Goal: Task Accomplishment & Management: Complete application form

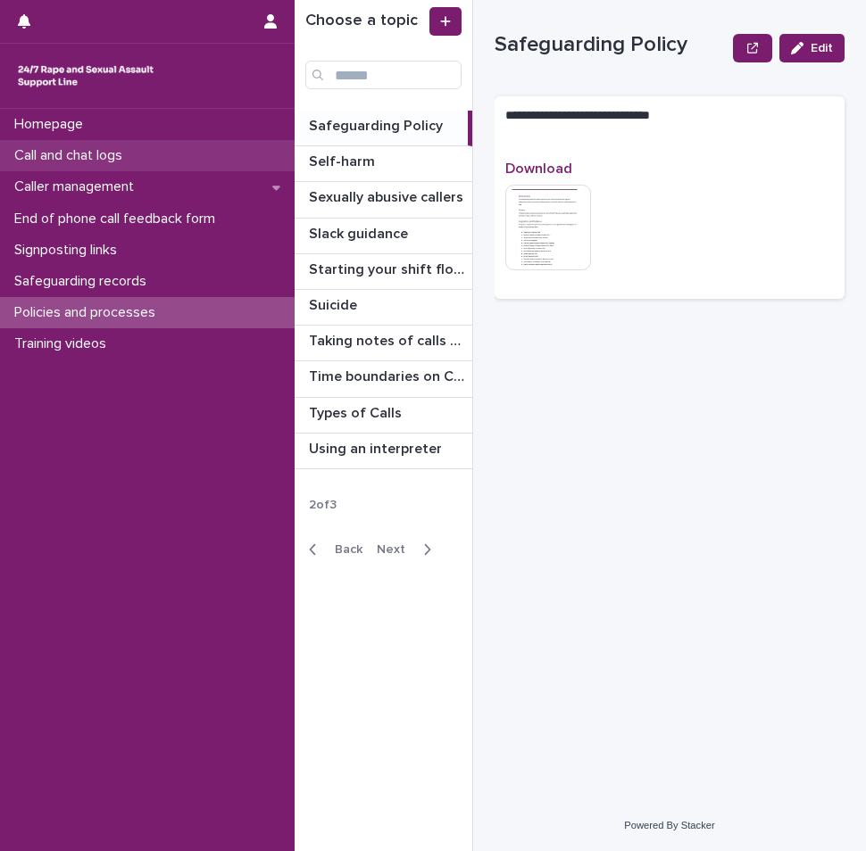
click at [124, 147] on p "Call and chat logs" at bounding box center [71, 155] width 129 height 17
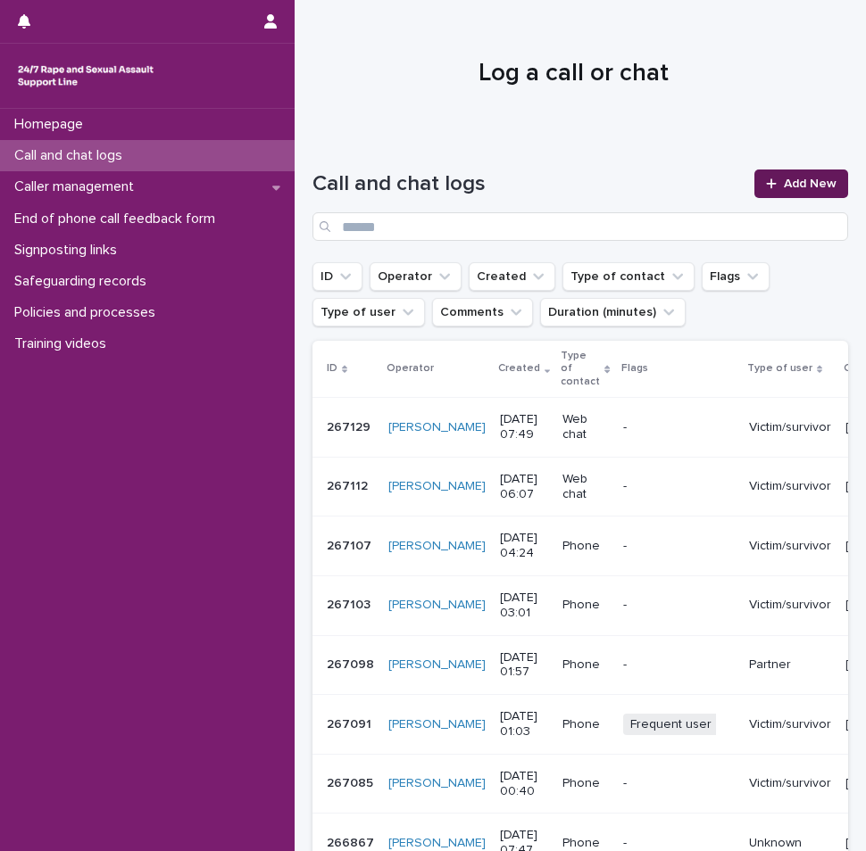
click at [766, 180] on icon at bounding box center [771, 184] width 11 height 12
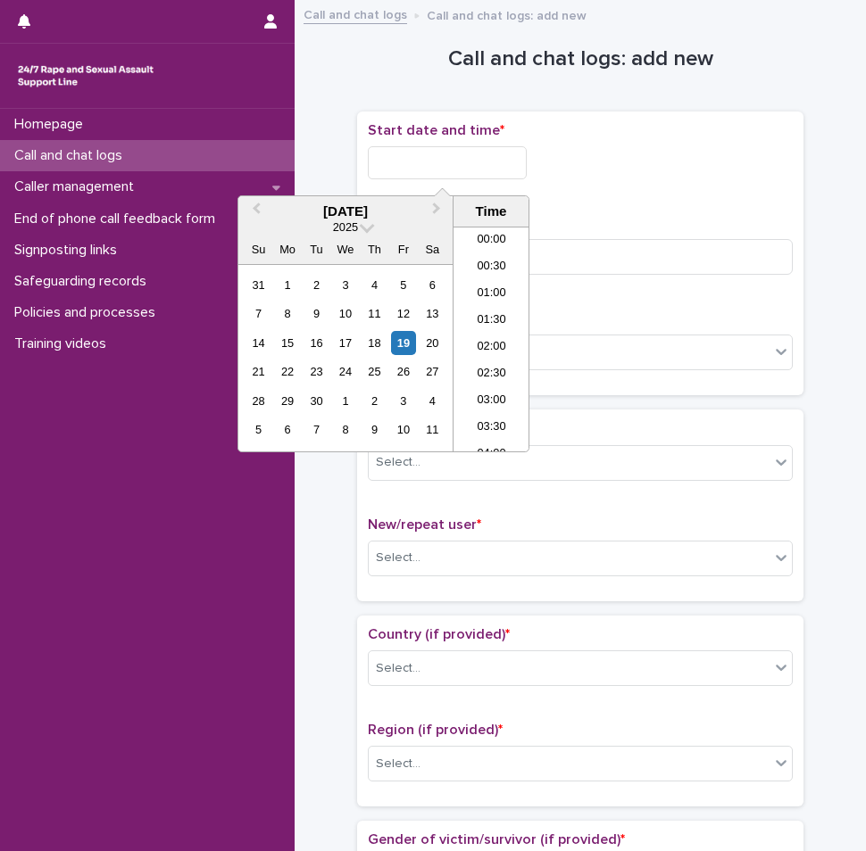
click at [403, 155] on input "text" at bounding box center [447, 162] width 159 height 33
click at [661, 190] on div "Start date and time *" at bounding box center [580, 157] width 425 height 71
click at [442, 158] on input "text" at bounding box center [447, 162] width 159 height 33
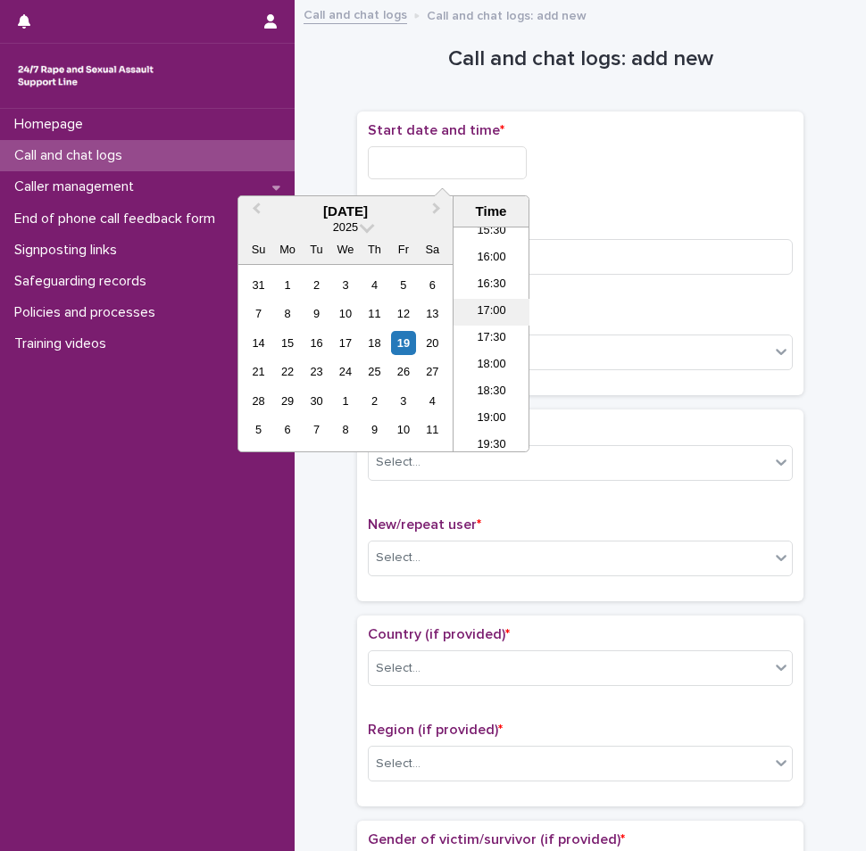
click at [489, 308] on li "17:00" at bounding box center [491, 312] width 76 height 27
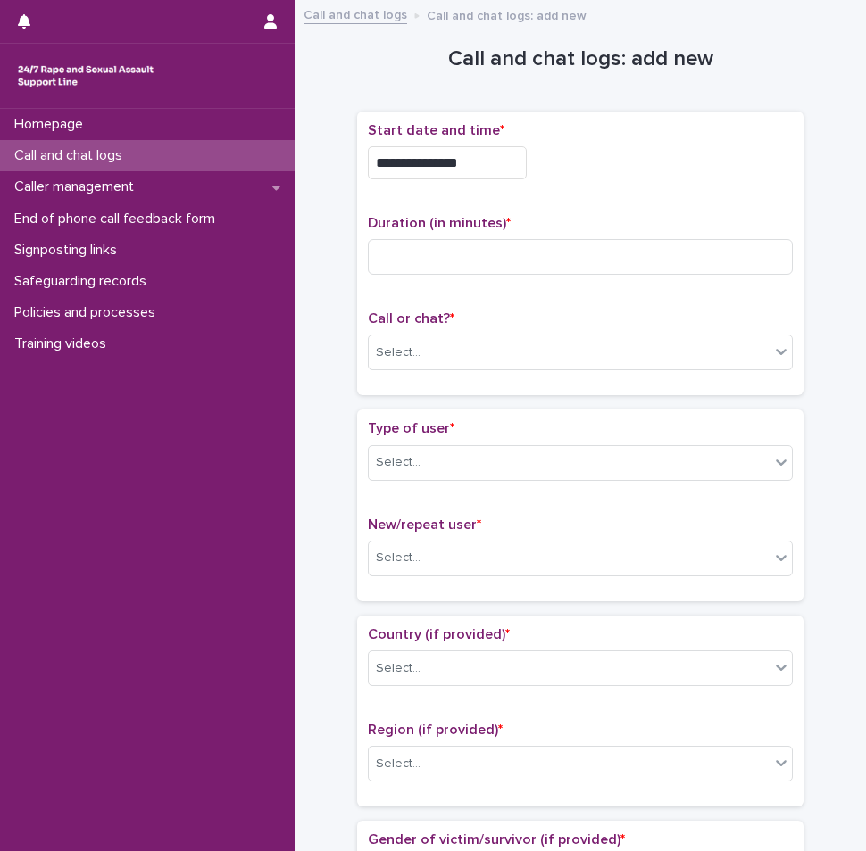
click at [482, 166] on input "**********" at bounding box center [447, 162] width 159 height 33
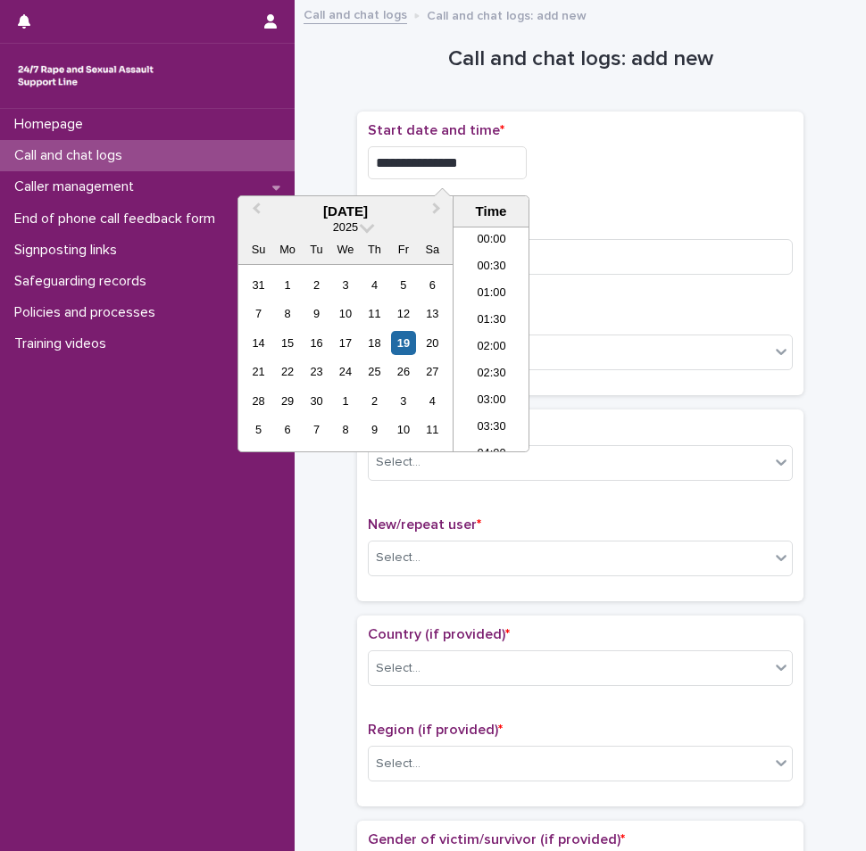
scroll to position [812, 0]
type input "**********"
click at [574, 271] on input at bounding box center [580, 257] width 425 height 36
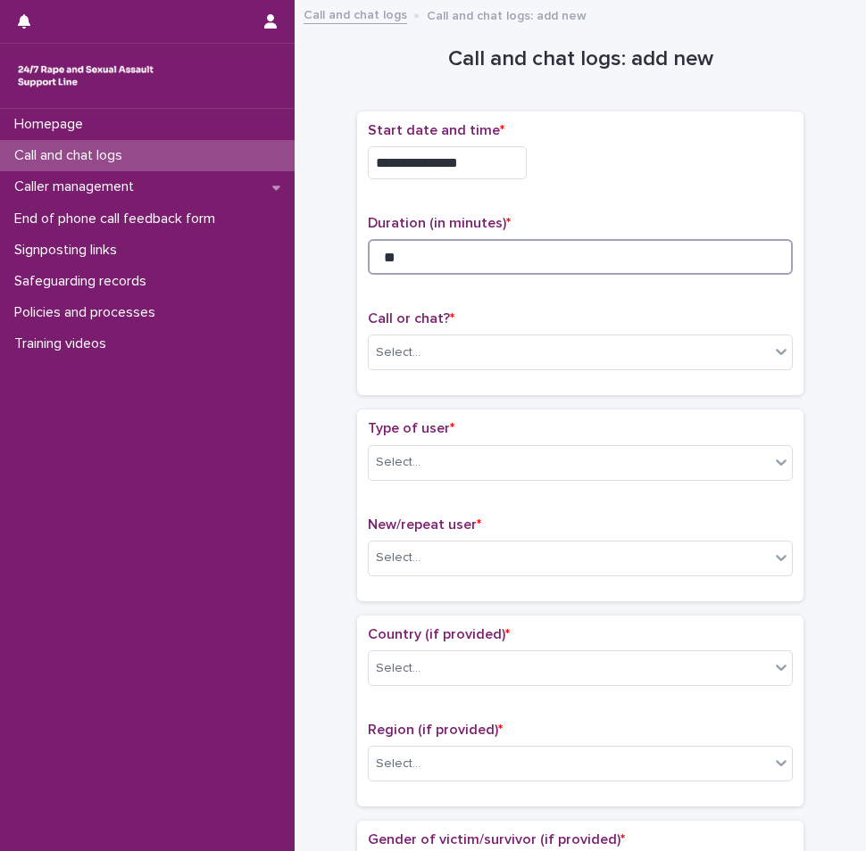
type input "**"
click at [481, 166] on input "**********" at bounding box center [447, 162] width 159 height 33
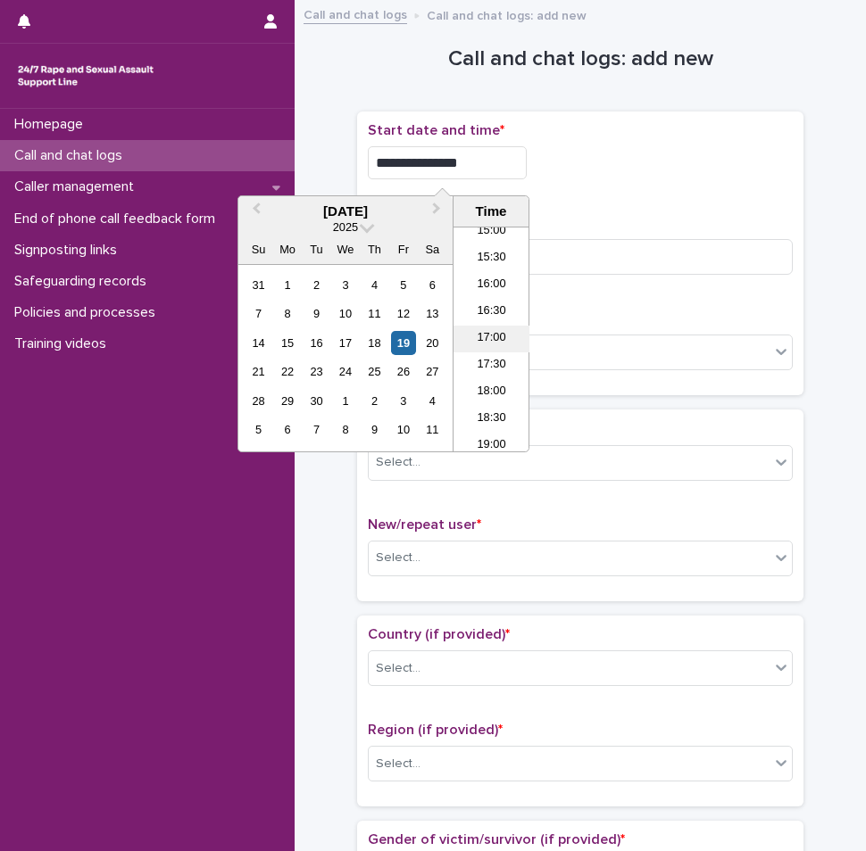
click at [490, 331] on li "17:00" at bounding box center [491, 339] width 76 height 27
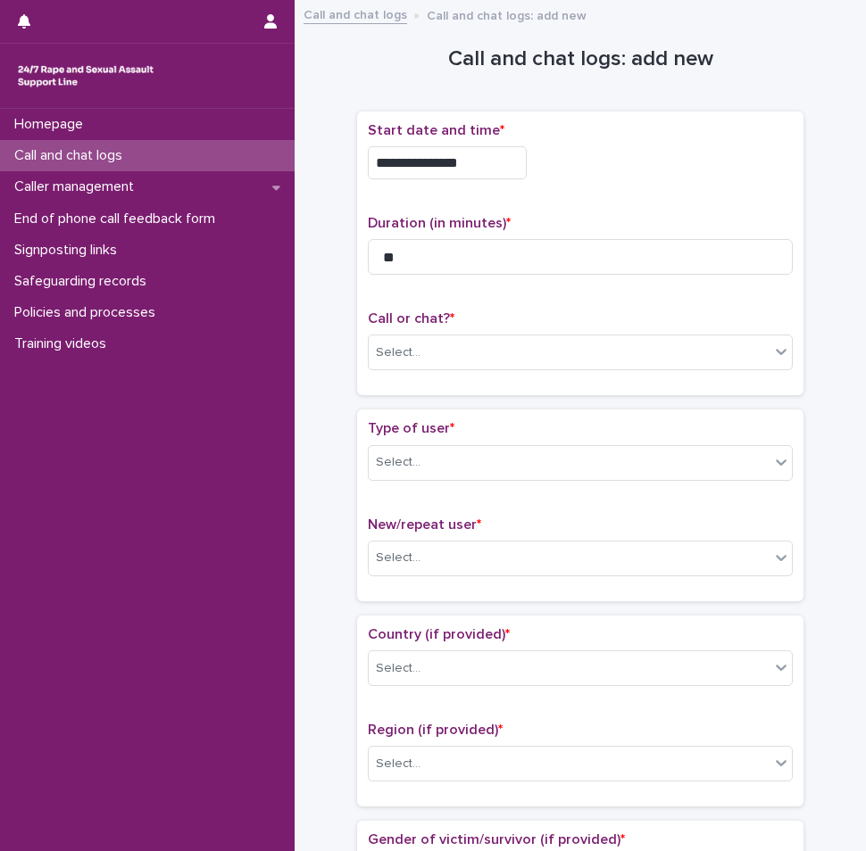
type input "**********"
click at [463, 354] on div "Select..." at bounding box center [569, 352] width 401 height 29
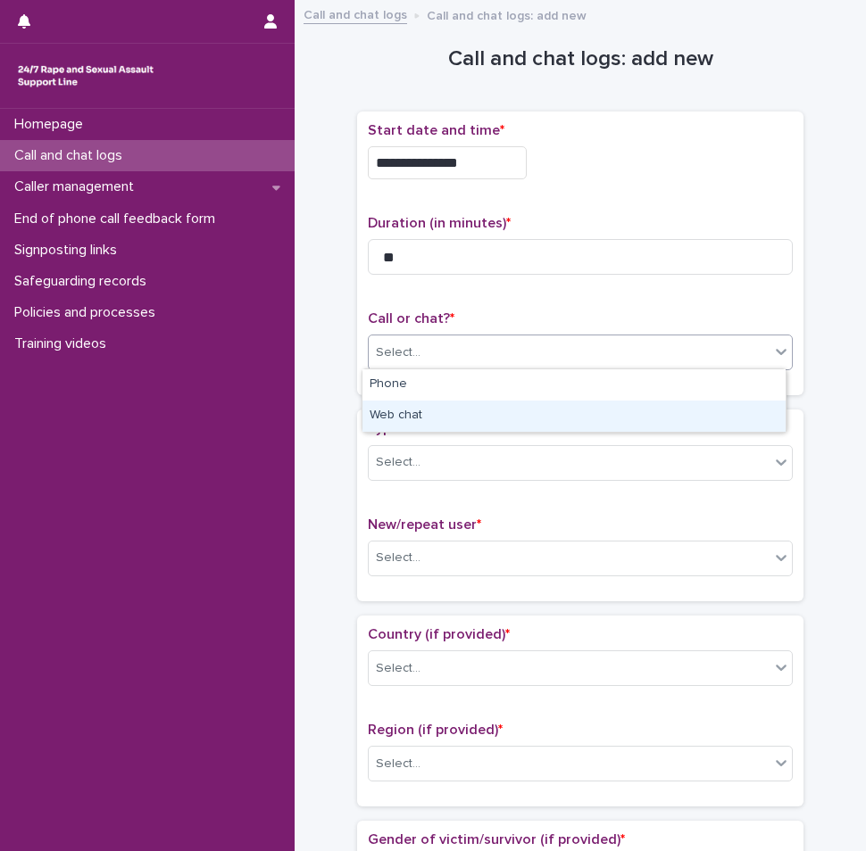
click at [433, 411] on div "Web chat" at bounding box center [573, 416] width 423 height 31
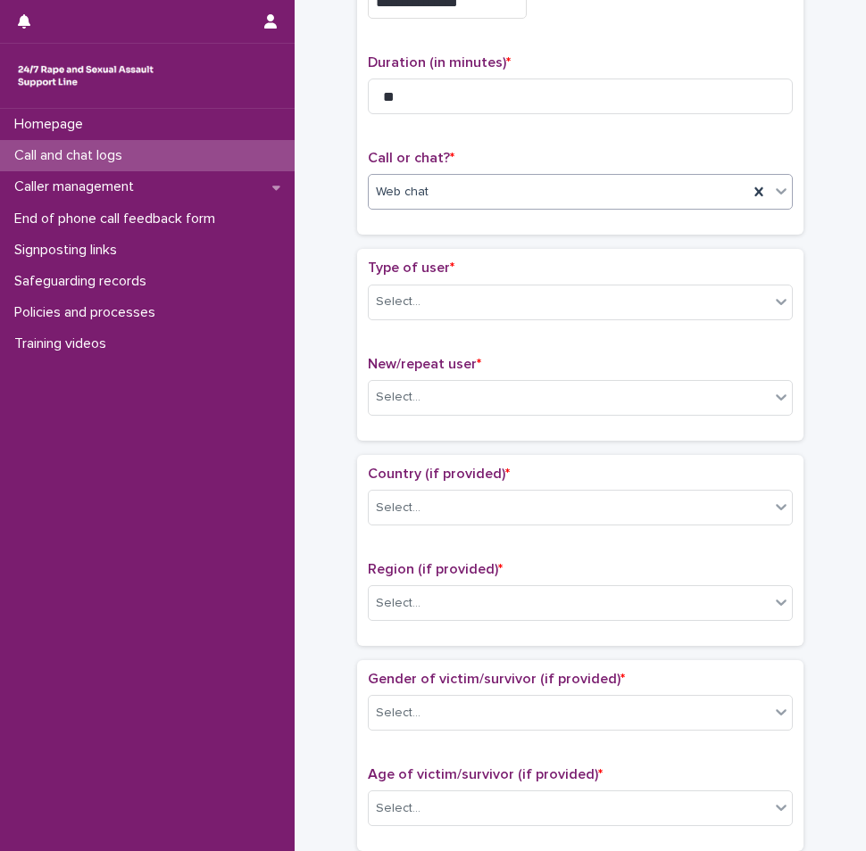
scroll to position [179, 0]
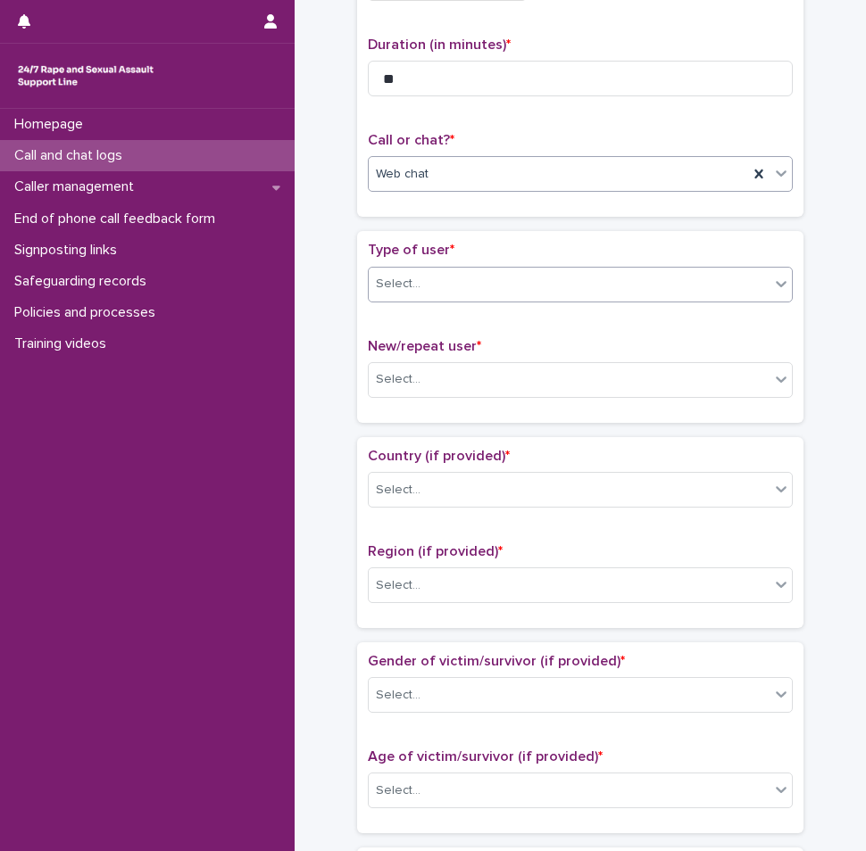
click at [438, 292] on div "Select..." at bounding box center [569, 284] width 401 height 29
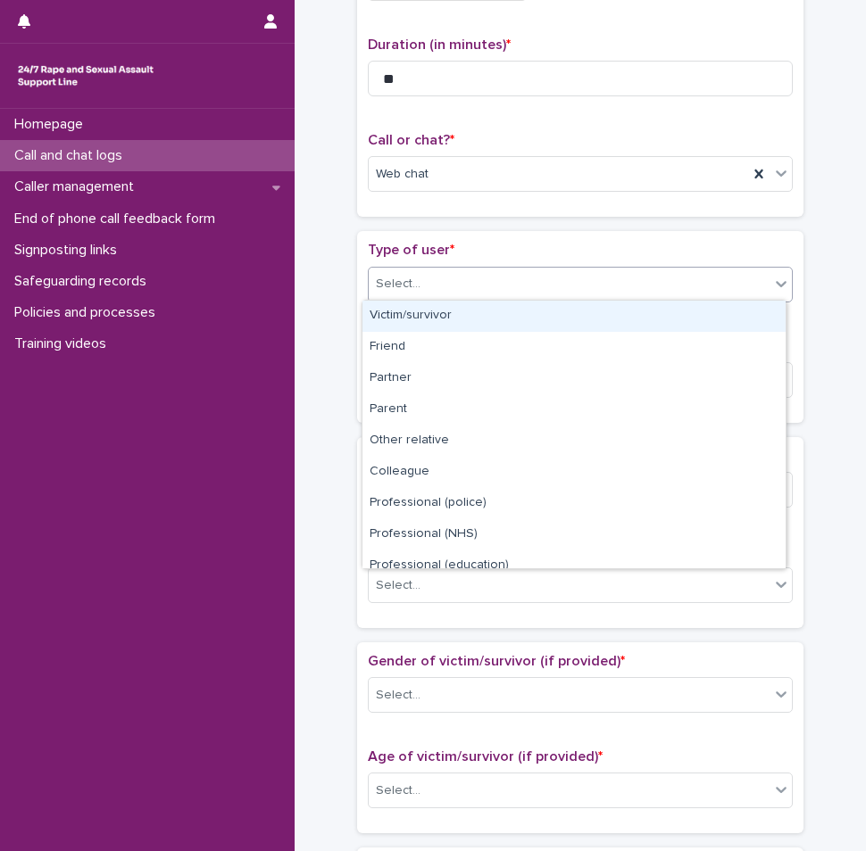
click at [420, 320] on div "Victim/survivor" at bounding box center [573, 316] width 423 height 31
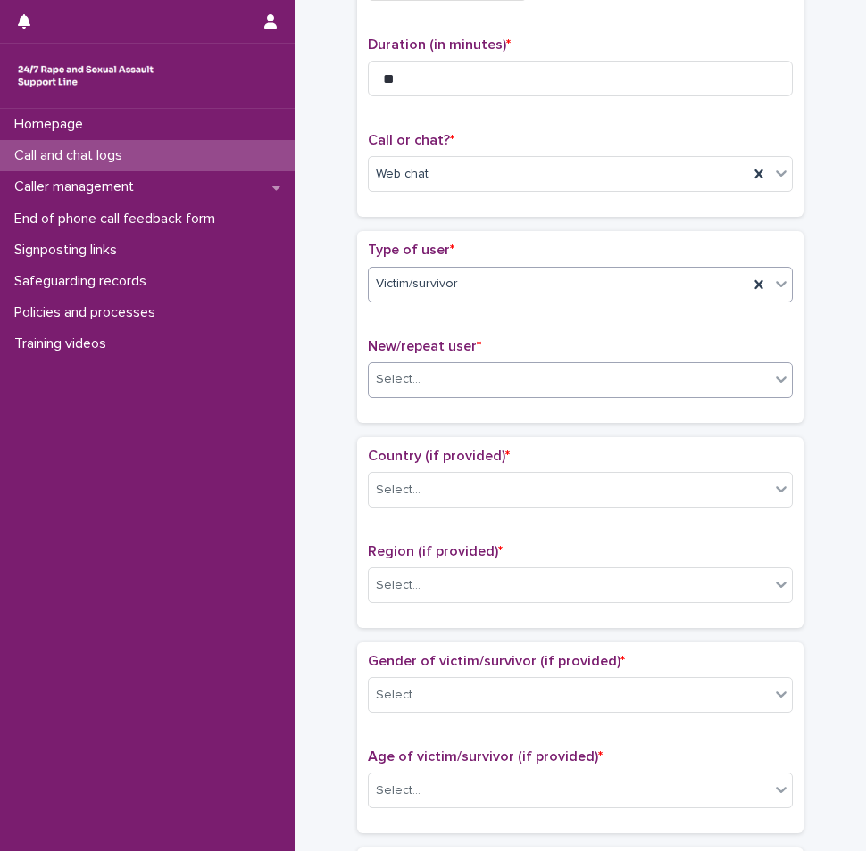
click at [433, 378] on div "Select..." at bounding box center [569, 379] width 401 height 29
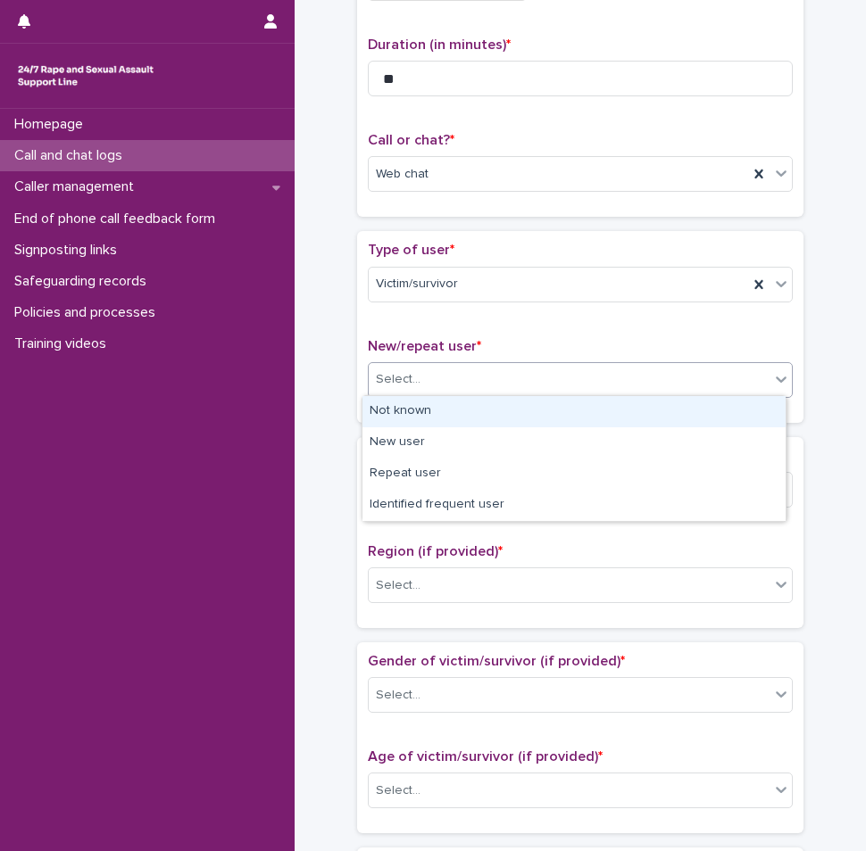
click at [427, 410] on div "Not known" at bounding box center [573, 411] width 423 height 31
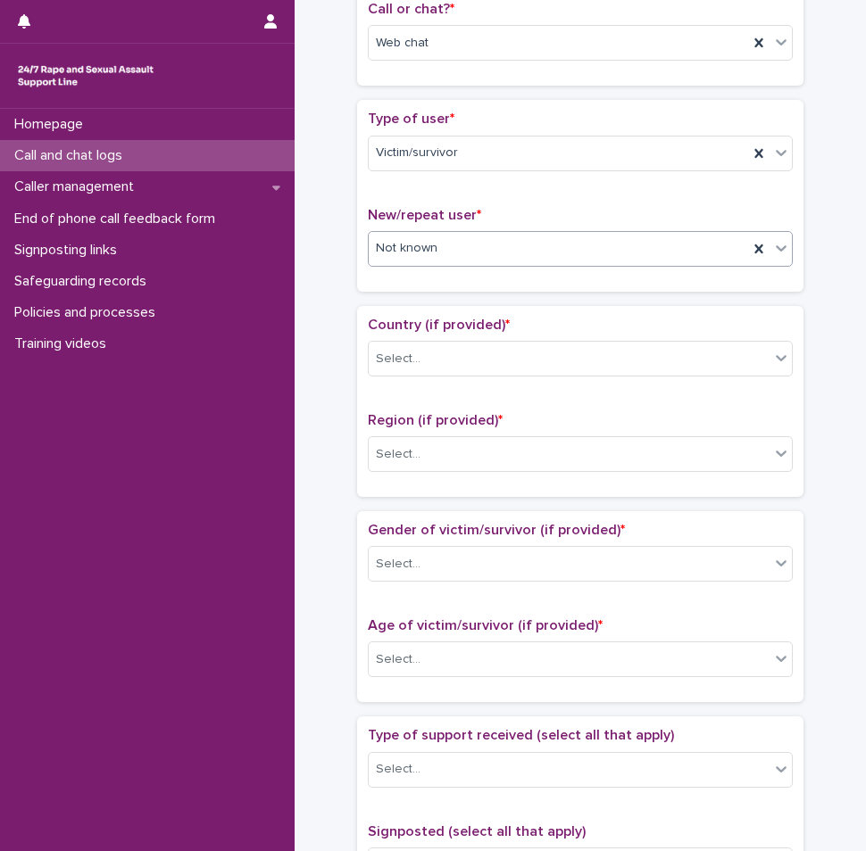
scroll to position [357, 0]
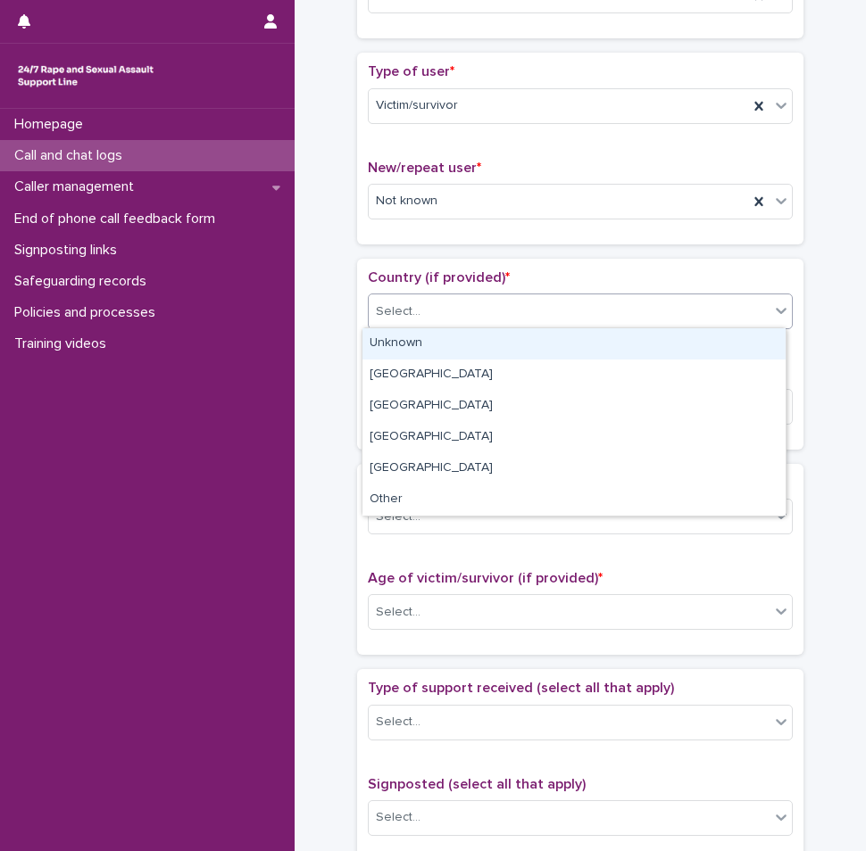
click at [417, 324] on div "Select..." at bounding box center [580, 312] width 425 height 36
click at [413, 348] on div "Unknown" at bounding box center [573, 343] width 423 height 31
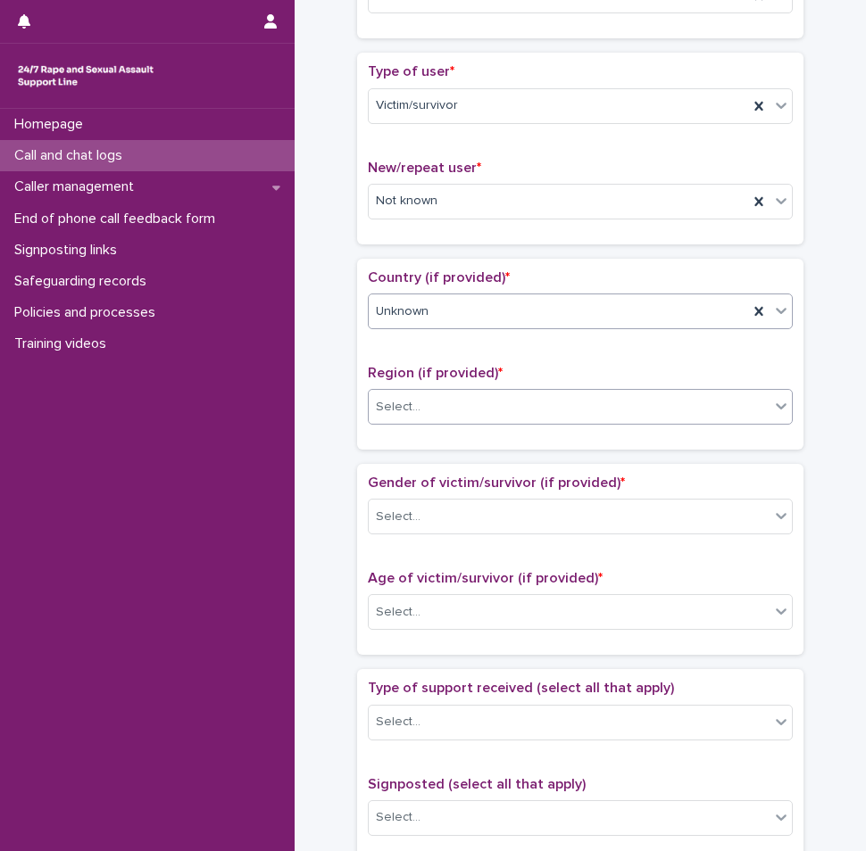
click at [409, 411] on div "Select..." at bounding box center [398, 407] width 45 height 19
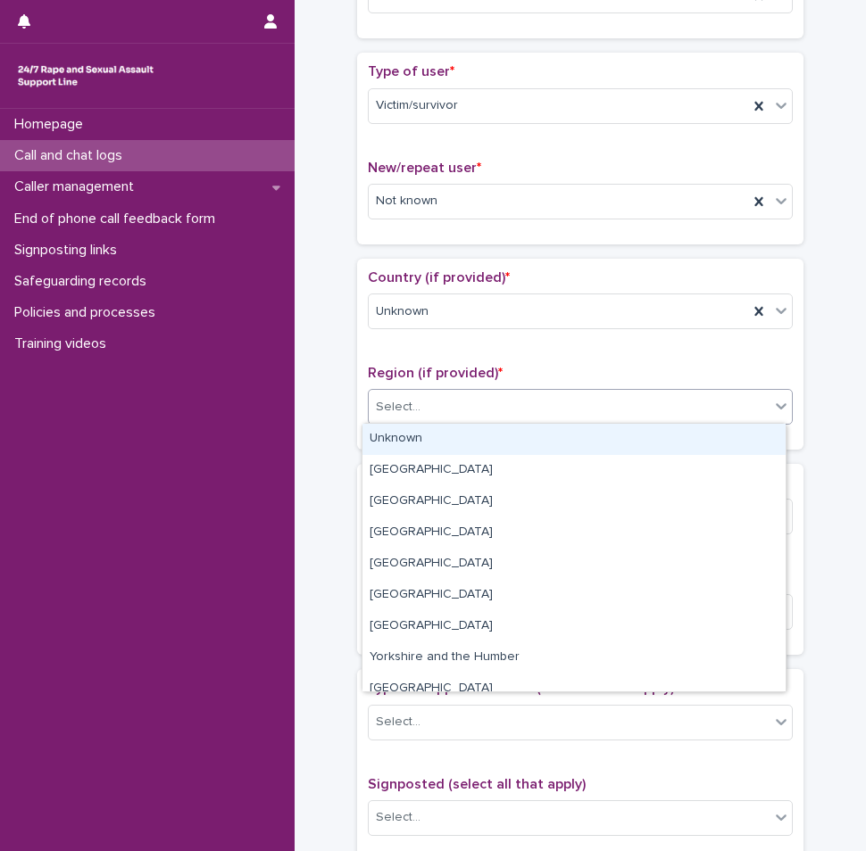
click at [406, 430] on div "Unknown" at bounding box center [573, 439] width 423 height 31
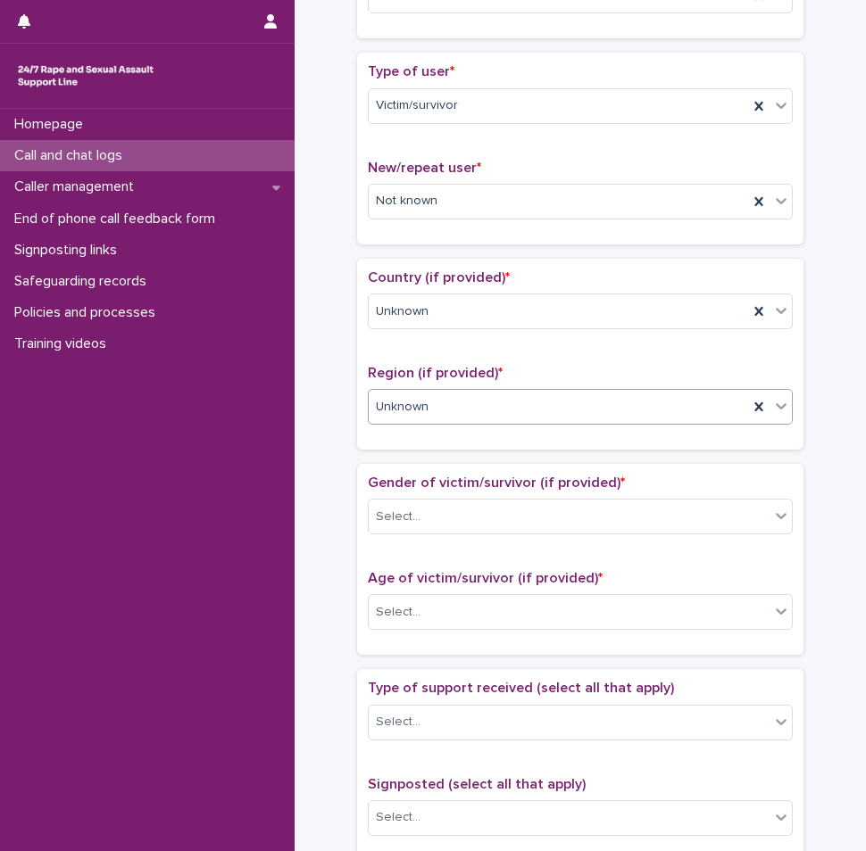
scroll to position [536, 0]
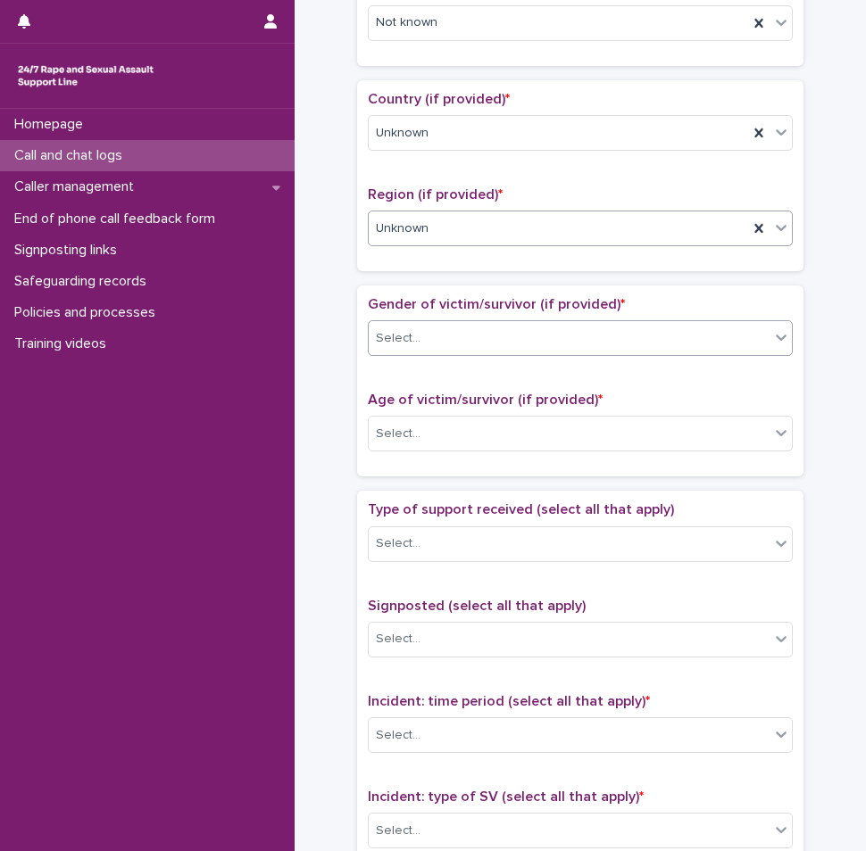
click at [422, 341] on input "text" at bounding box center [423, 337] width 2 height 17
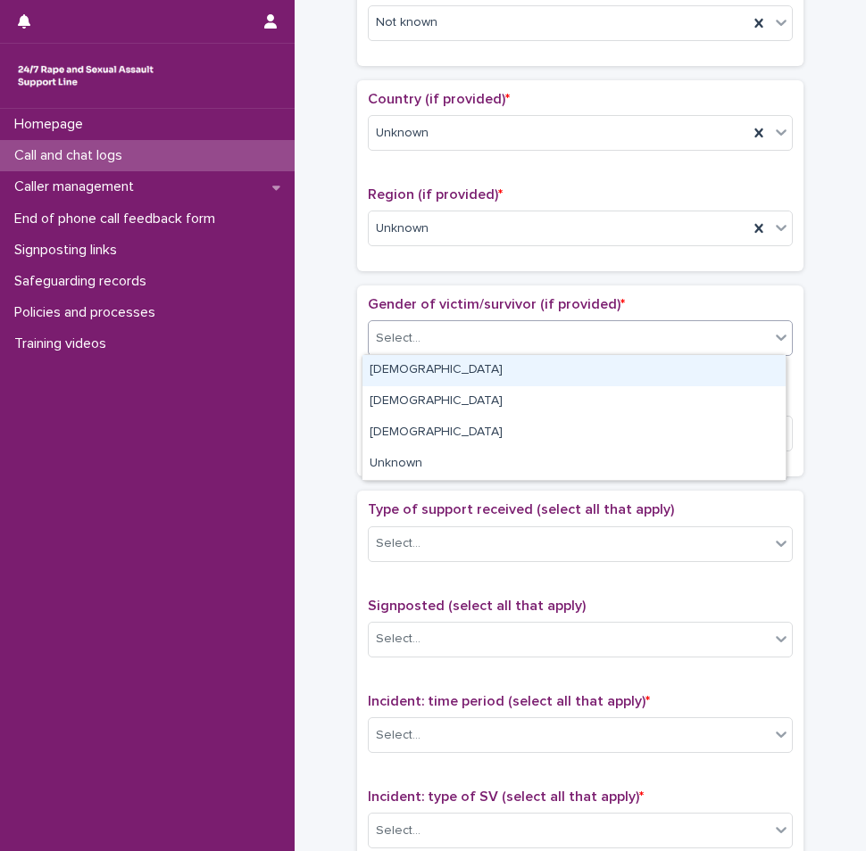
click at [400, 371] on div "[DEMOGRAPHIC_DATA]" at bounding box center [573, 370] width 423 height 31
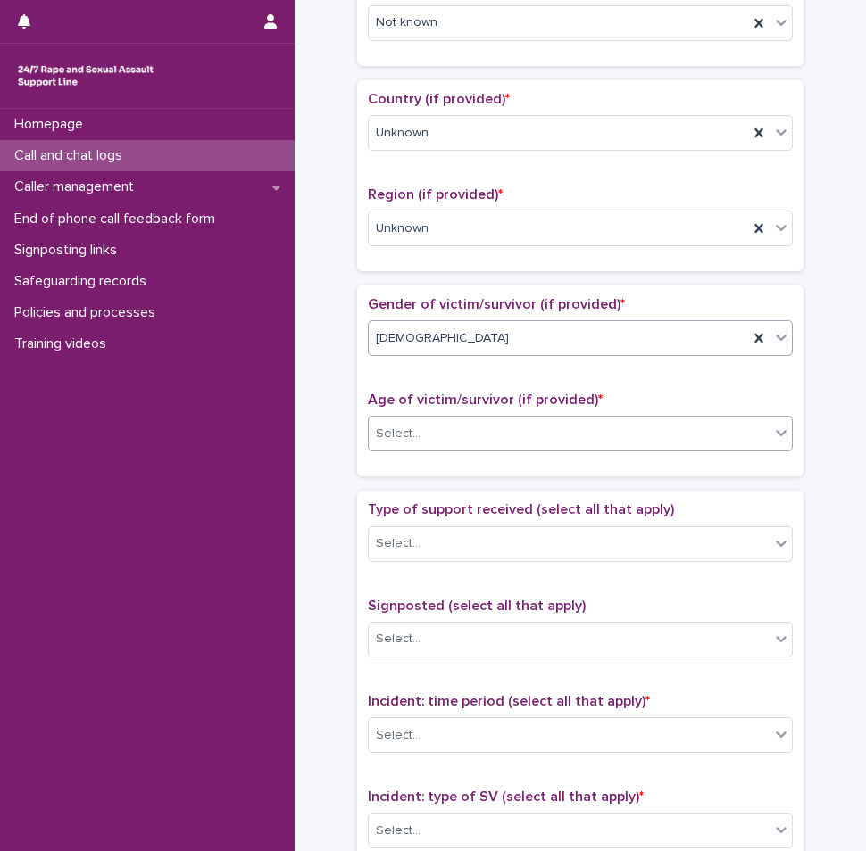
click at [393, 433] on div "Select..." at bounding box center [398, 434] width 45 height 19
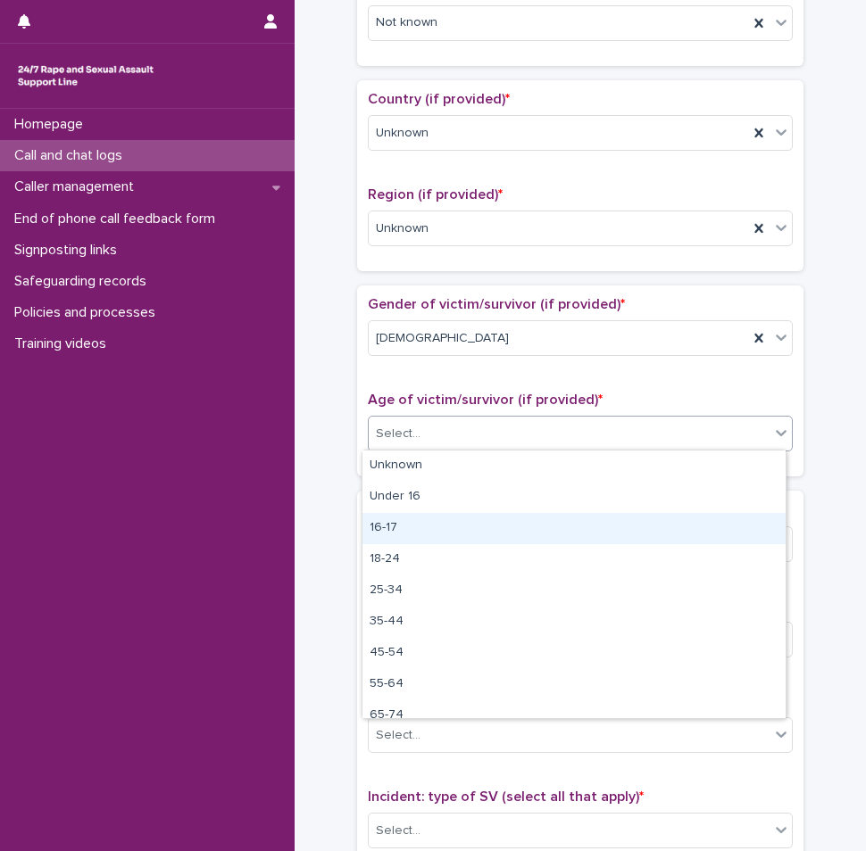
click at [391, 520] on div "16-17" at bounding box center [573, 528] width 423 height 31
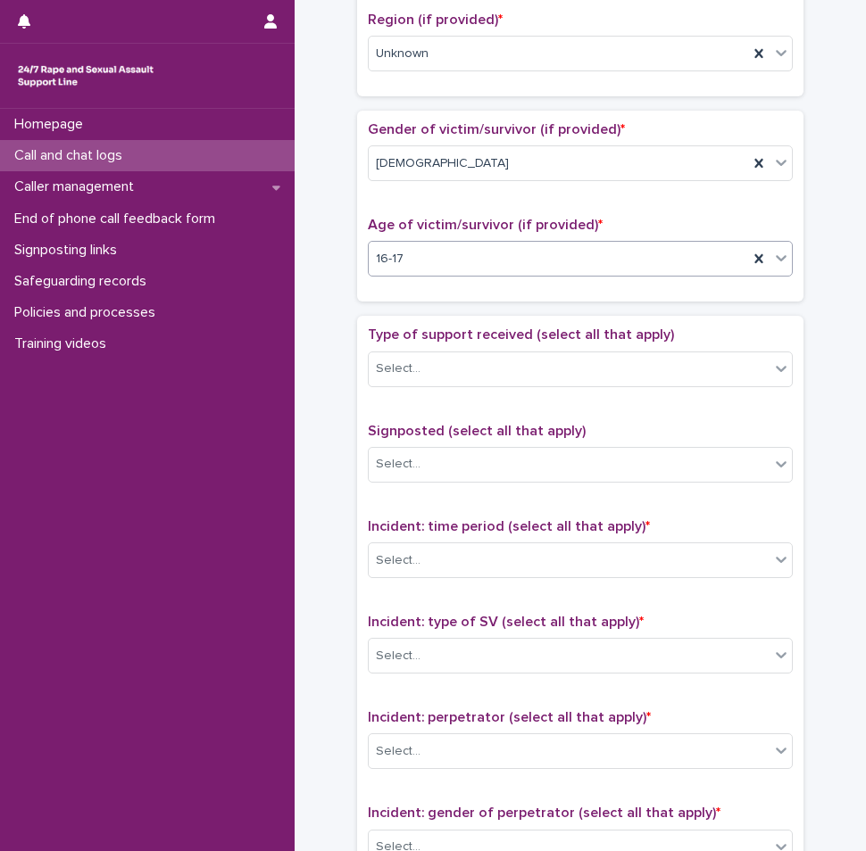
scroll to position [714, 0]
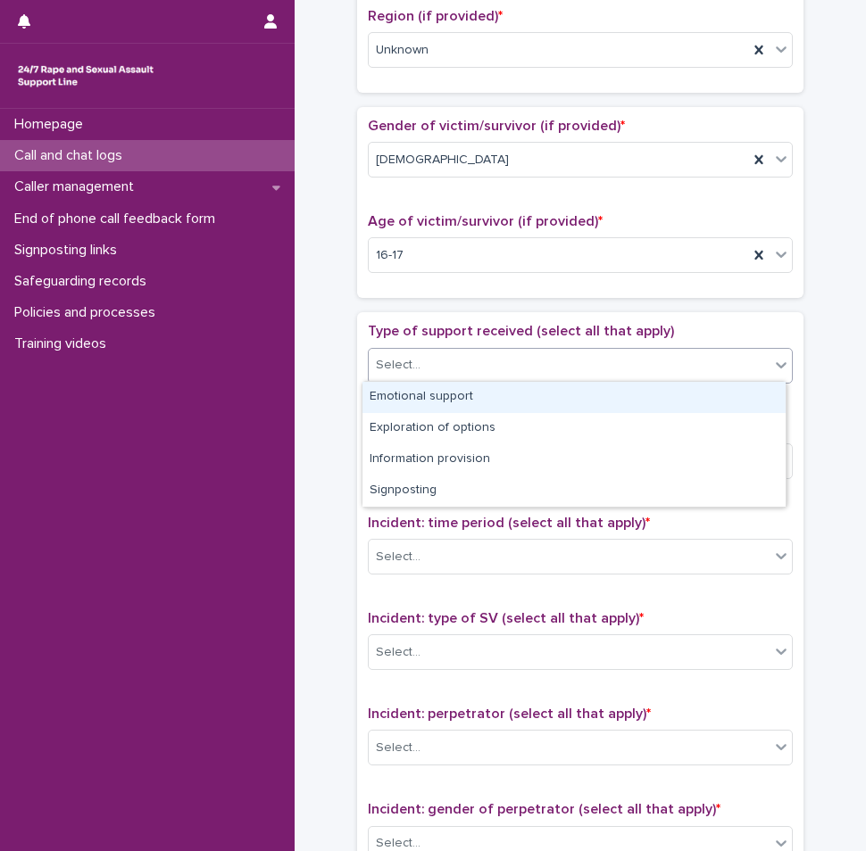
click at [395, 372] on div "Select..." at bounding box center [398, 365] width 45 height 19
click at [398, 394] on div "Emotional support" at bounding box center [573, 397] width 423 height 31
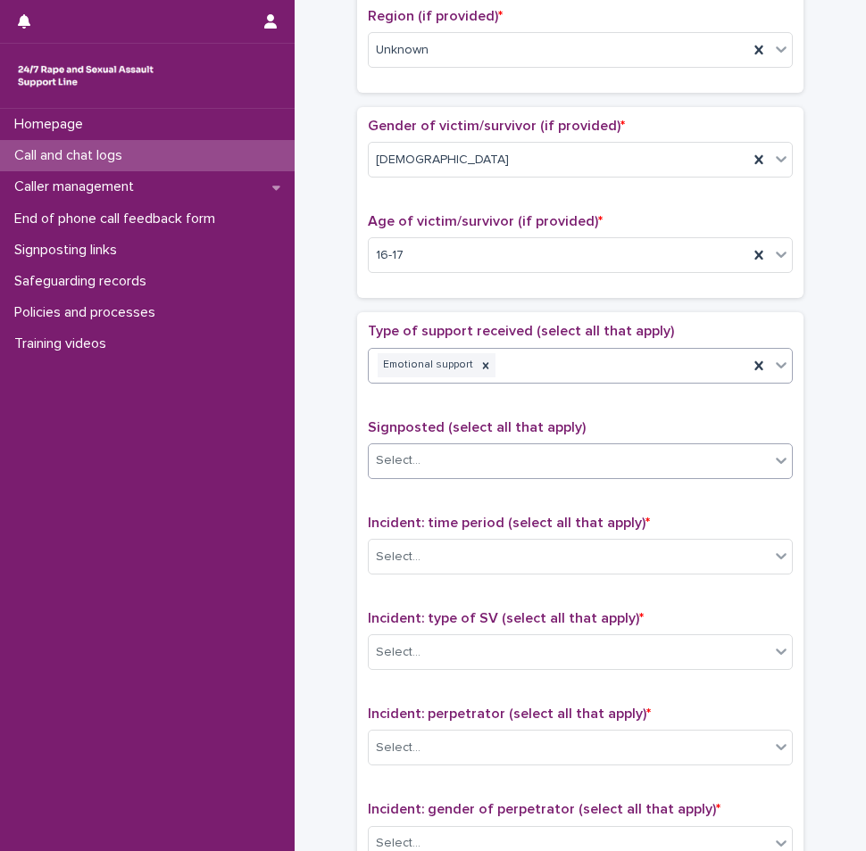
click at [396, 458] on div "Select..." at bounding box center [398, 461] width 45 height 19
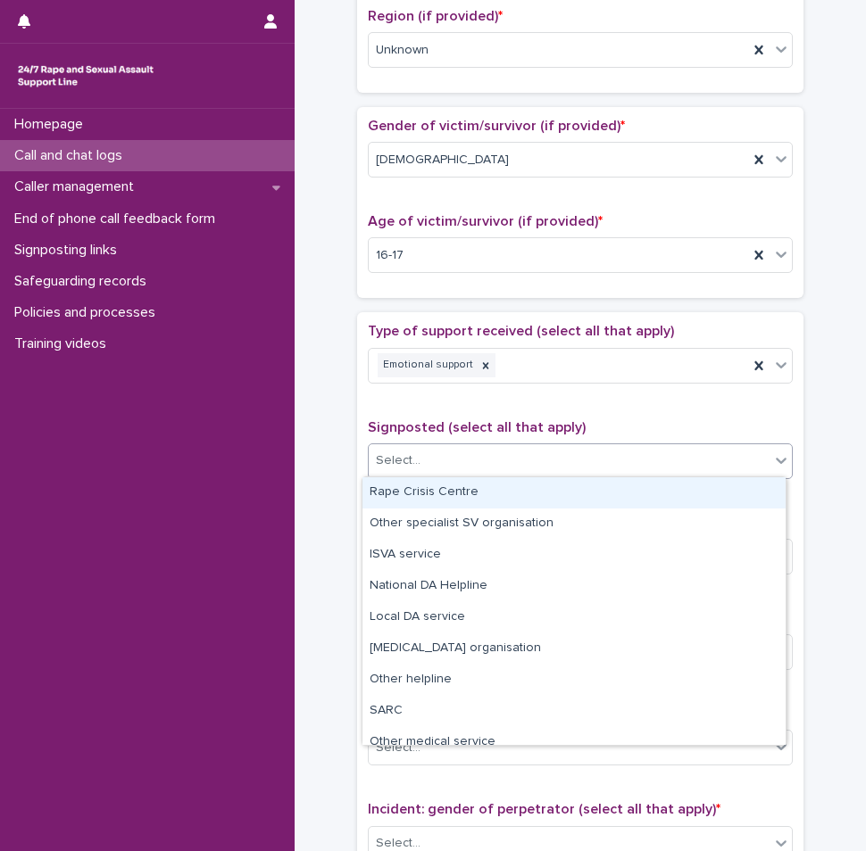
click at [505, 410] on div "Type of support received (select all that apply) Emotional support Signposted (…" at bounding box center [580, 696] width 425 height 747
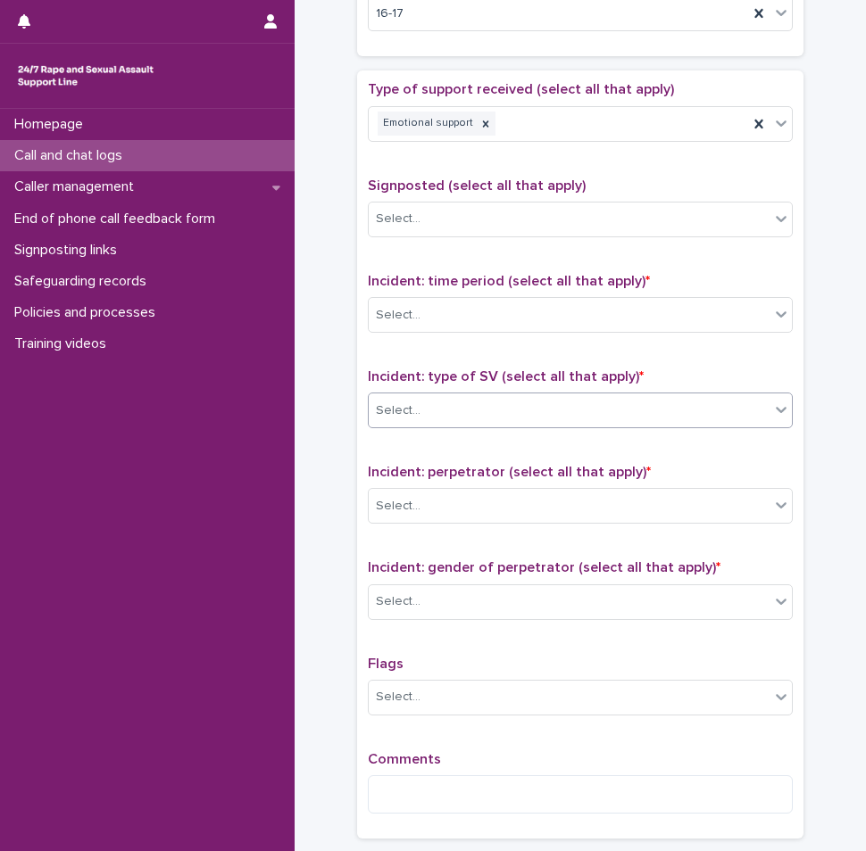
scroll to position [982, 0]
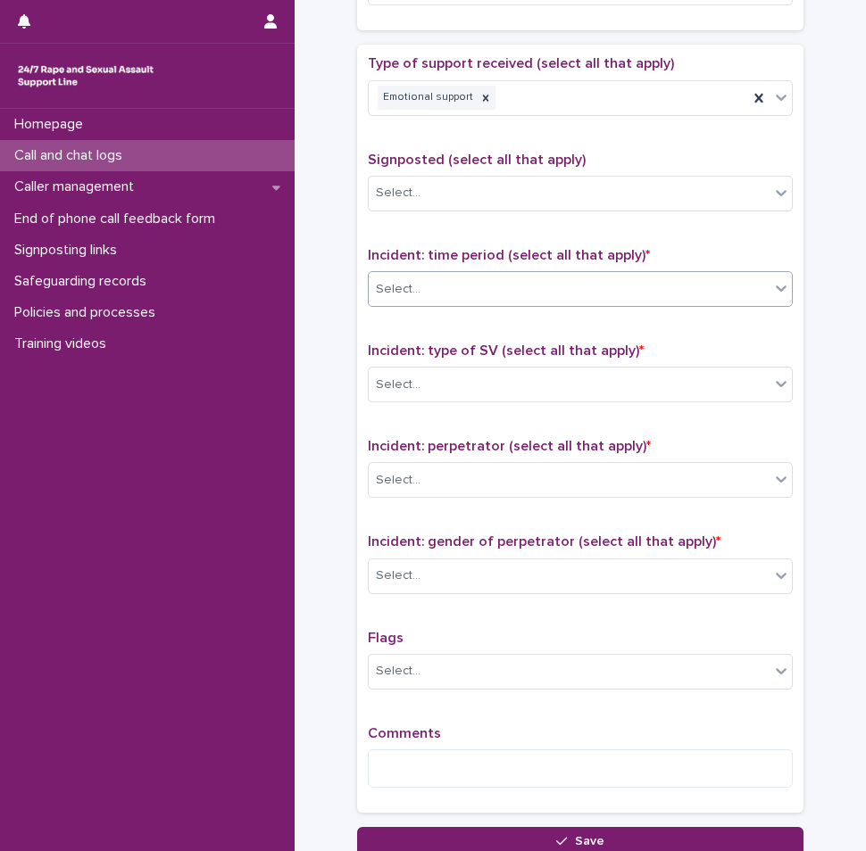
click at [439, 293] on div "Select..." at bounding box center [569, 289] width 401 height 29
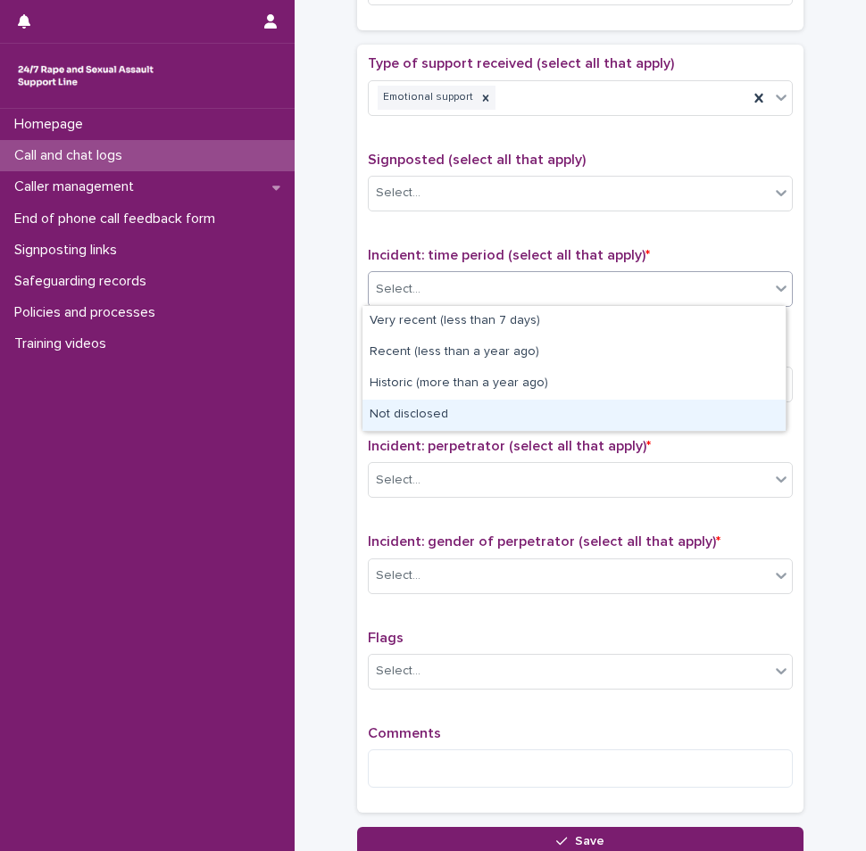
click at [422, 406] on div "Not disclosed" at bounding box center [573, 415] width 423 height 31
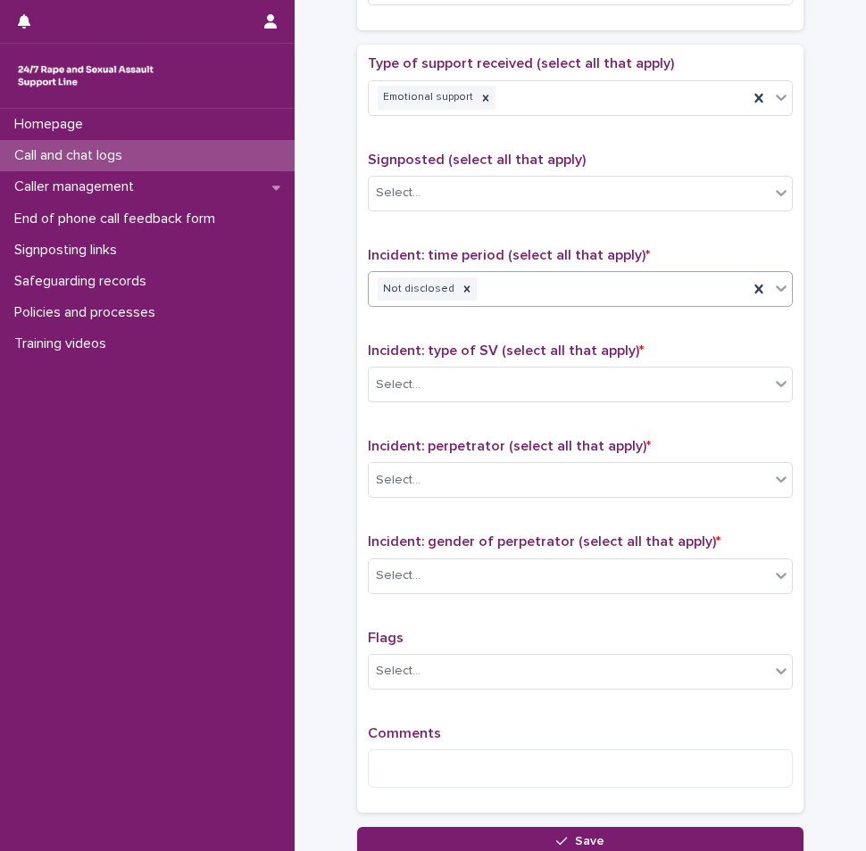
scroll to position [1071, 0]
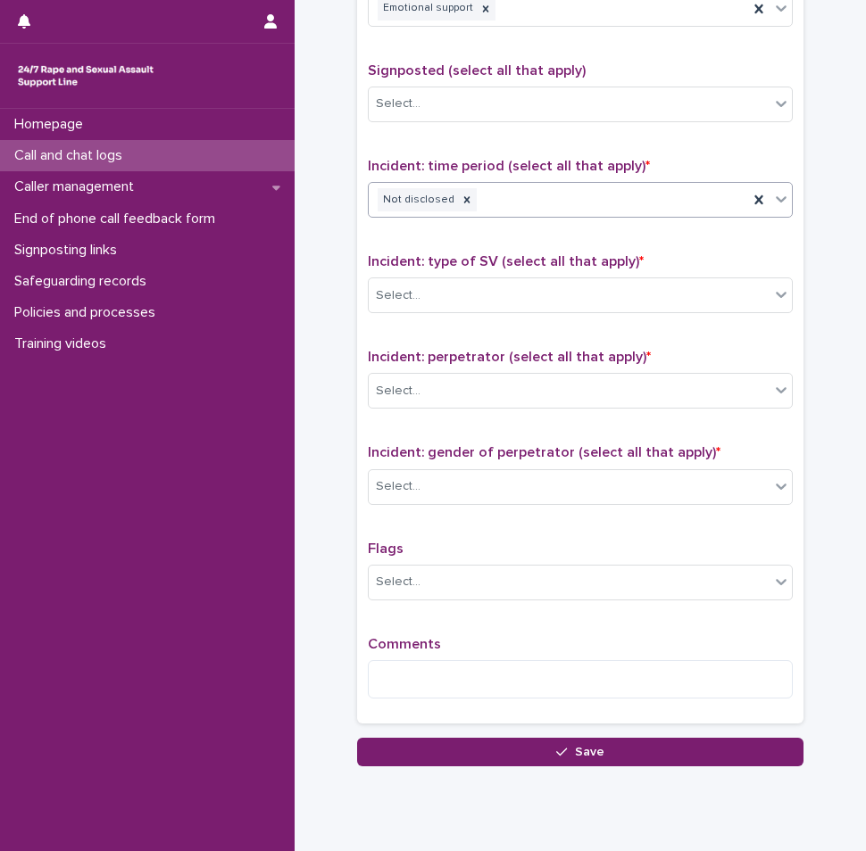
click at [449, 311] on div "Incident: type of SV (select all that apply) * Select..." at bounding box center [580, 290] width 425 height 74
click at [449, 300] on div "Select..." at bounding box center [569, 295] width 401 height 29
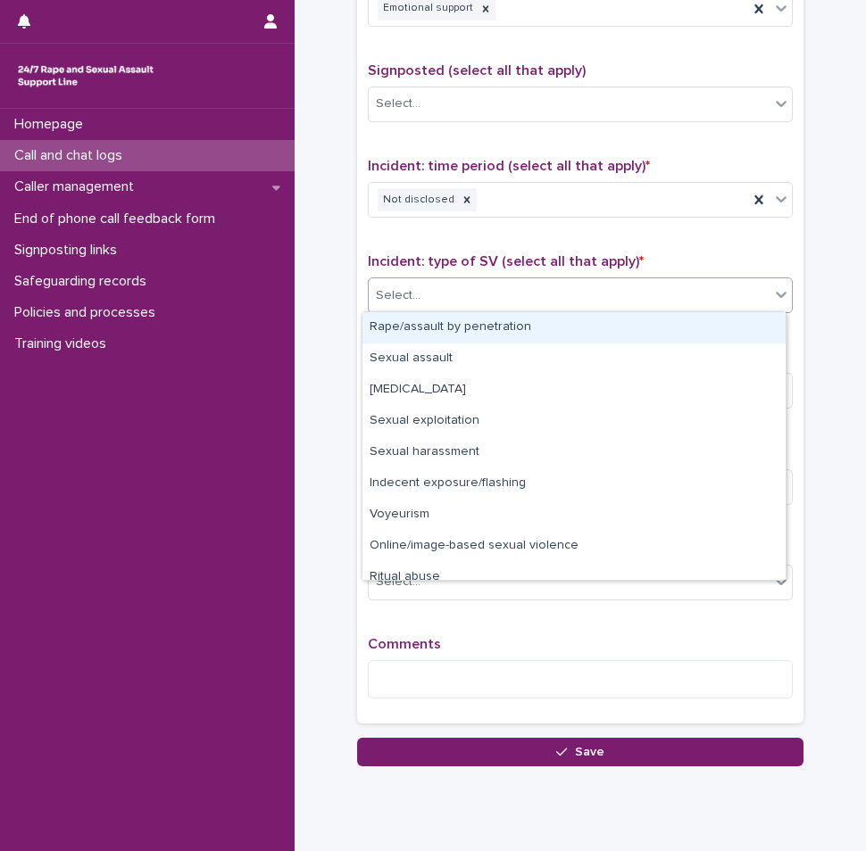
click at [436, 333] on div "Rape/assault by penetration" at bounding box center [573, 327] width 423 height 31
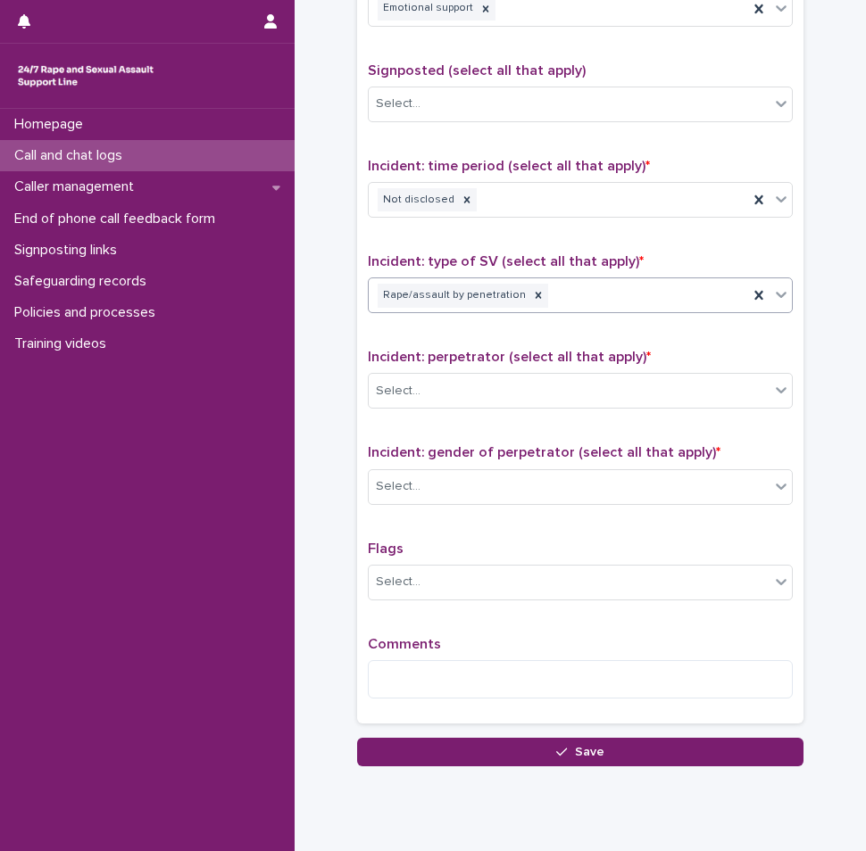
click at [548, 297] on div "Rape/assault by penetration" at bounding box center [558, 295] width 379 height 31
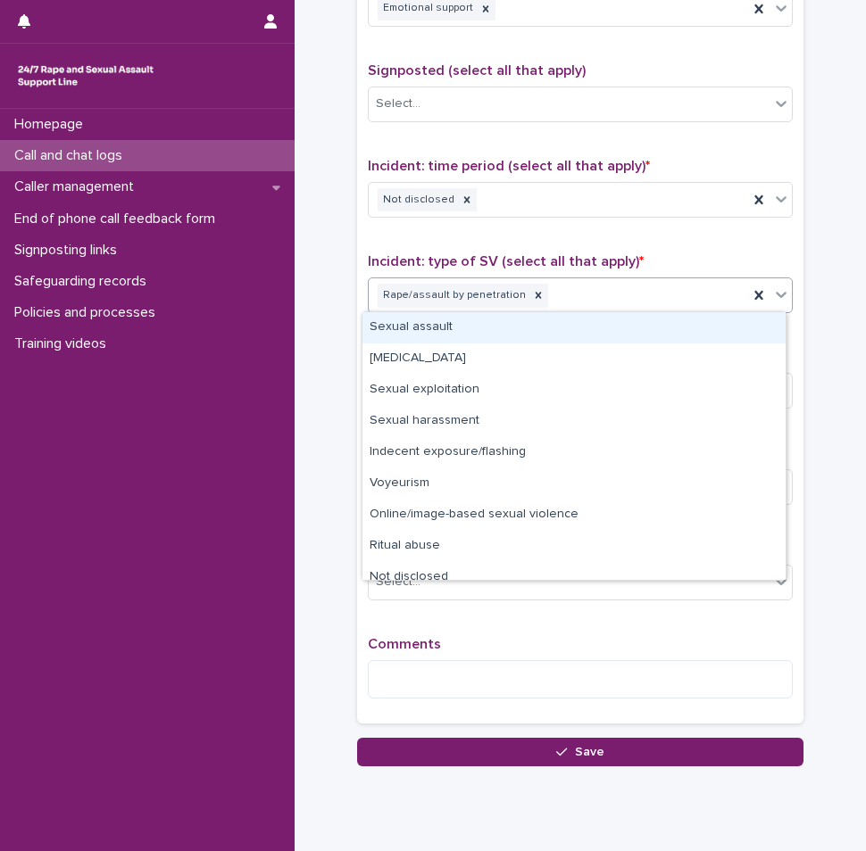
click at [480, 332] on div "Sexual assault" at bounding box center [573, 327] width 423 height 31
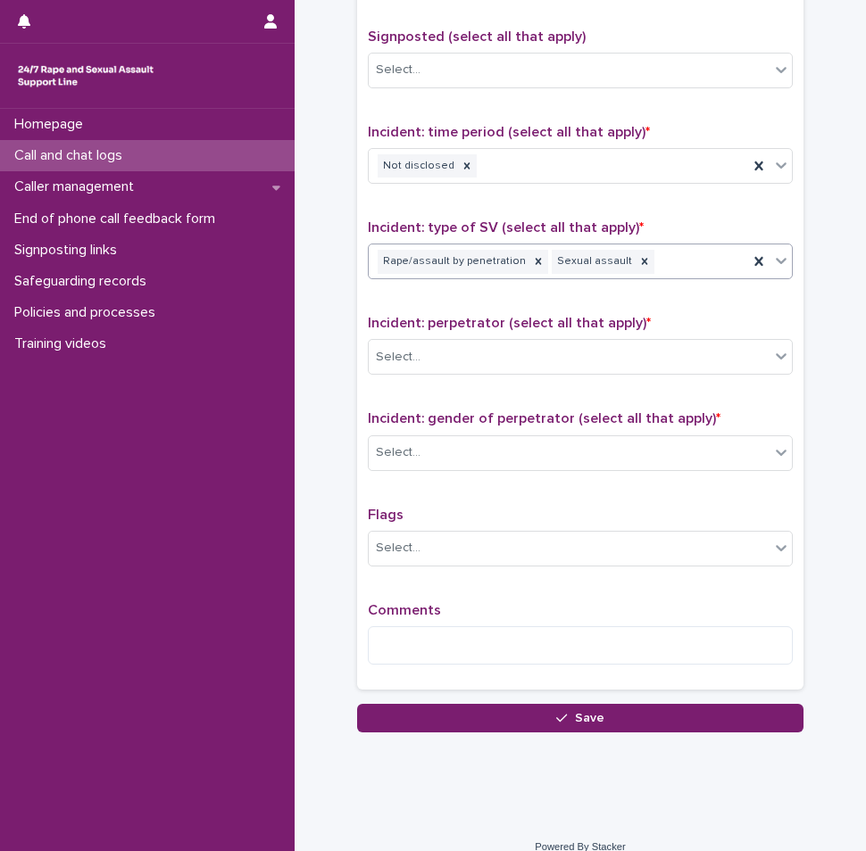
scroll to position [1124, 0]
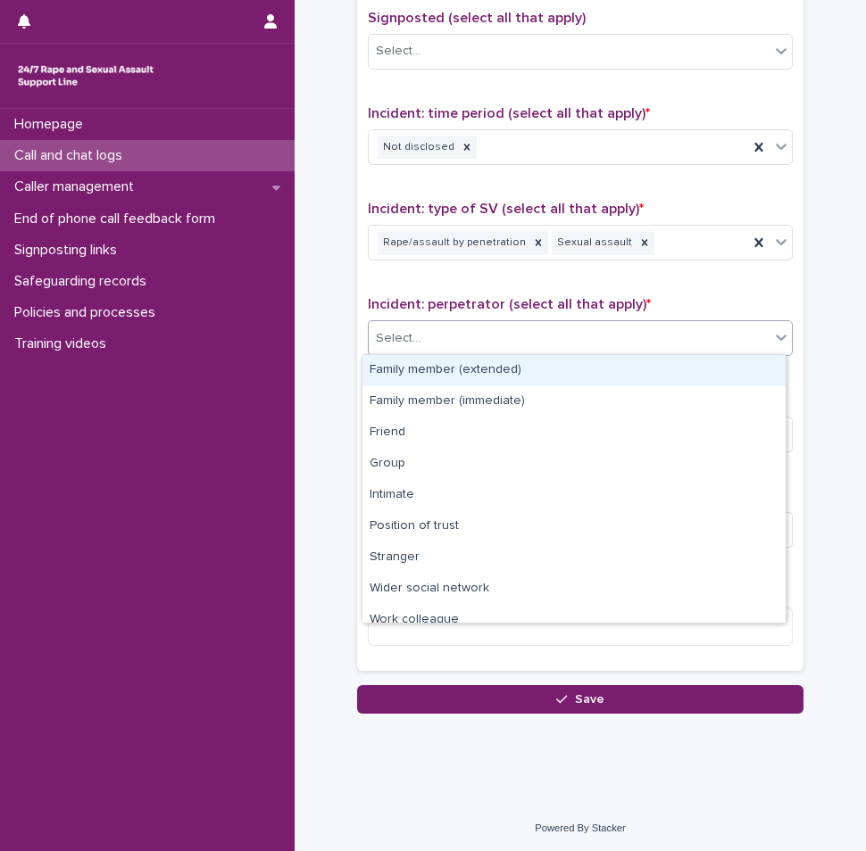
click at [455, 336] on div "Select..." at bounding box center [569, 338] width 401 height 29
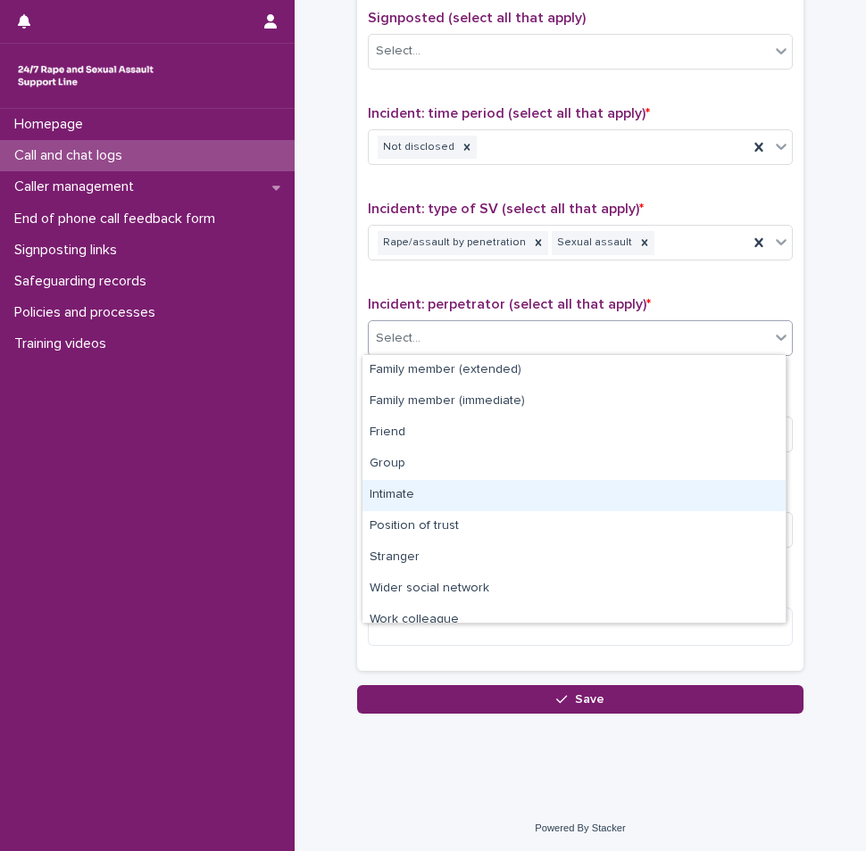
click at [395, 487] on div "Intimate" at bounding box center [573, 495] width 423 height 31
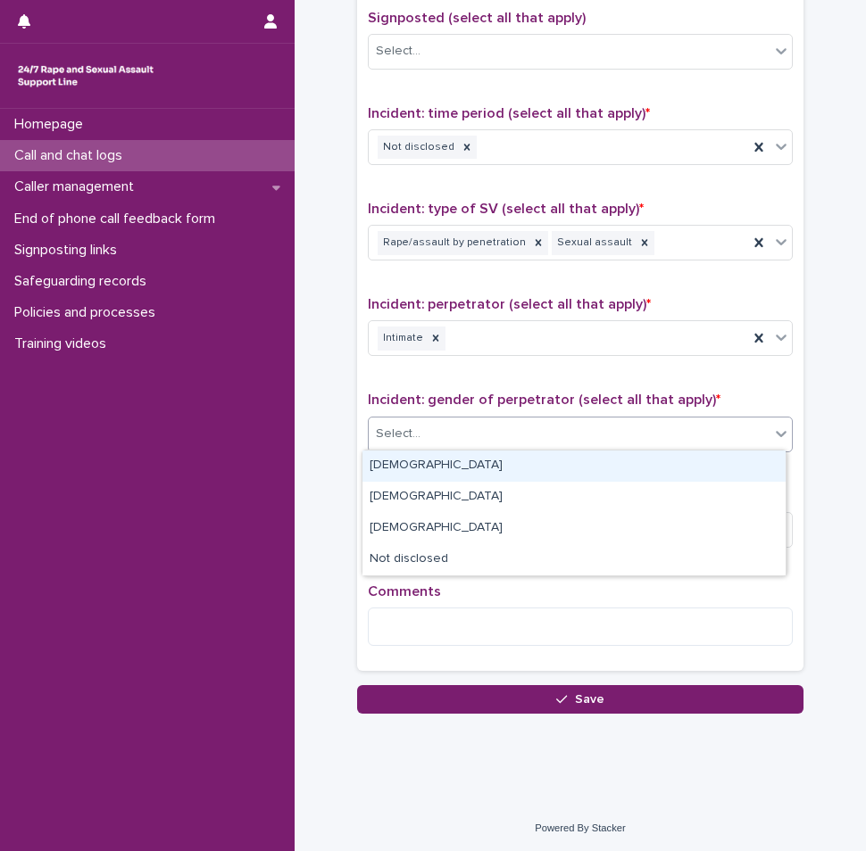
click at [432, 427] on div "Select..." at bounding box center [569, 433] width 401 height 29
click at [415, 474] on div "[DEMOGRAPHIC_DATA]" at bounding box center [573, 466] width 423 height 31
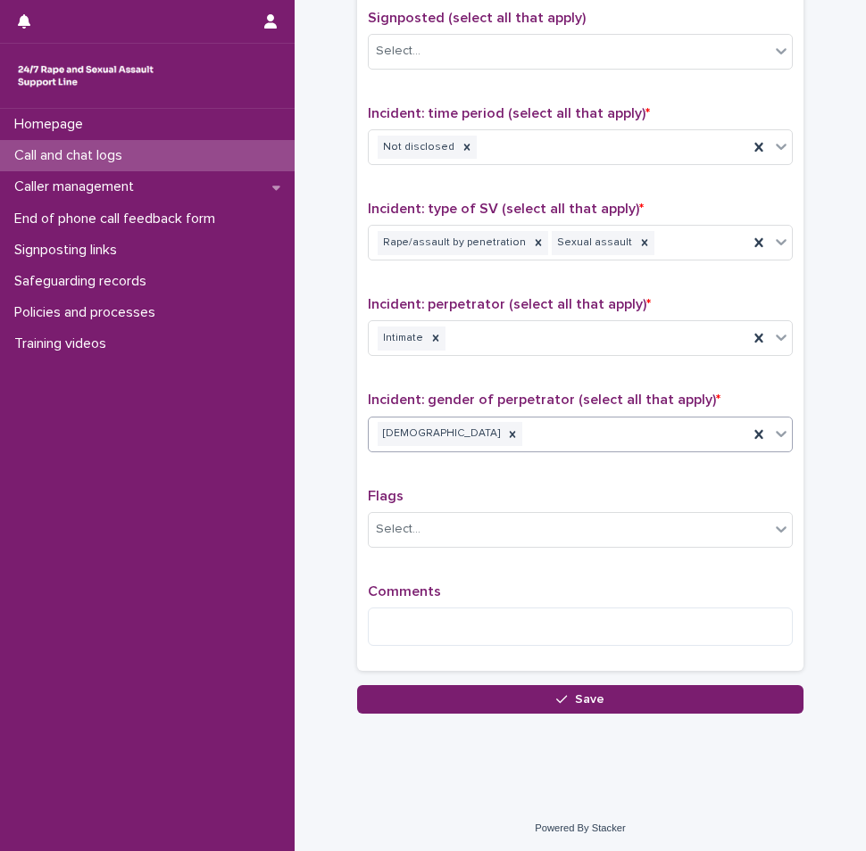
click at [434, 602] on div "Comments" at bounding box center [580, 622] width 425 height 77
click at [434, 633] on textarea at bounding box center [580, 627] width 425 height 38
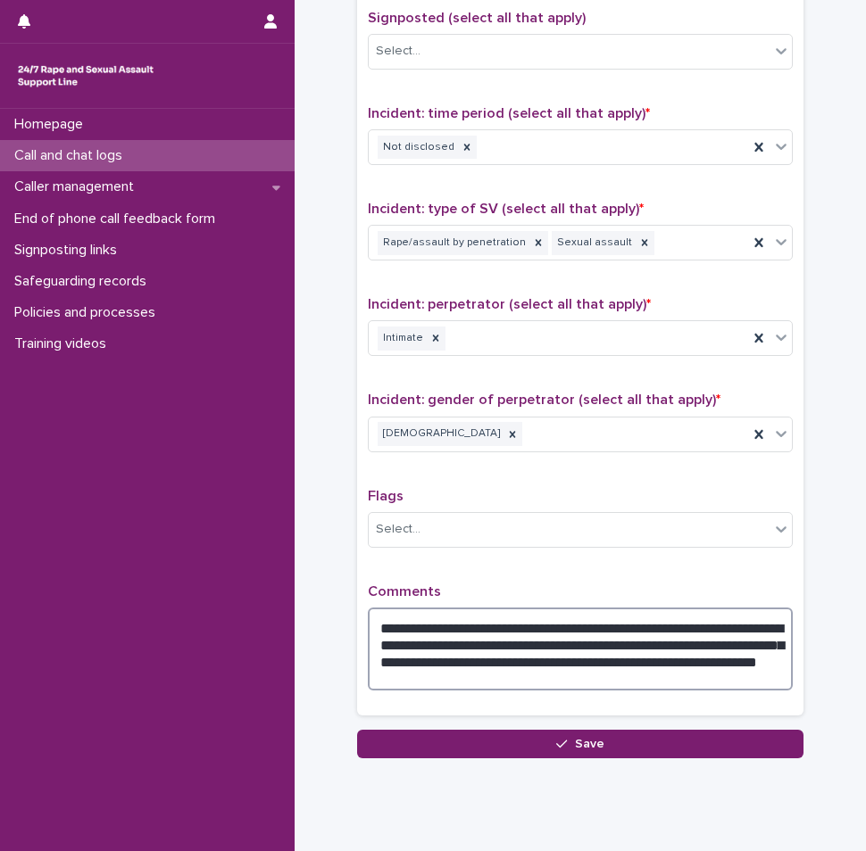
click at [444, 670] on textarea "**********" at bounding box center [580, 649] width 425 height 83
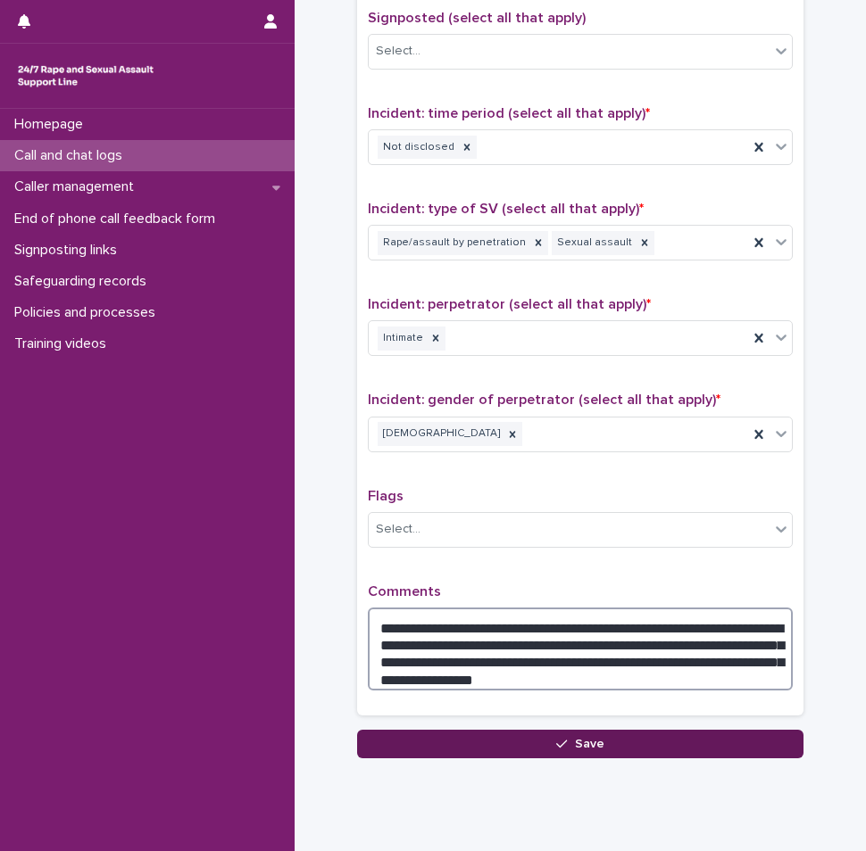
type textarea "**********"
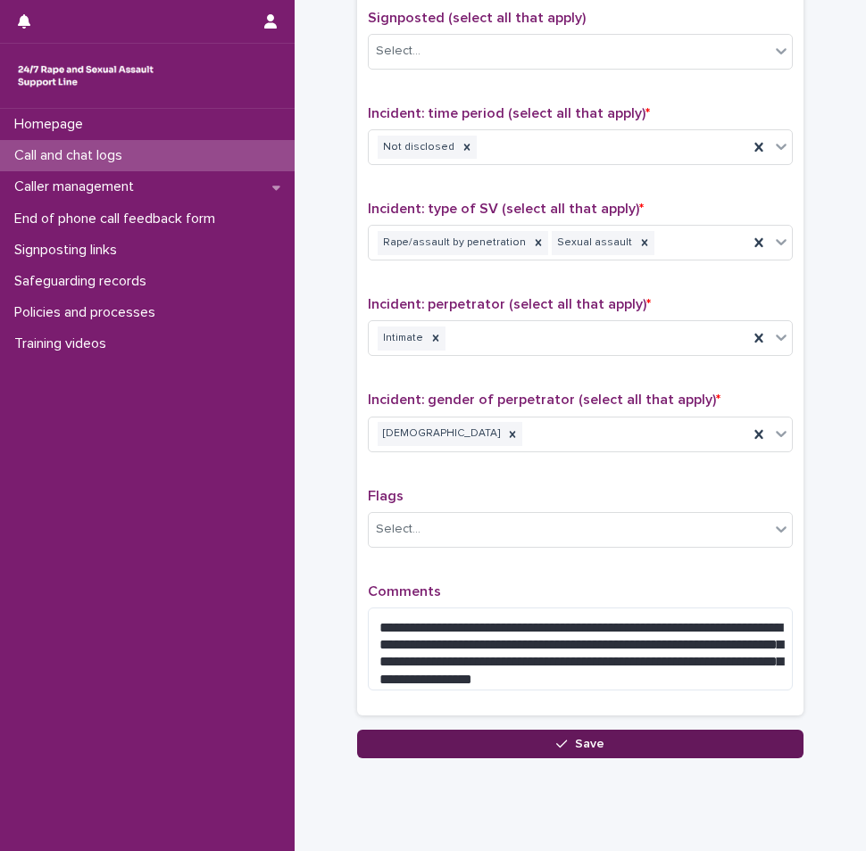
click at [616, 743] on button "Save" at bounding box center [580, 744] width 446 height 29
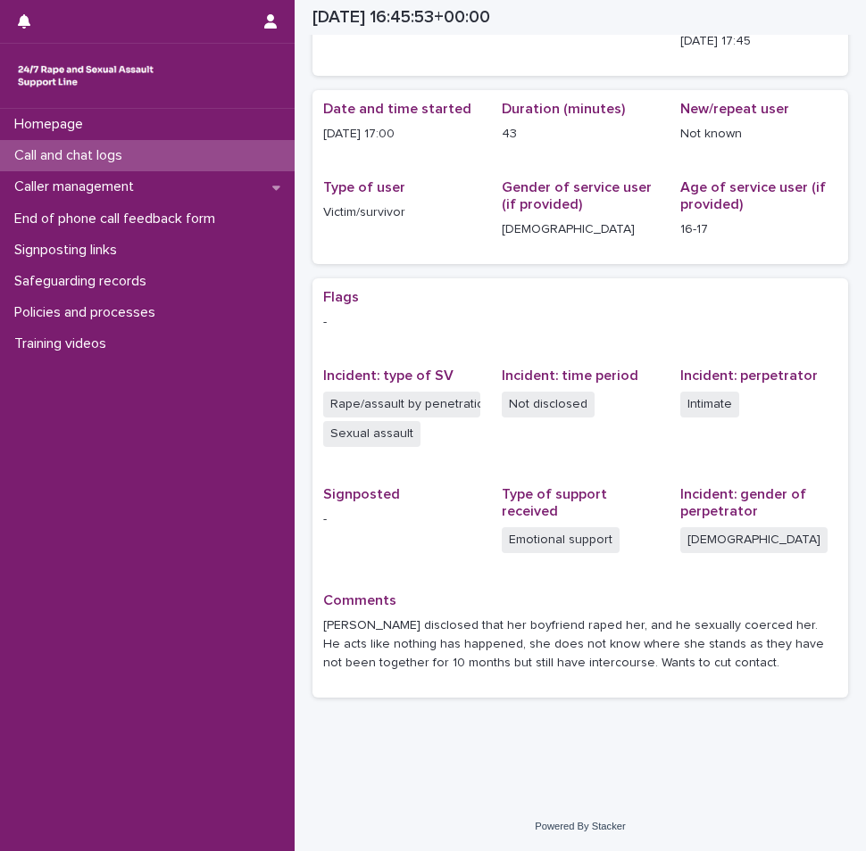
scroll to position [127, 0]
click at [100, 151] on p "Call and chat logs" at bounding box center [71, 155] width 129 height 17
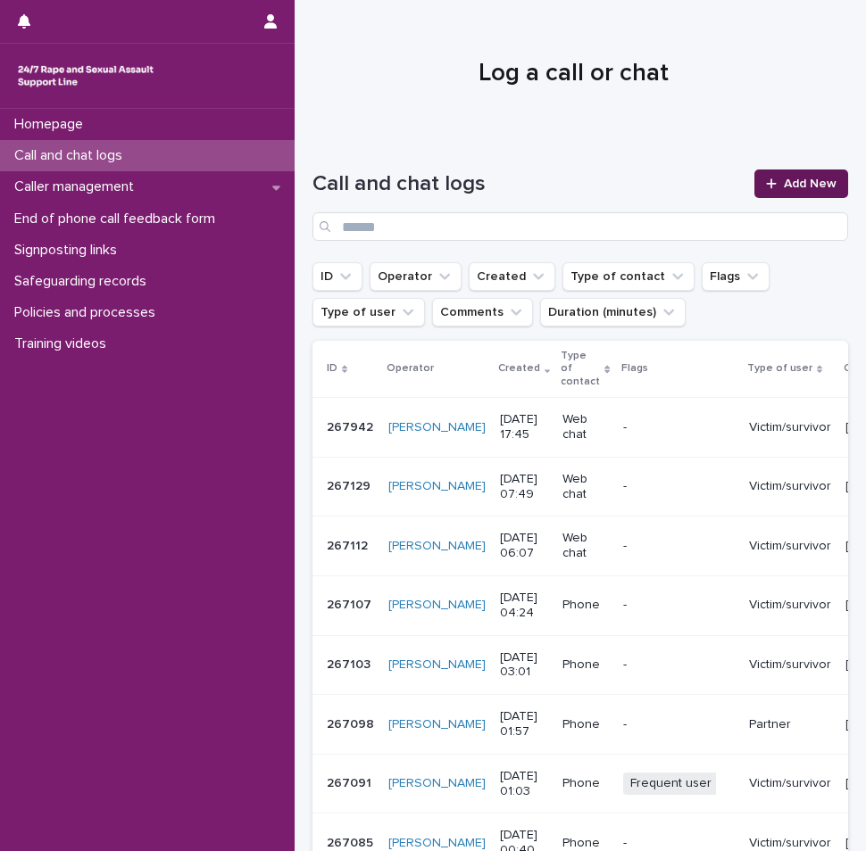
click at [754, 180] on link "Add New" at bounding box center [801, 184] width 94 height 29
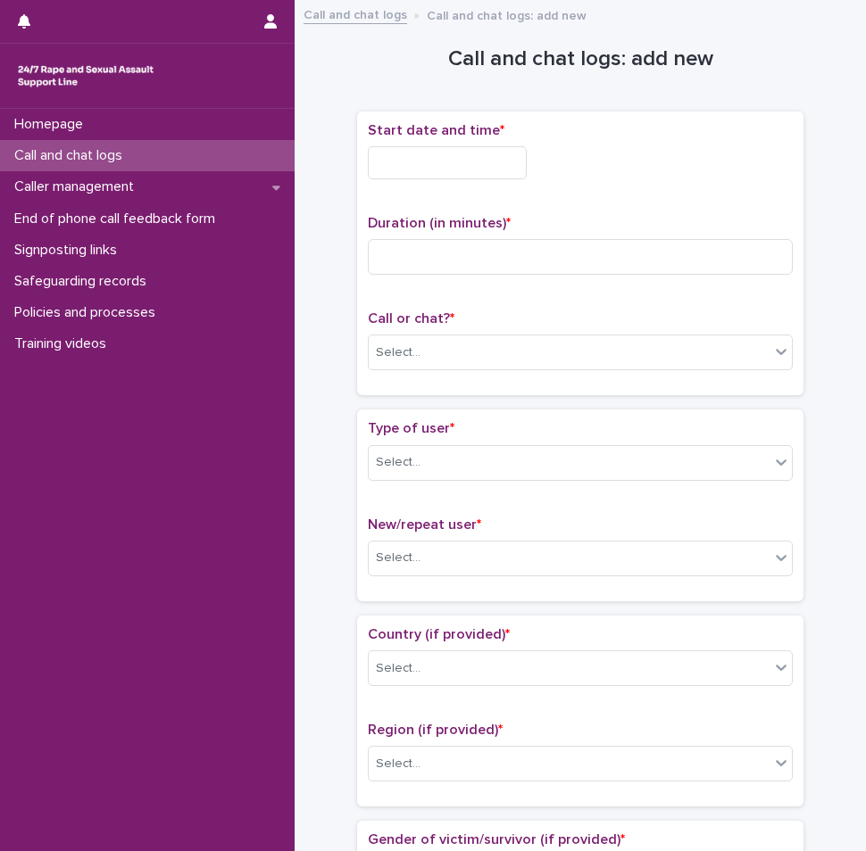
click at [405, 167] on input "text" at bounding box center [447, 162] width 159 height 33
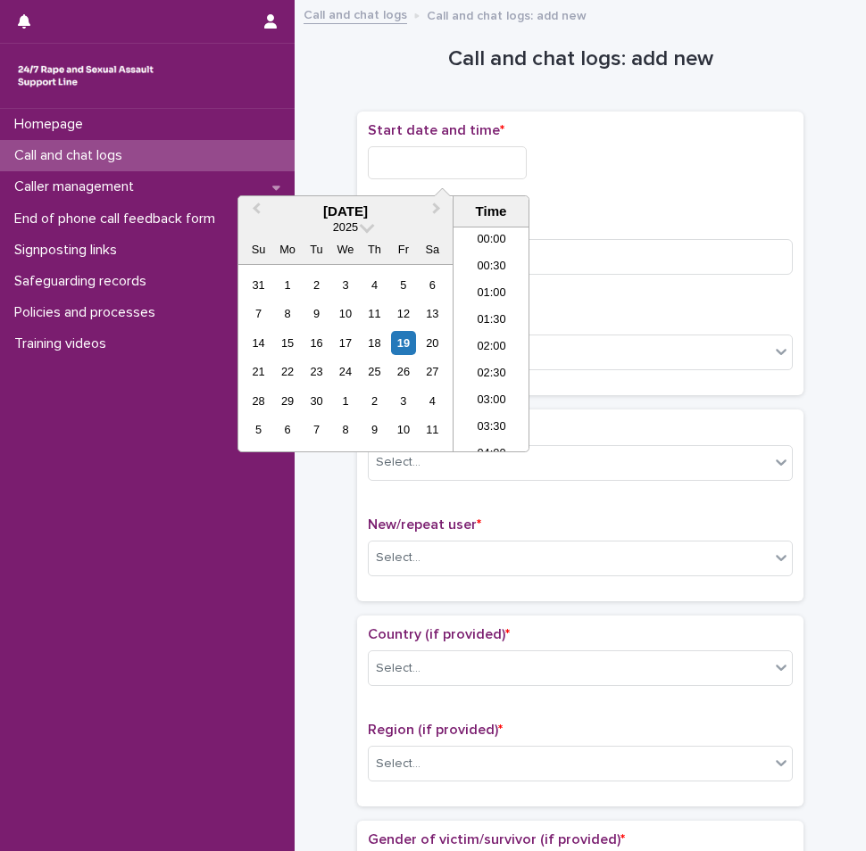
scroll to position [866, 0]
click at [477, 343] on li "18:00" at bounding box center [491, 339] width 76 height 27
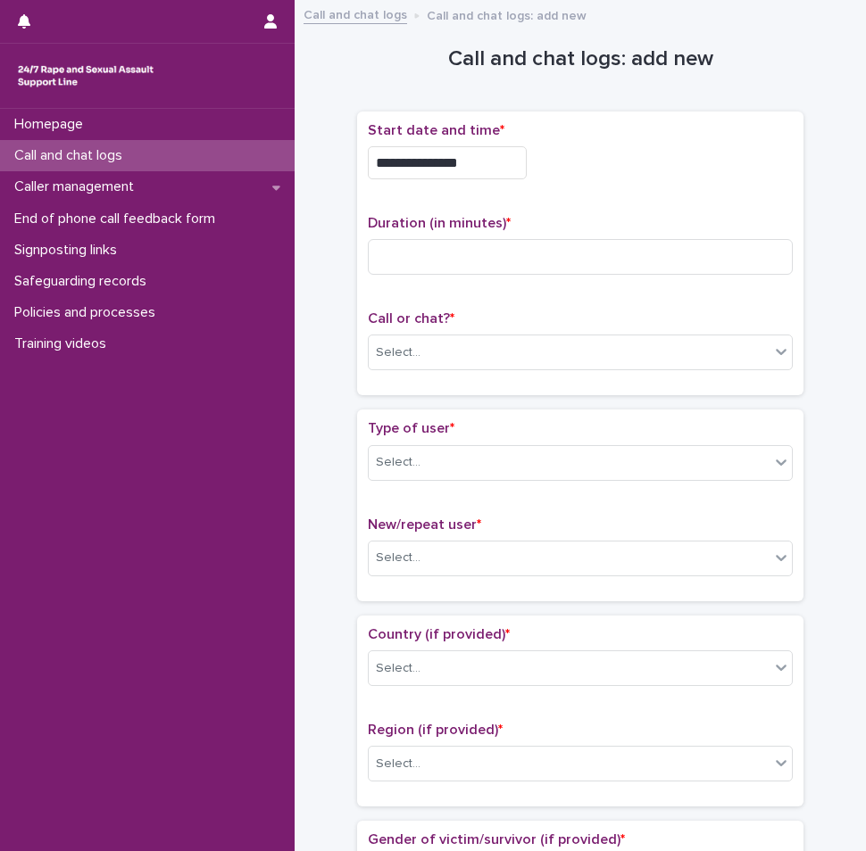
click at [468, 172] on input "**********" at bounding box center [447, 162] width 159 height 33
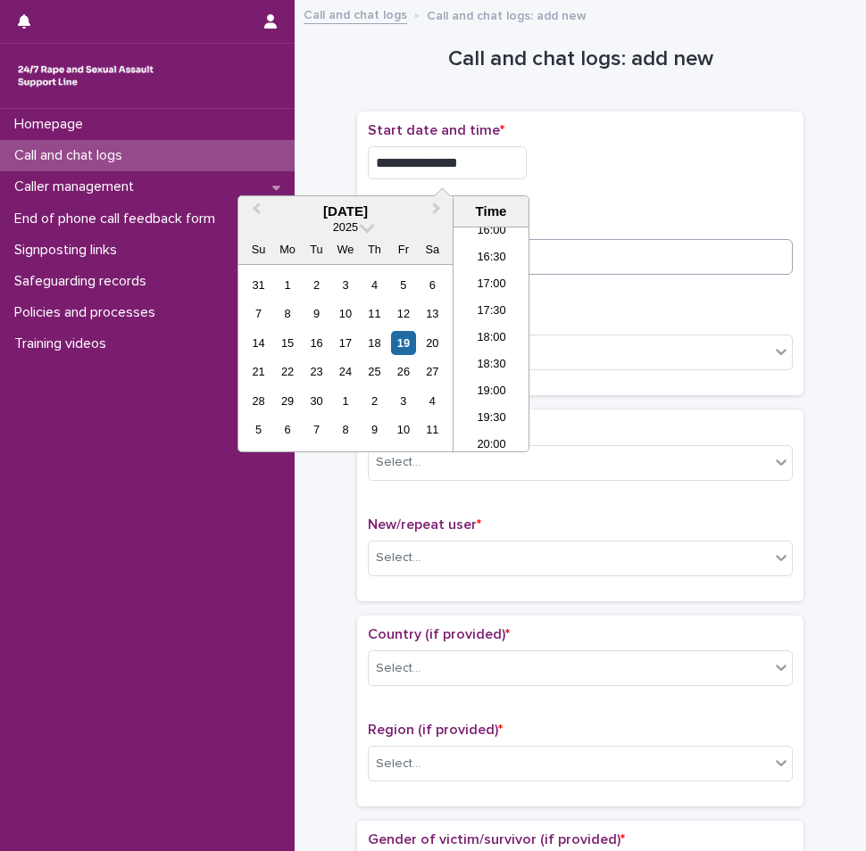
type input "**********"
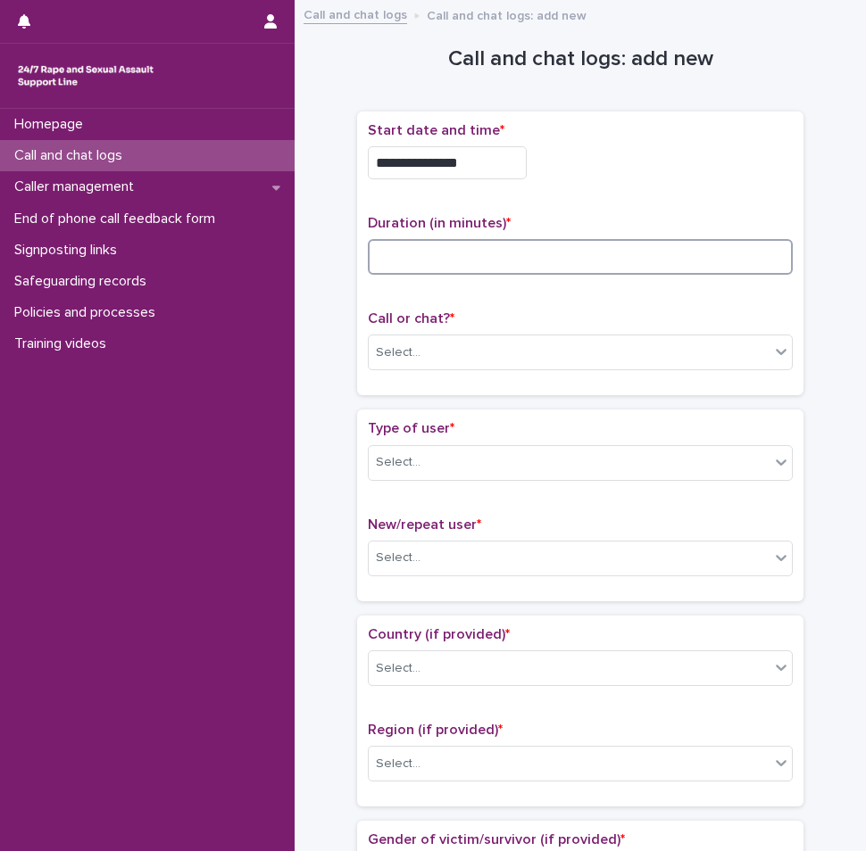
click at [540, 266] on input at bounding box center [580, 257] width 425 height 36
type input "**"
click at [506, 347] on div "Select..." at bounding box center [569, 352] width 401 height 29
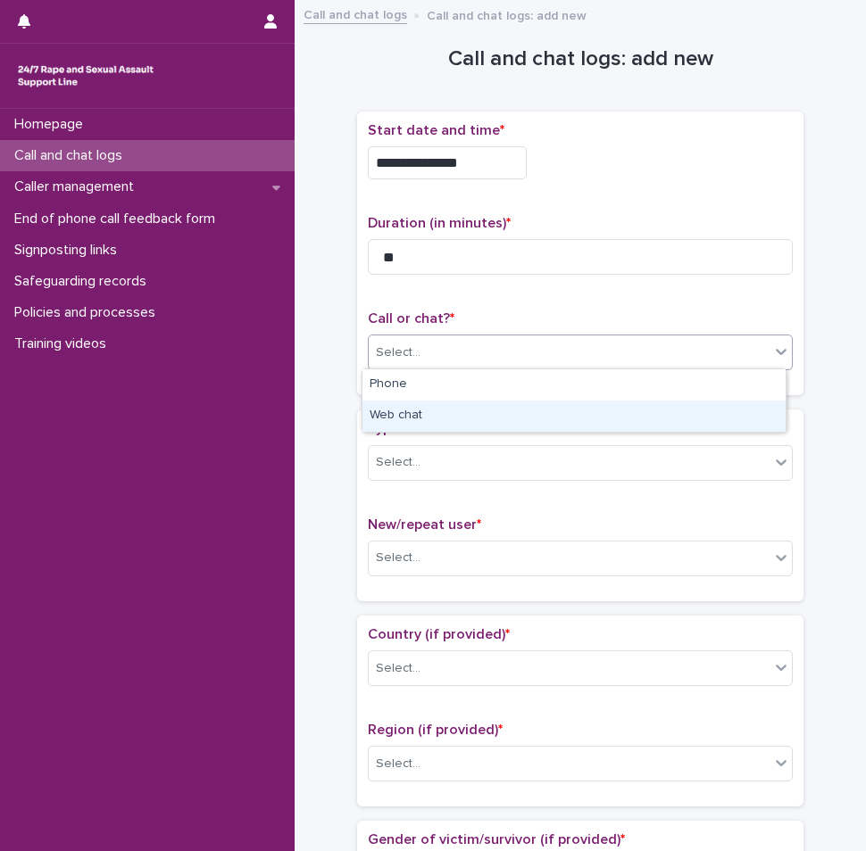
click at [423, 413] on div "Web chat" at bounding box center [573, 416] width 423 height 31
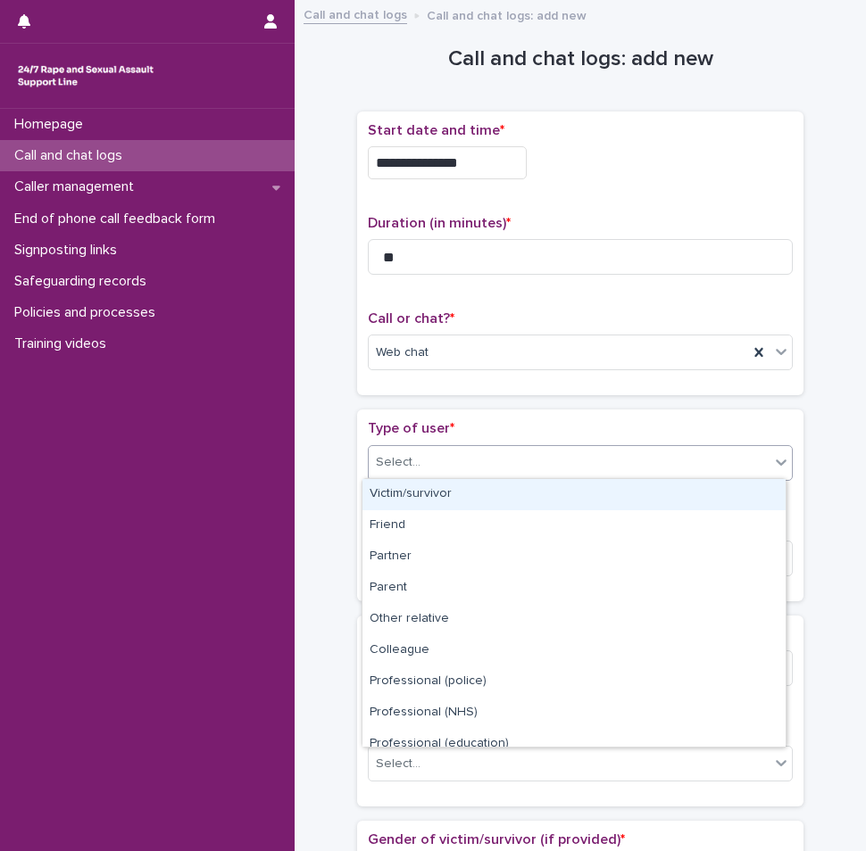
click at [444, 448] on div "Select..." at bounding box center [569, 462] width 401 height 29
click at [420, 494] on div "Victim/survivor" at bounding box center [573, 494] width 423 height 31
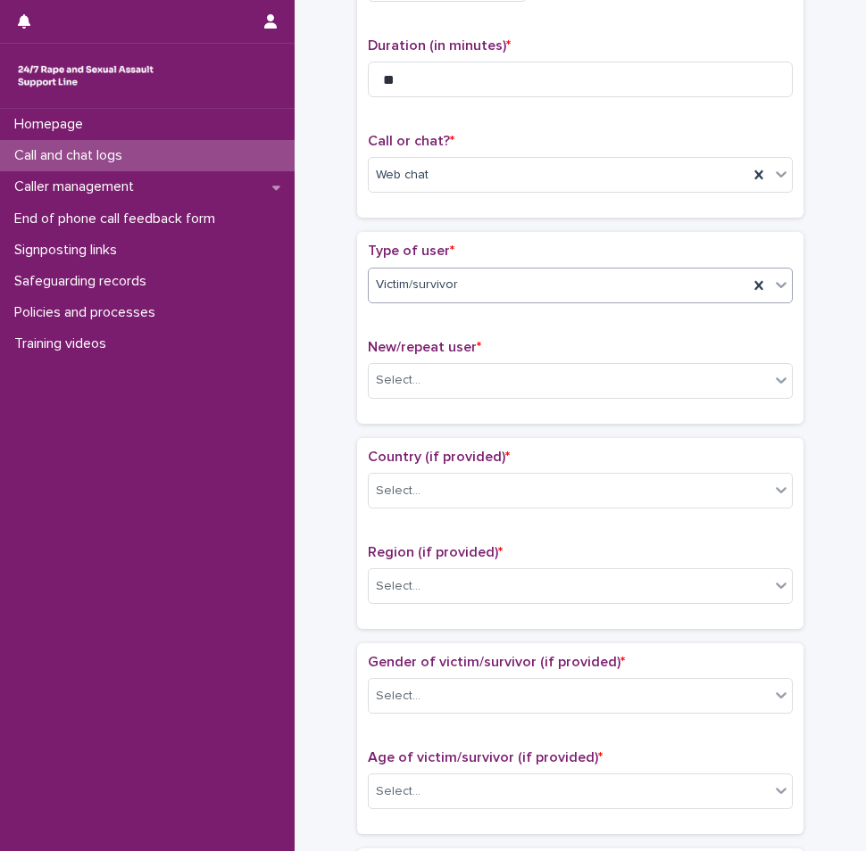
scroll to position [179, 0]
click at [438, 377] on div "Select..." at bounding box center [569, 379] width 401 height 29
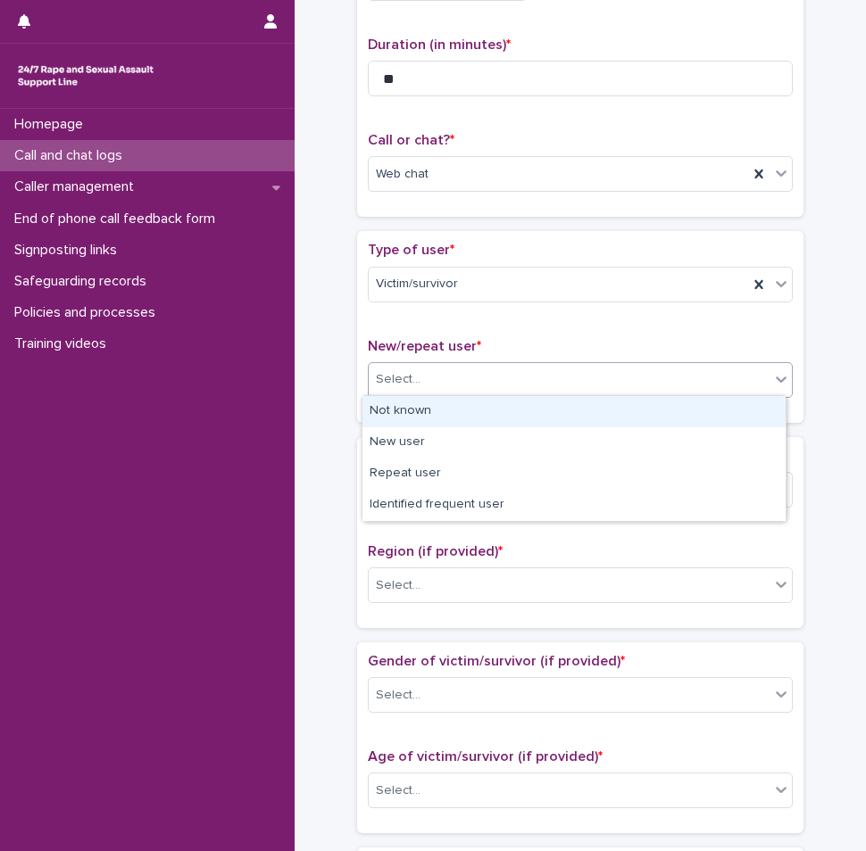
click at [428, 408] on div "Not known" at bounding box center [573, 411] width 423 height 31
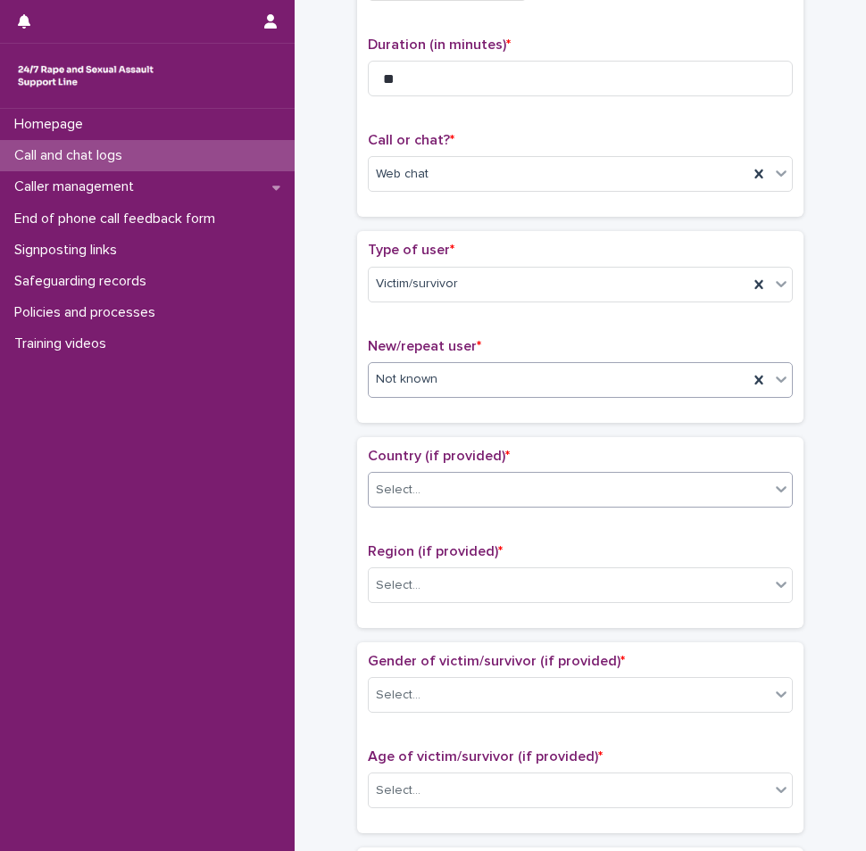
click at [438, 479] on div "Select..." at bounding box center [569, 490] width 401 height 29
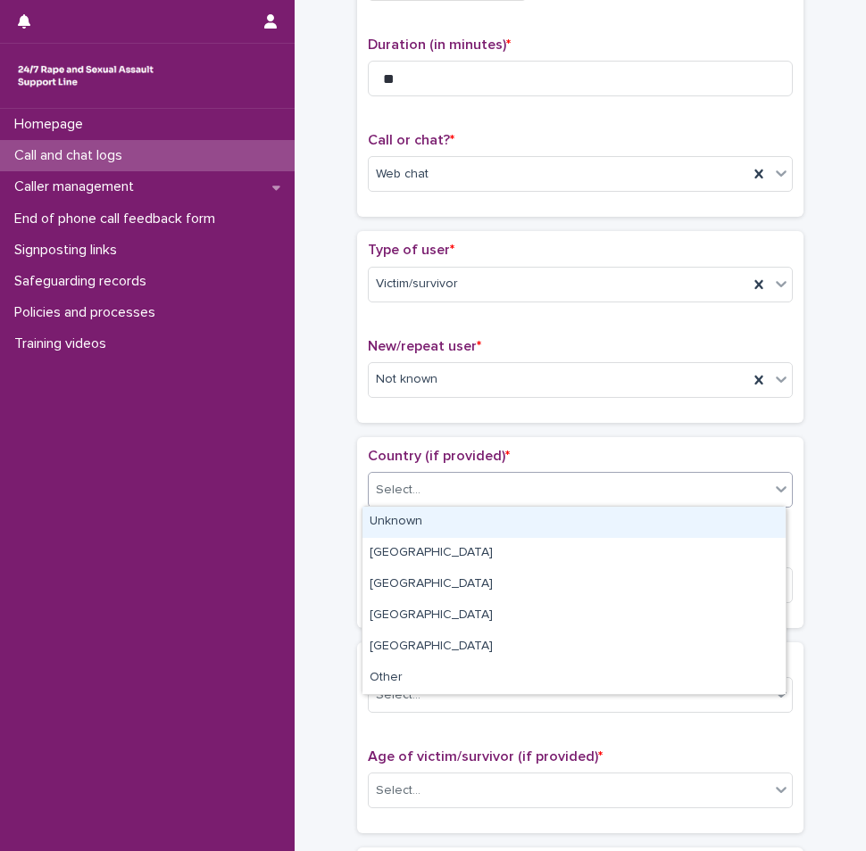
click at [427, 509] on div "Unknown" at bounding box center [573, 522] width 423 height 31
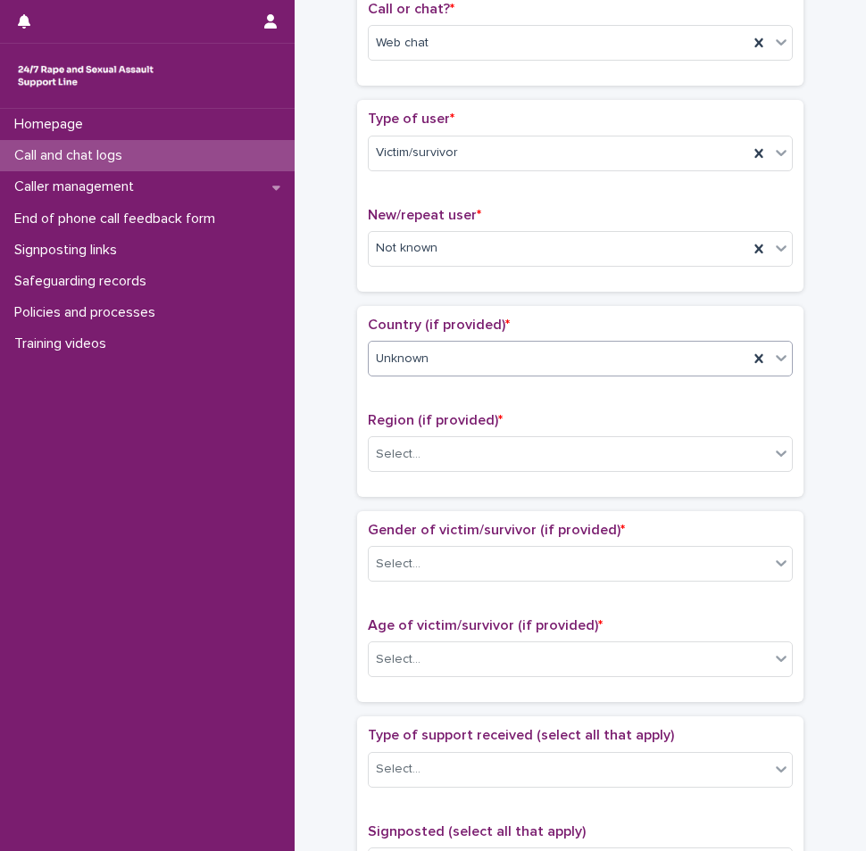
scroll to position [357, 0]
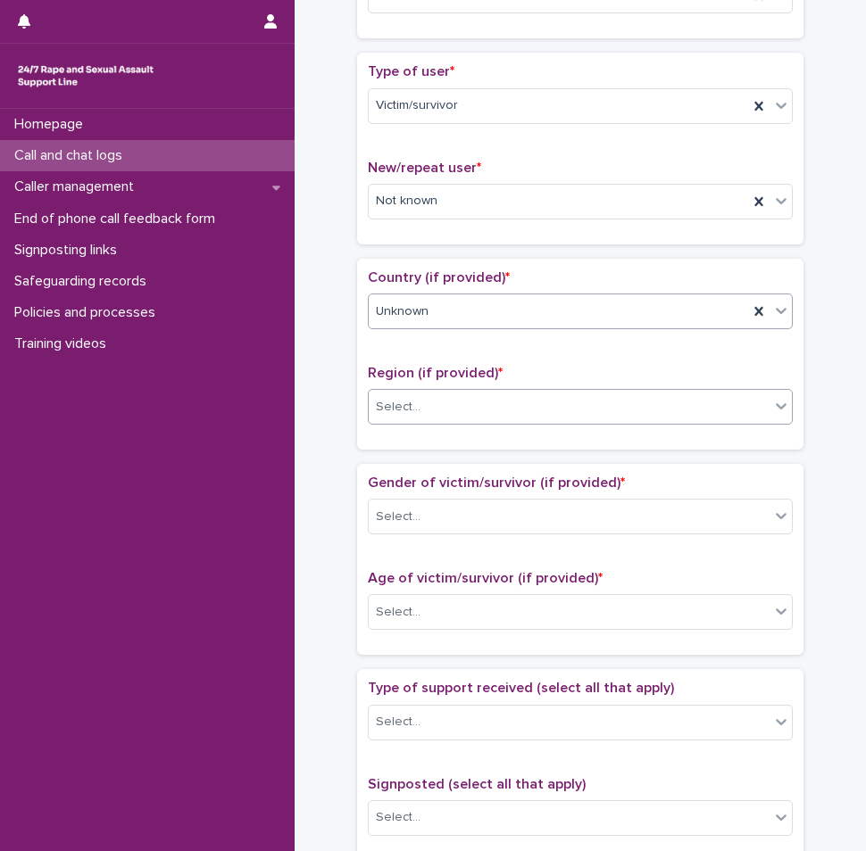
click at [428, 409] on div "Select..." at bounding box center [569, 407] width 401 height 29
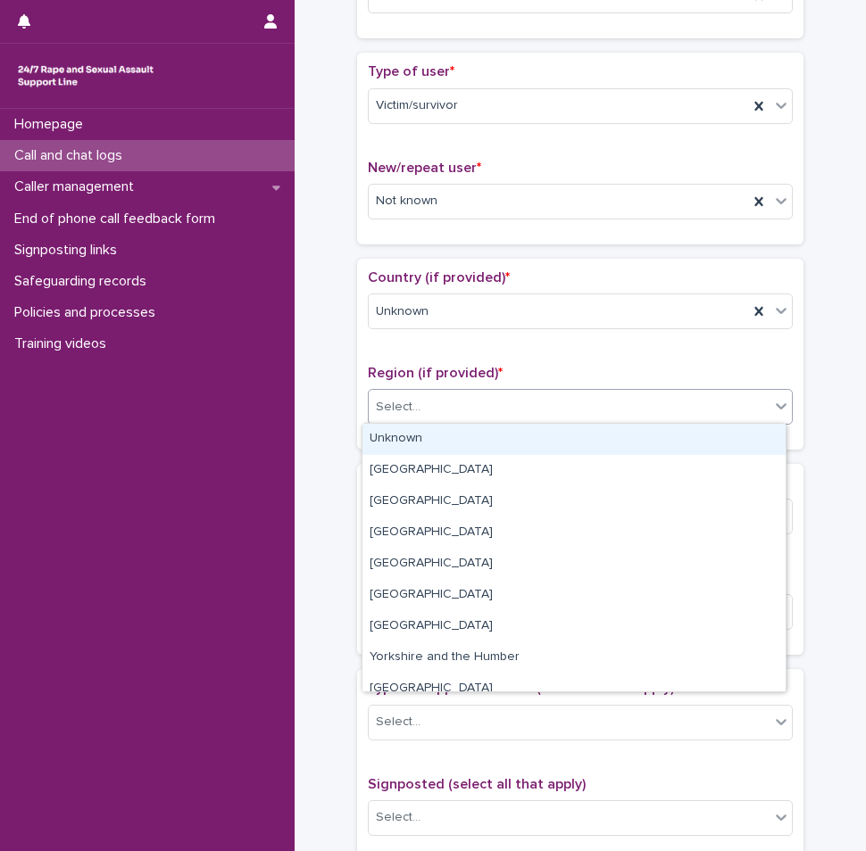
click at [401, 430] on div "Unknown" at bounding box center [573, 439] width 423 height 31
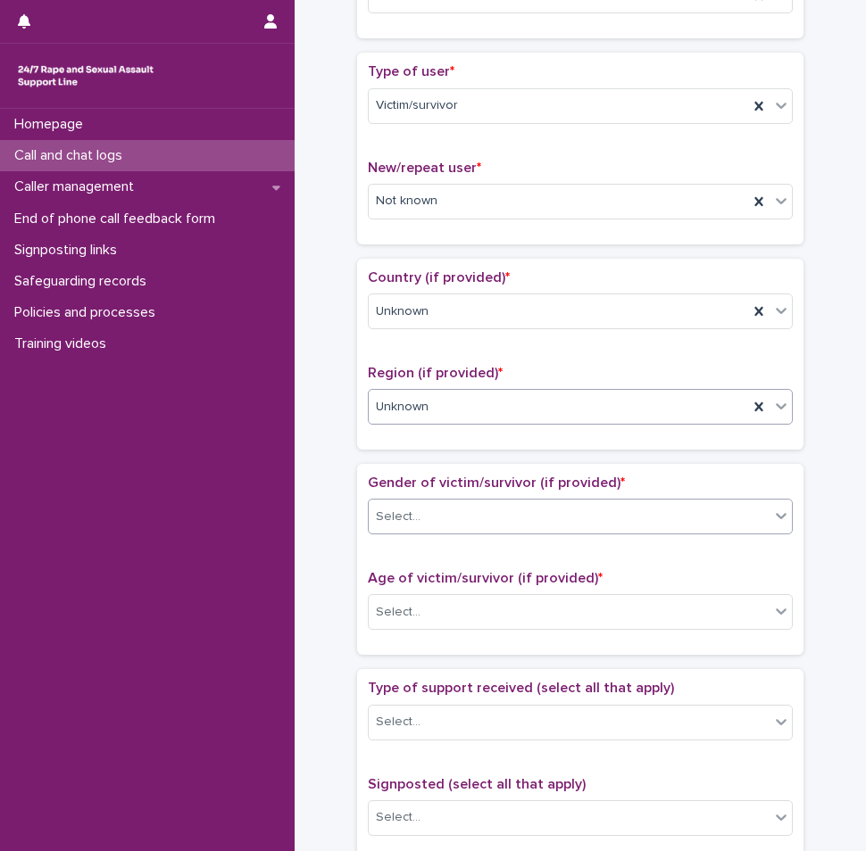
click at [428, 523] on div "Select..." at bounding box center [569, 516] width 401 height 29
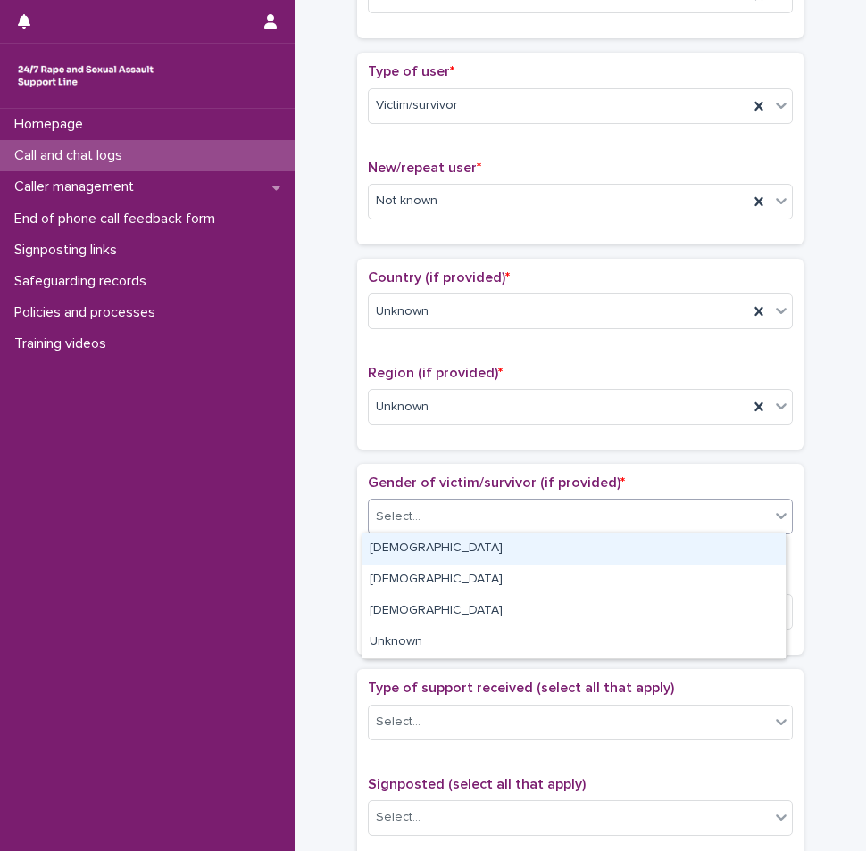
click at [419, 548] on div "[DEMOGRAPHIC_DATA]" at bounding box center [573, 549] width 423 height 31
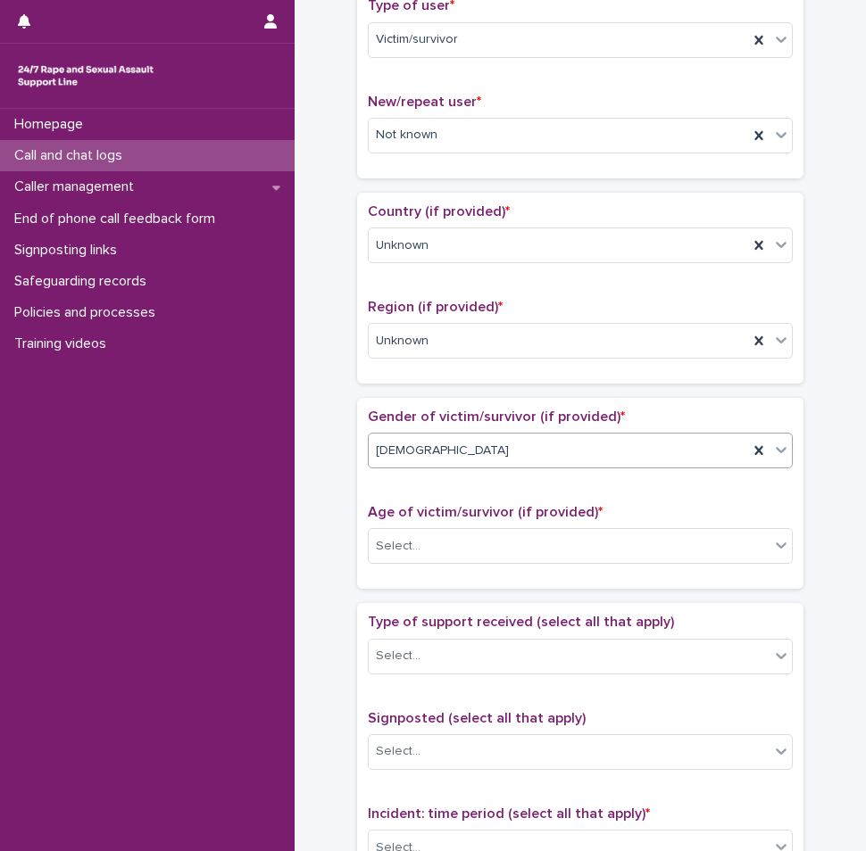
scroll to position [536, 0]
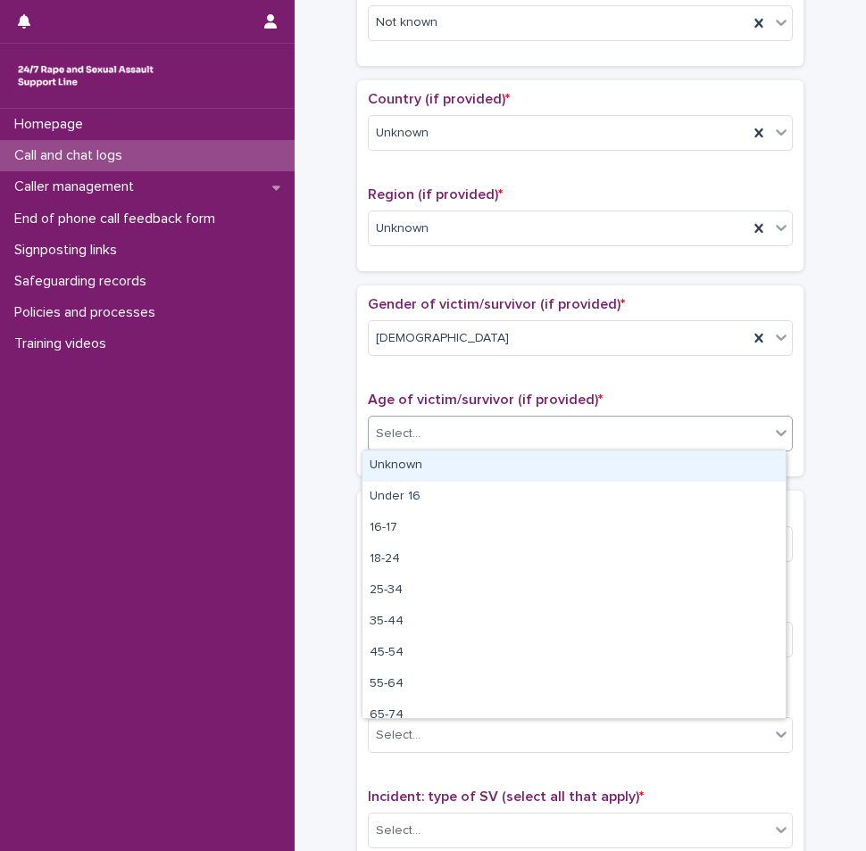
click at [411, 435] on div "Select..." at bounding box center [398, 434] width 45 height 19
drag, startPoint x: 404, startPoint y: 456, endPoint x: 399, endPoint y: 470, distance: 15.3
click at [399, 470] on div "Unknown" at bounding box center [573, 466] width 423 height 31
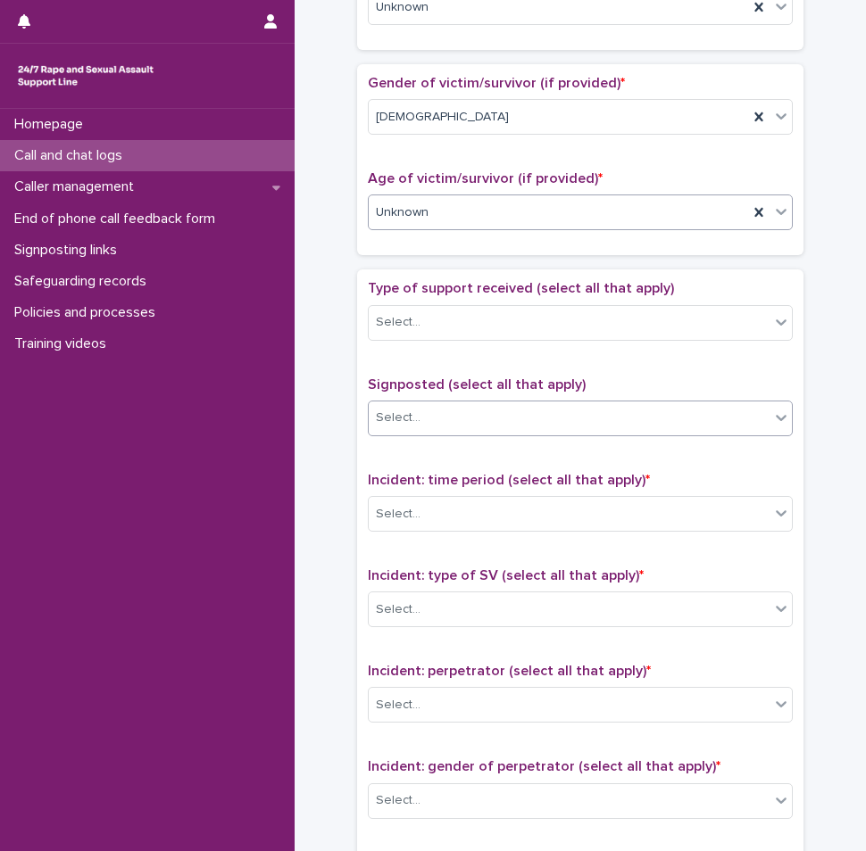
scroll to position [803, 0]
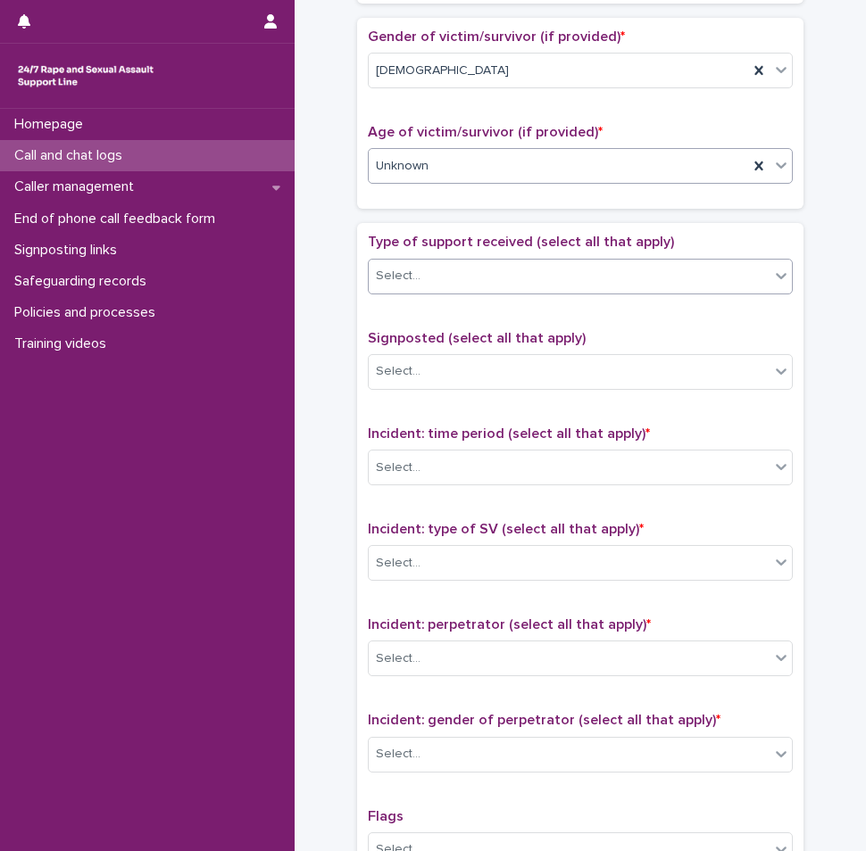
click at [404, 278] on div "Select..." at bounding box center [398, 276] width 45 height 19
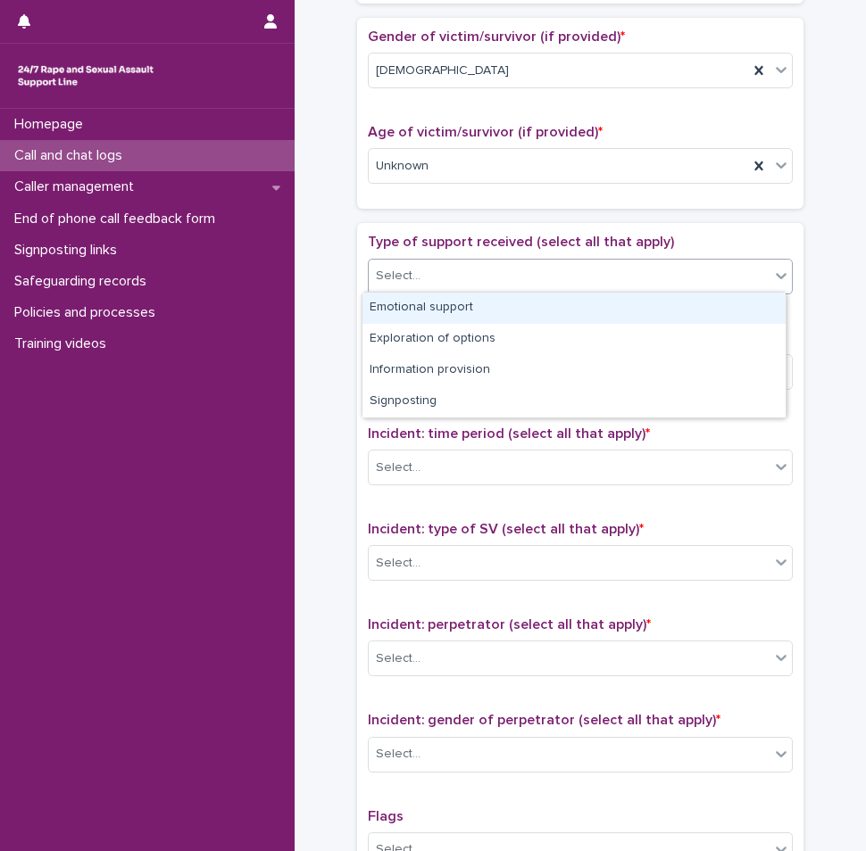
click at [398, 309] on div "Emotional support" at bounding box center [573, 308] width 423 height 31
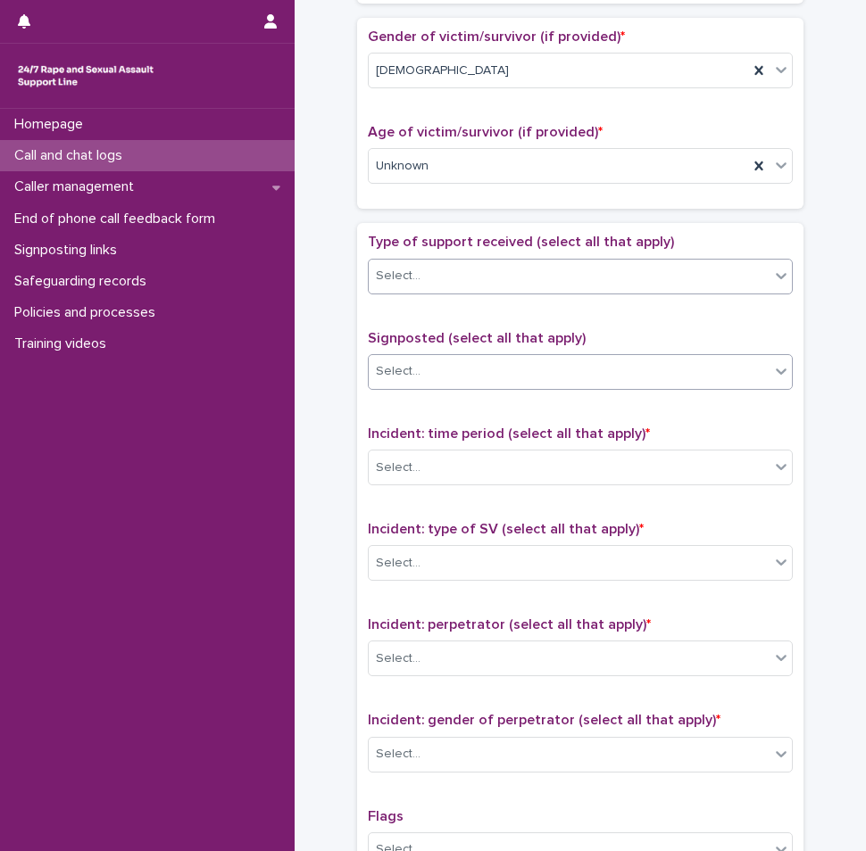
click at [417, 378] on div "Select..." at bounding box center [569, 371] width 401 height 29
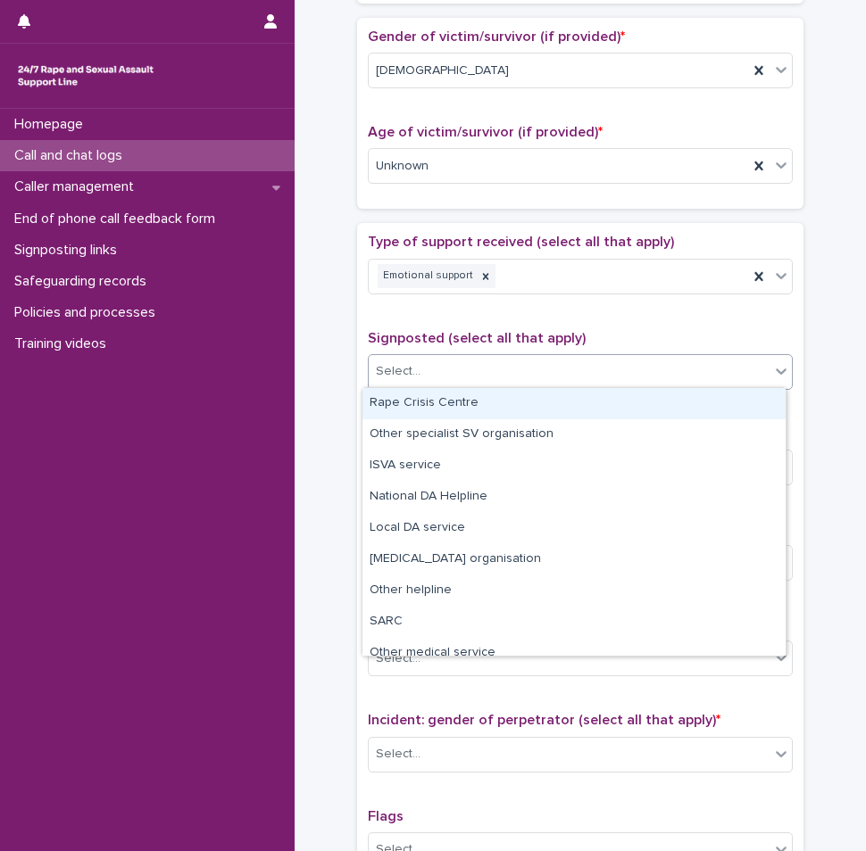
click at [436, 331] on span "Signposted (select all that apply)" at bounding box center [477, 338] width 218 height 14
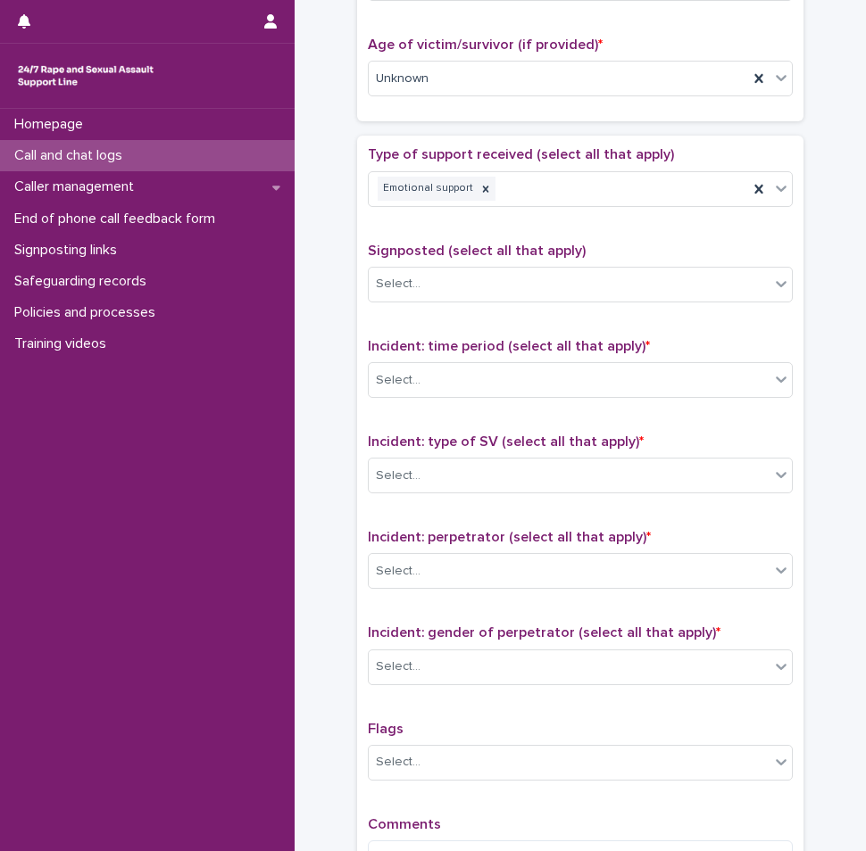
scroll to position [1071, 0]
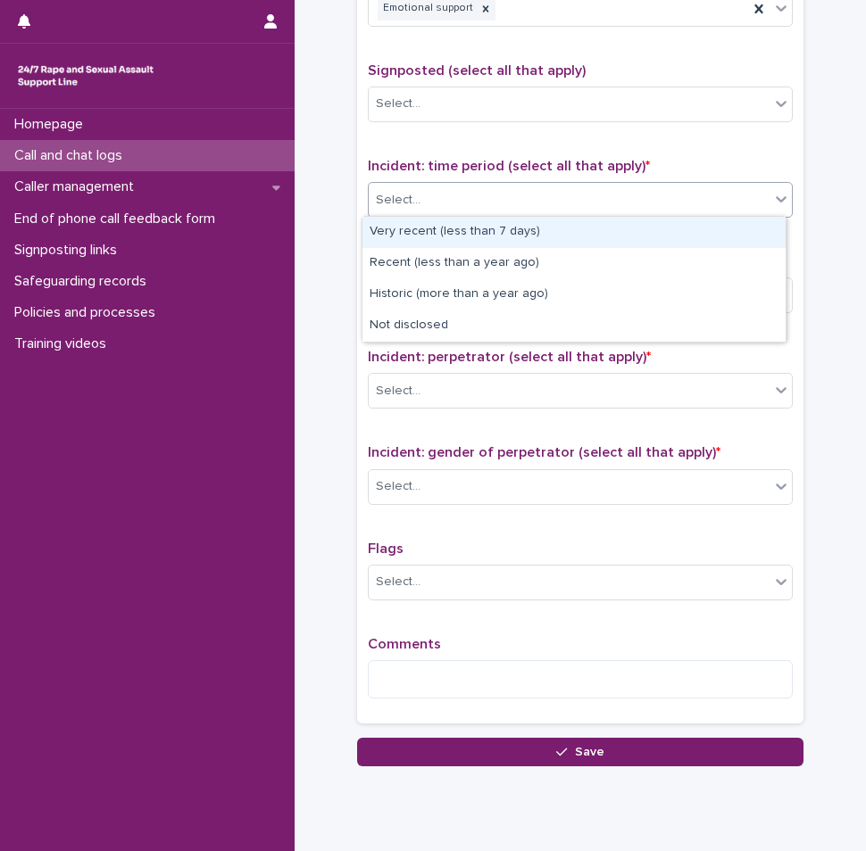
click at [416, 206] on div "Select..." at bounding box center [569, 200] width 401 height 29
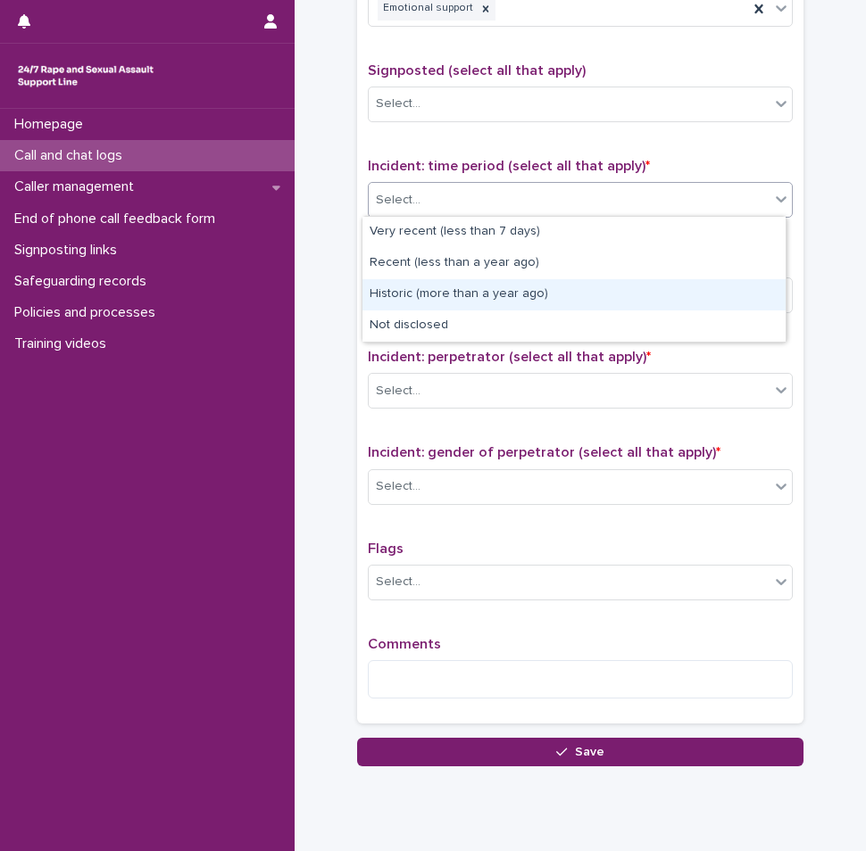
click at [406, 292] on div "Historic (more than a year ago)" at bounding box center [573, 294] width 423 height 31
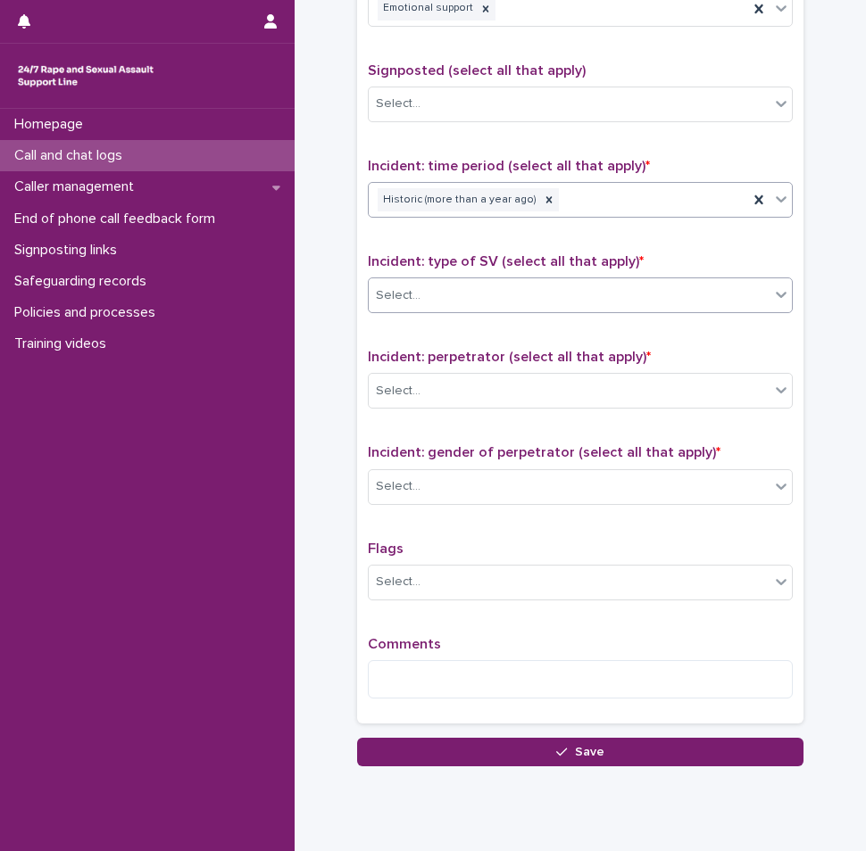
click at [450, 282] on div "Select..." at bounding box center [569, 295] width 401 height 29
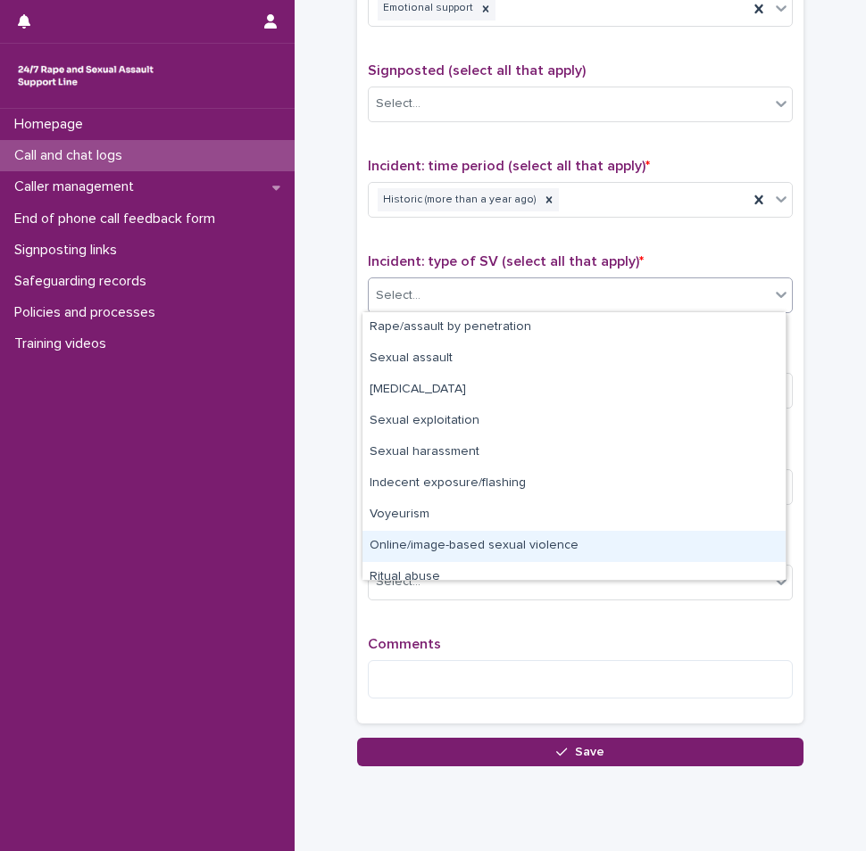
scroll to position [45, 0]
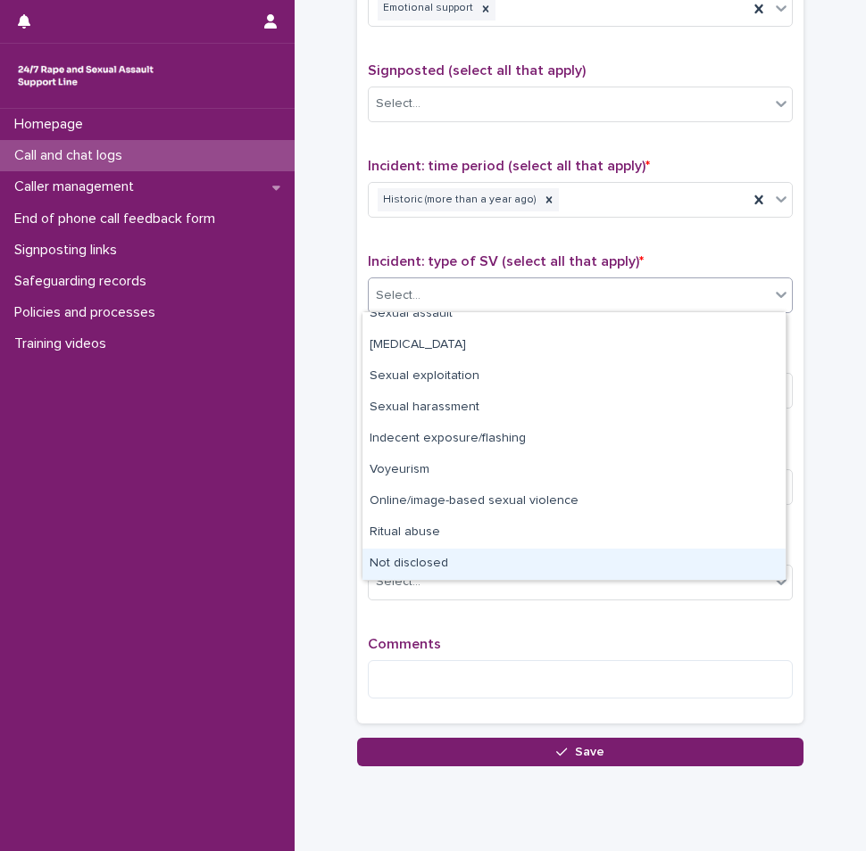
click at [407, 557] on div "Not disclosed" at bounding box center [573, 564] width 423 height 31
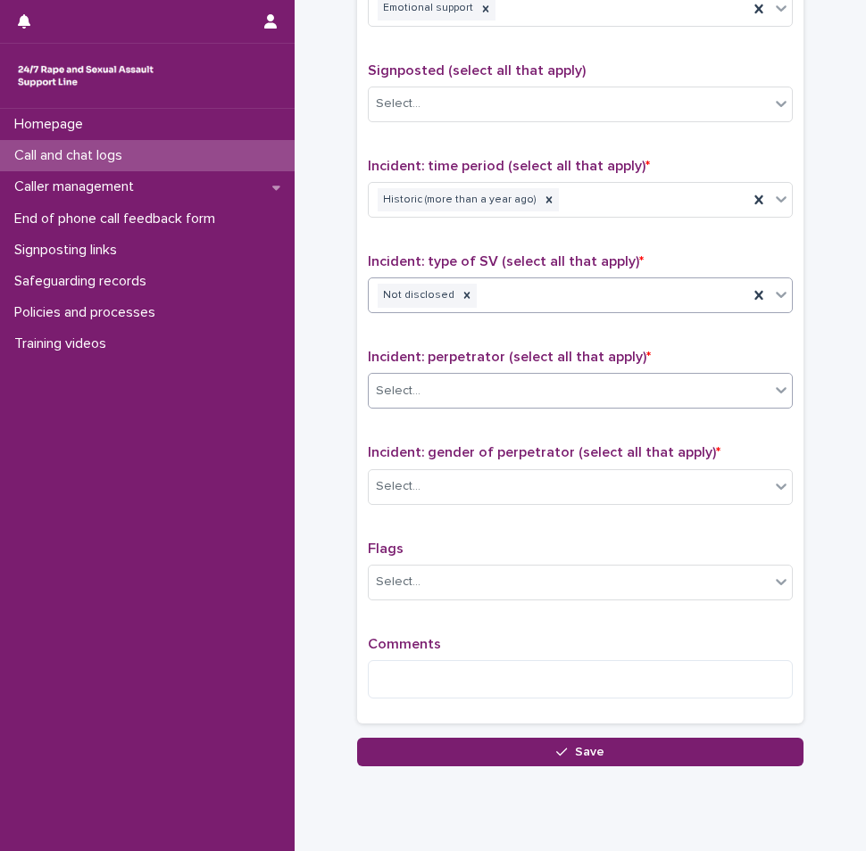
click at [453, 393] on div "Select..." at bounding box center [569, 391] width 401 height 29
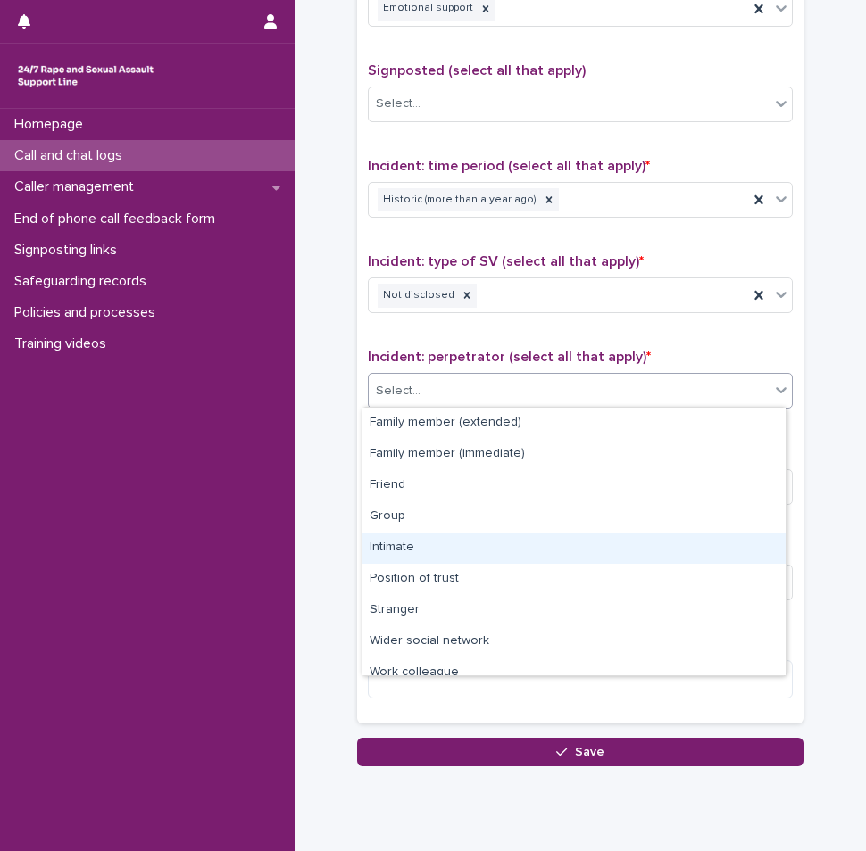
scroll to position [76, 0]
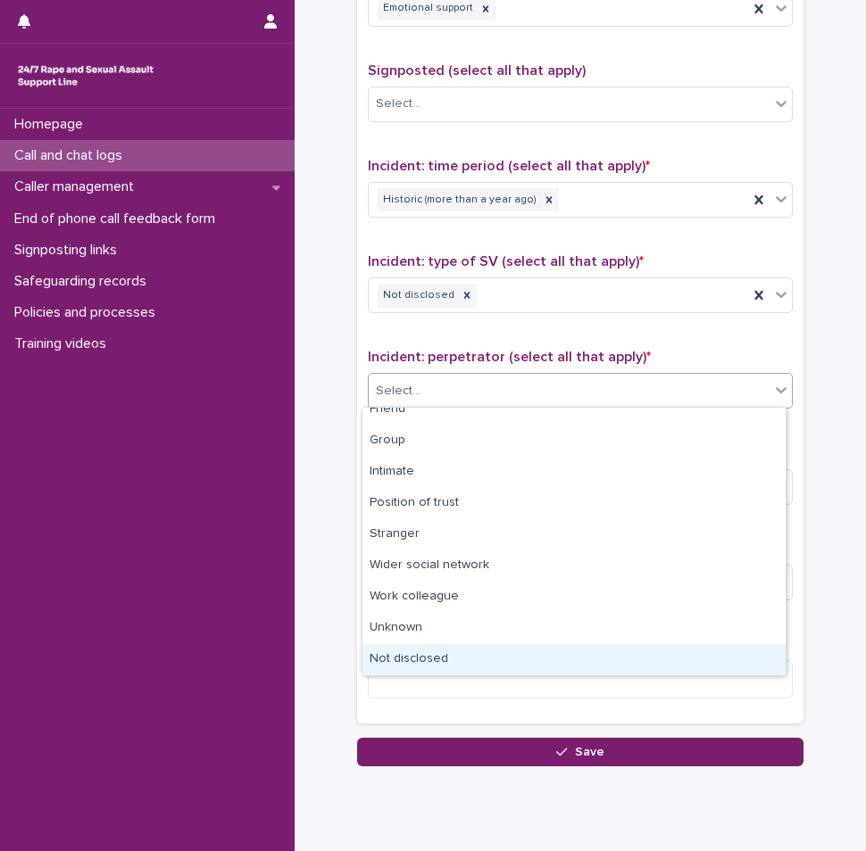
click at [421, 658] on div "Not disclosed" at bounding box center [573, 659] width 423 height 31
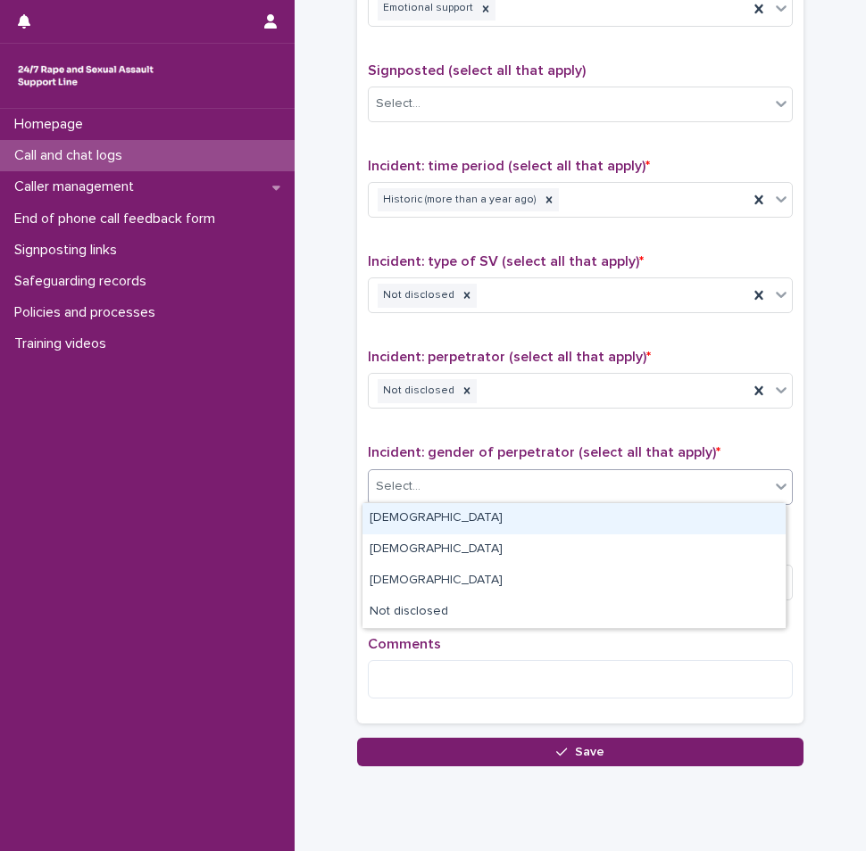
click at [440, 479] on div "Select..." at bounding box center [569, 486] width 401 height 29
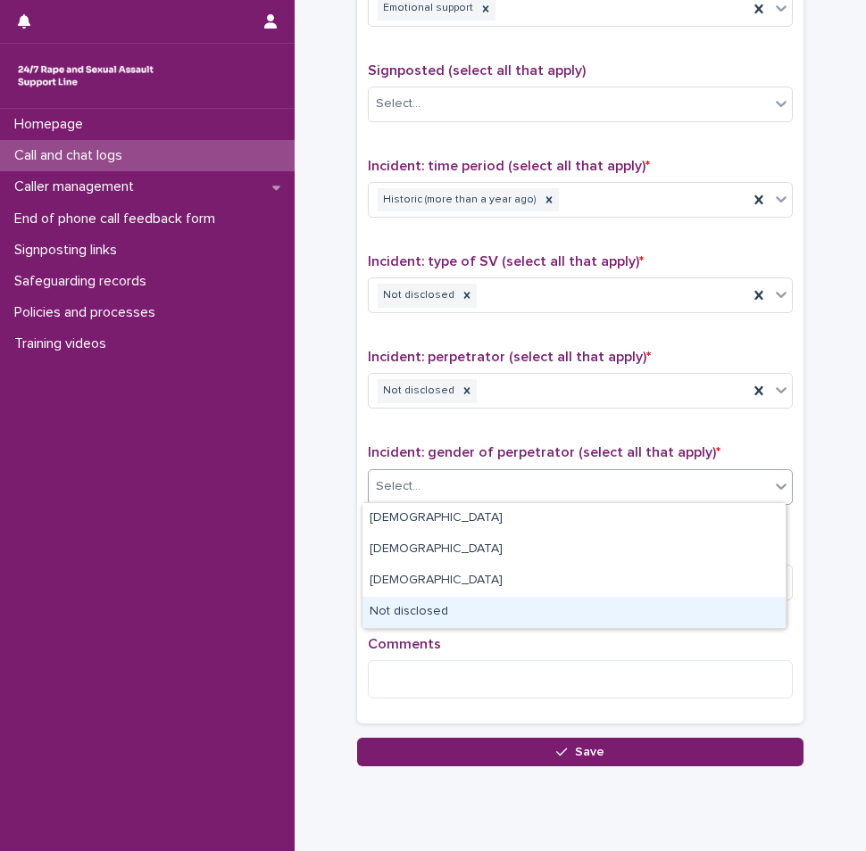
click at [429, 612] on div "Not disclosed" at bounding box center [573, 612] width 423 height 31
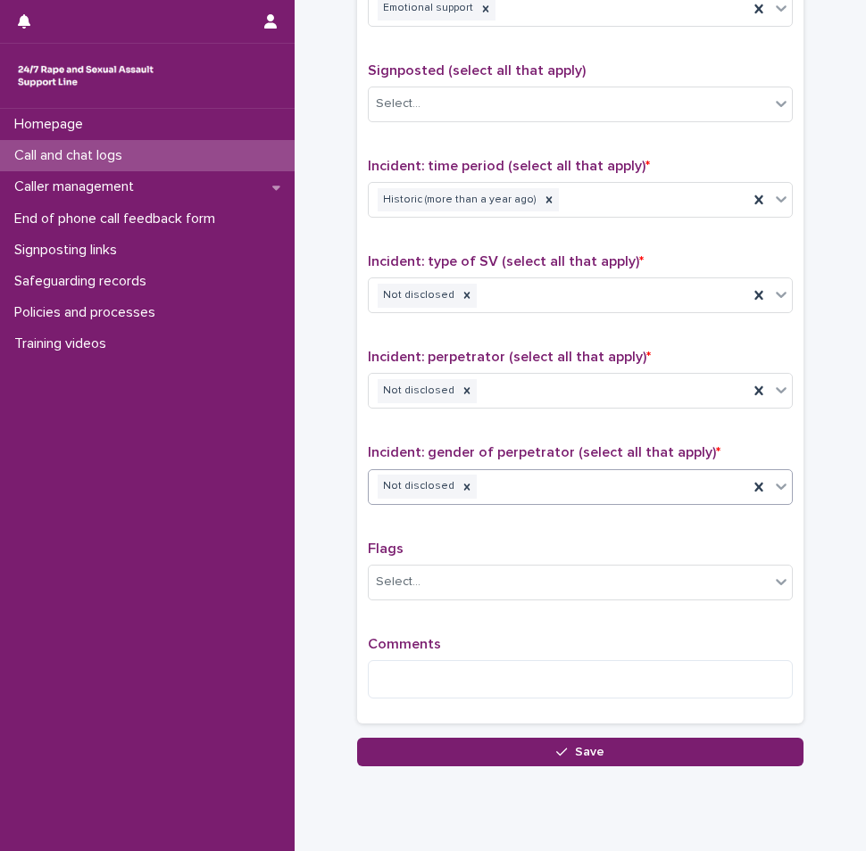
click at [419, 651] on p "Comments" at bounding box center [580, 644] width 425 height 17
click at [425, 660] on textarea at bounding box center [580, 679] width 425 height 38
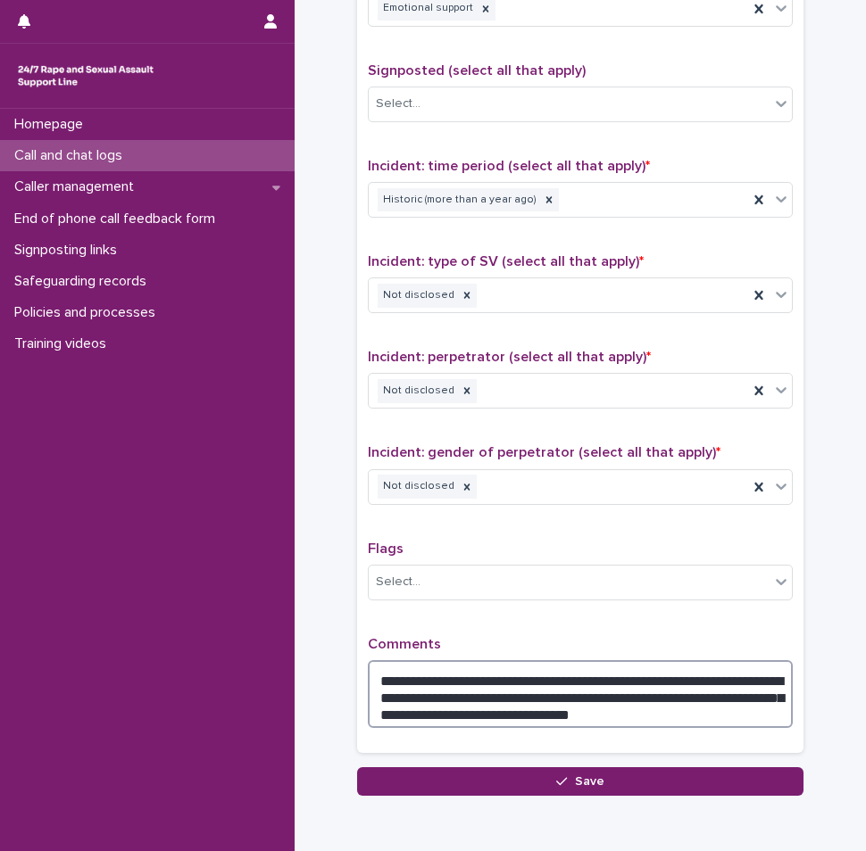
click at [683, 716] on textarea "**********" at bounding box center [580, 694] width 425 height 68
drag, startPoint x: 597, startPoint y: 685, endPoint x: 573, endPoint y: 692, distance: 24.9
click at [573, 692] on textarea "**********" at bounding box center [580, 694] width 425 height 68
click at [593, 696] on textarea "**********" at bounding box center [580, 694] width 425 height 68
drag, startPoint x: 594, startPoint y: 696, endPoint x: 440, endPoint y: 689, distance: 154.6
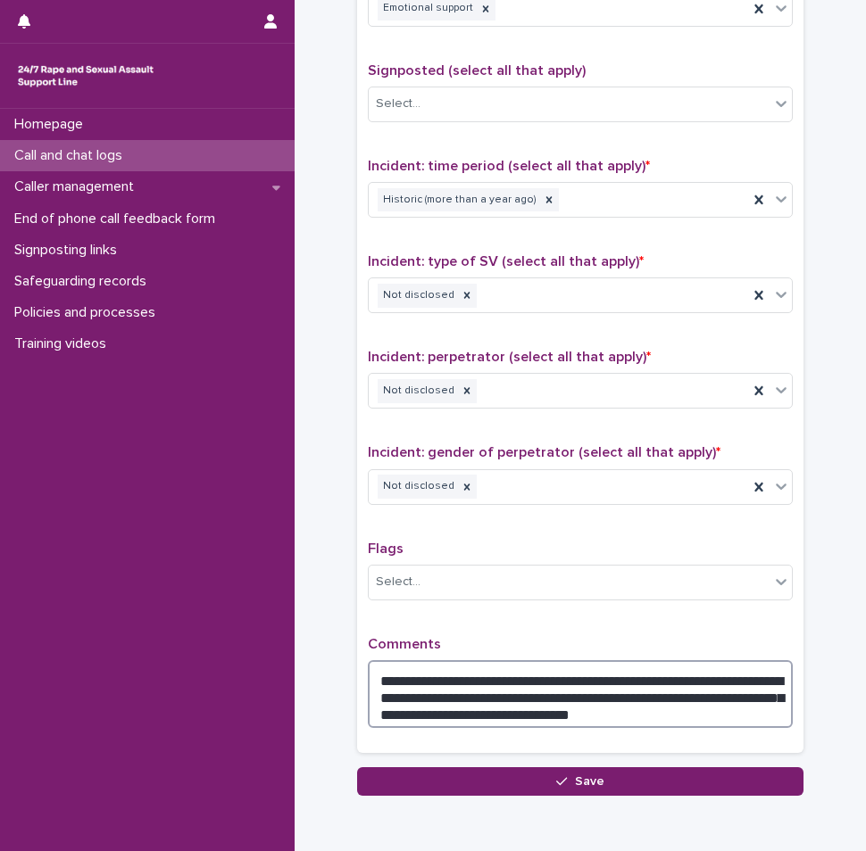
click at [440, 689] on textarea "**********" at bounding box center [580, 694] width 425 height 68
click at [465, 713] on textarea "**********" at bounding box center [580, 694] width 425 height 68
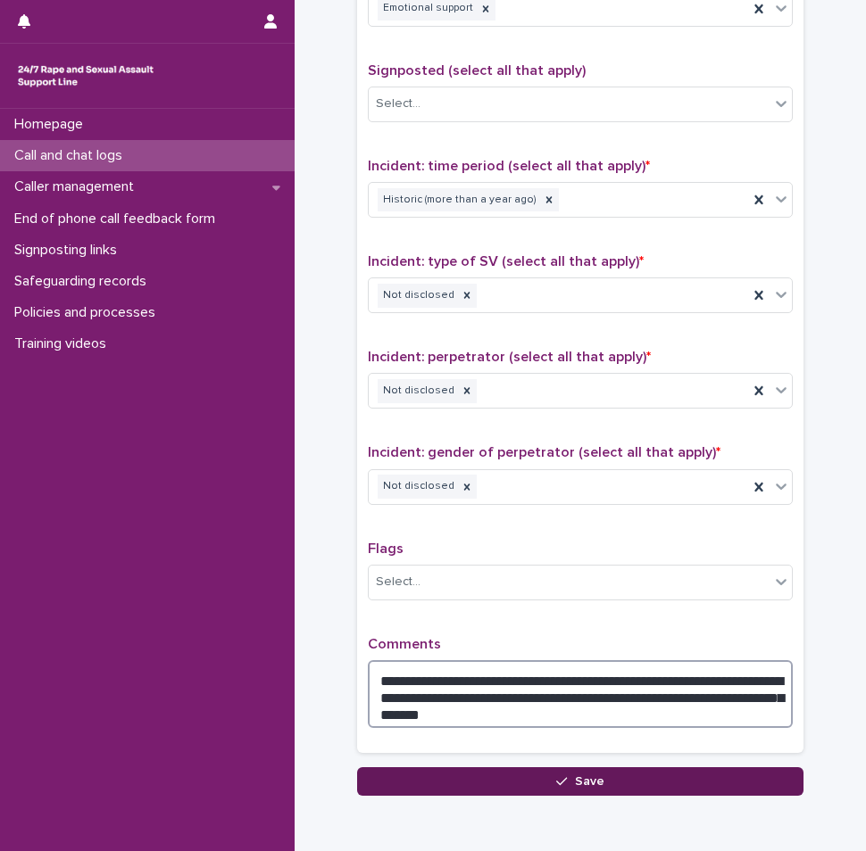
type textarea "**********"
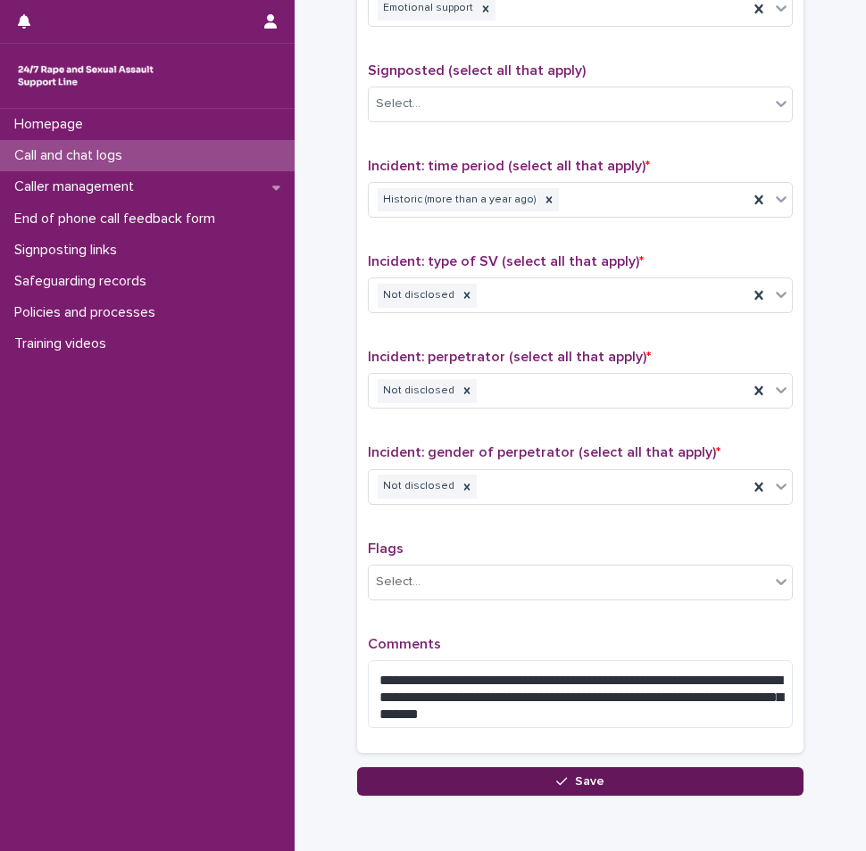
click at [499, 779] on button "Save" at bounding box center [580, 782] width 446 height 29
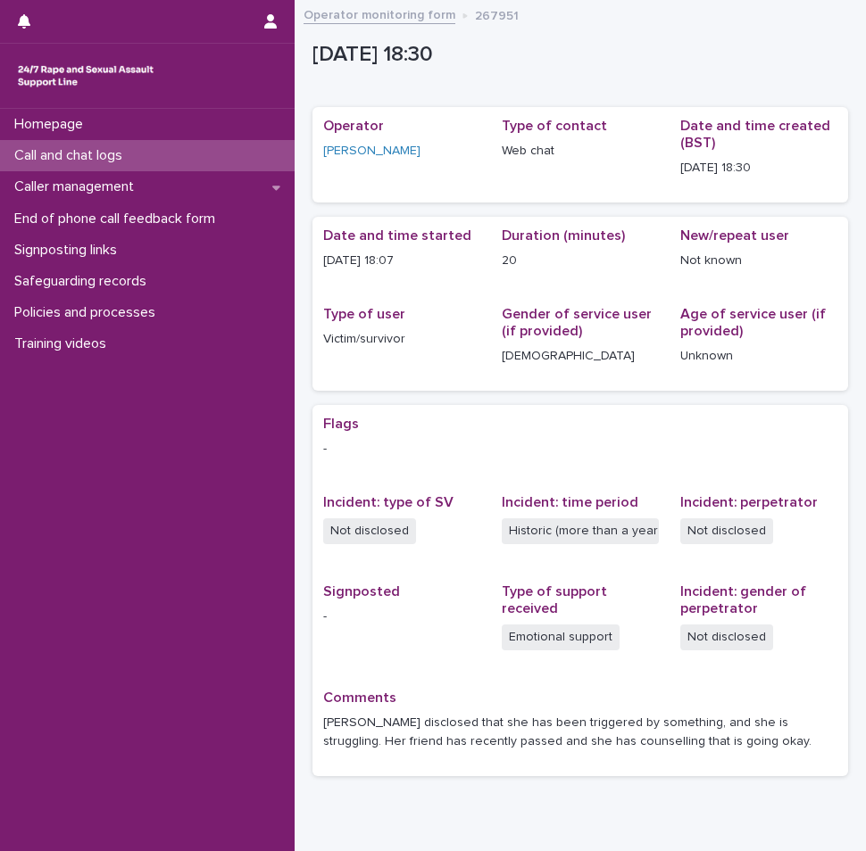
click at [103, 143] on div "Call and chat logs" at bounding box center [147, 155] width 295 height 31
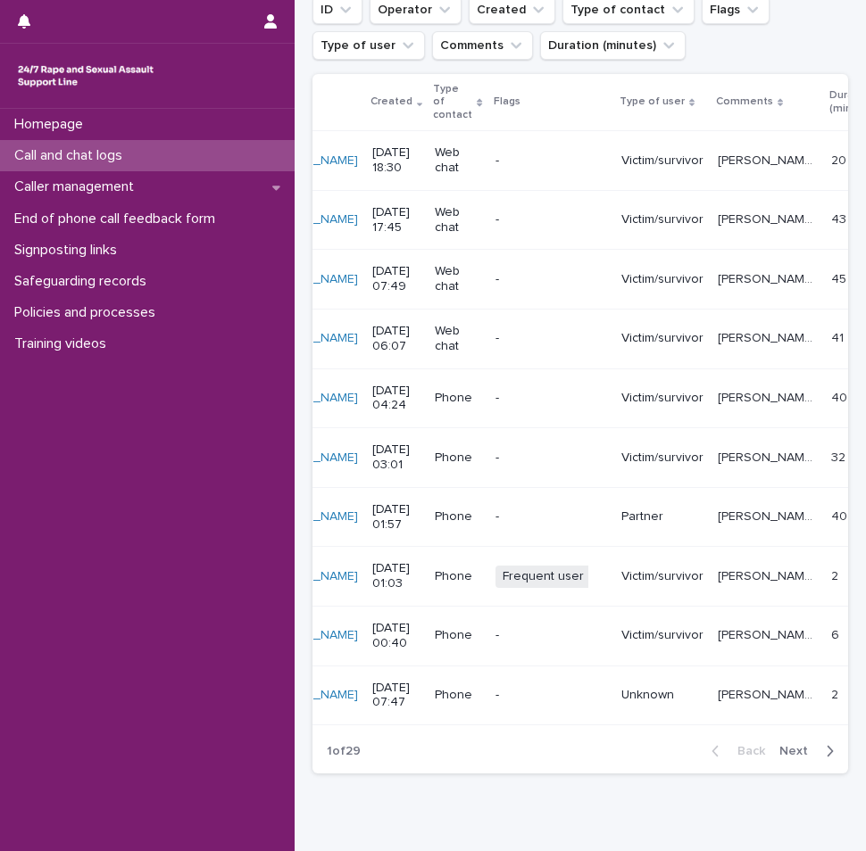
scroll to position [268, 0]
click at [822, 759] on button "Next" at bounding box center [810, 751] width 76 height 16
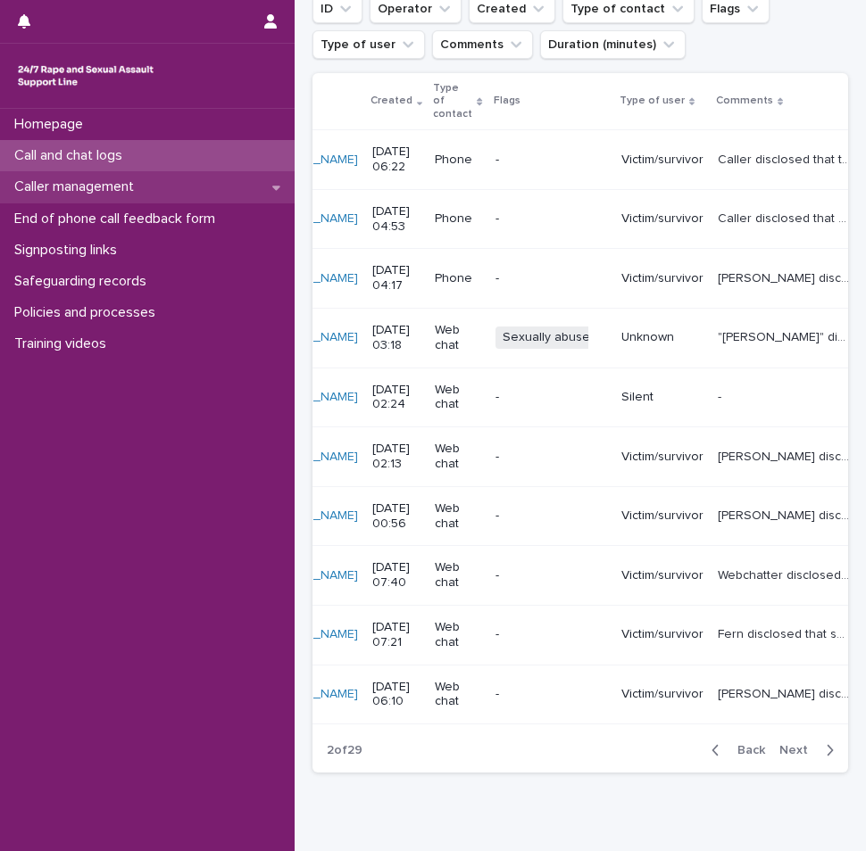
click at [170, 186] on div "Caller management" at bounding box center [147, 186] width 295 height 31
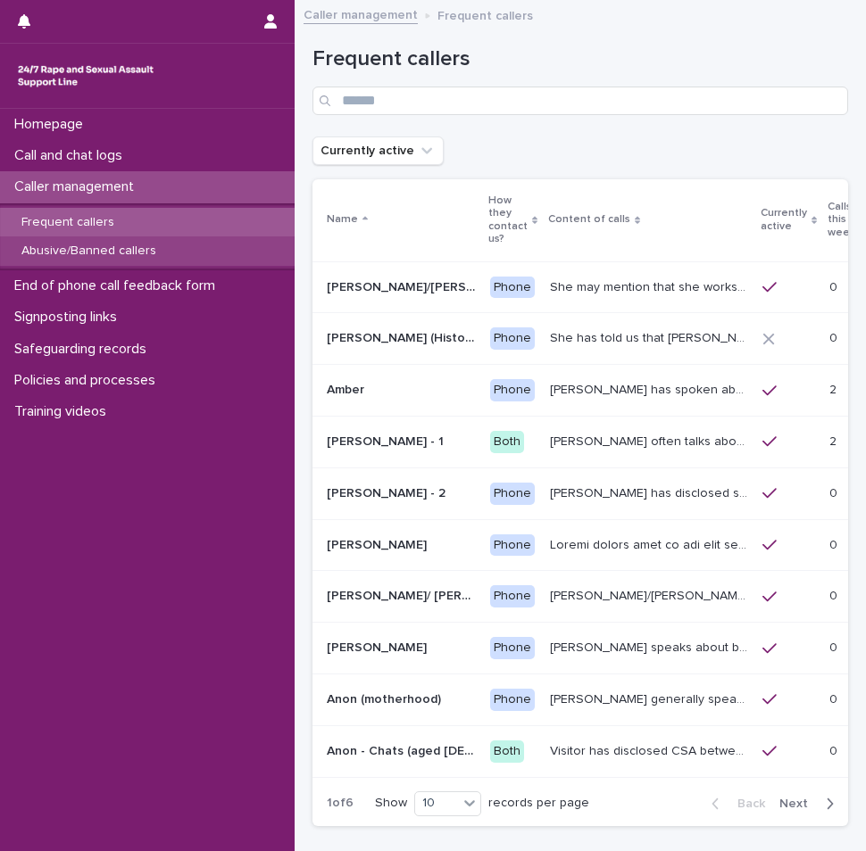
click at [161, 245] on p "Abusive/Banned callers" at bounding box center [88, 251] width 163 height 15
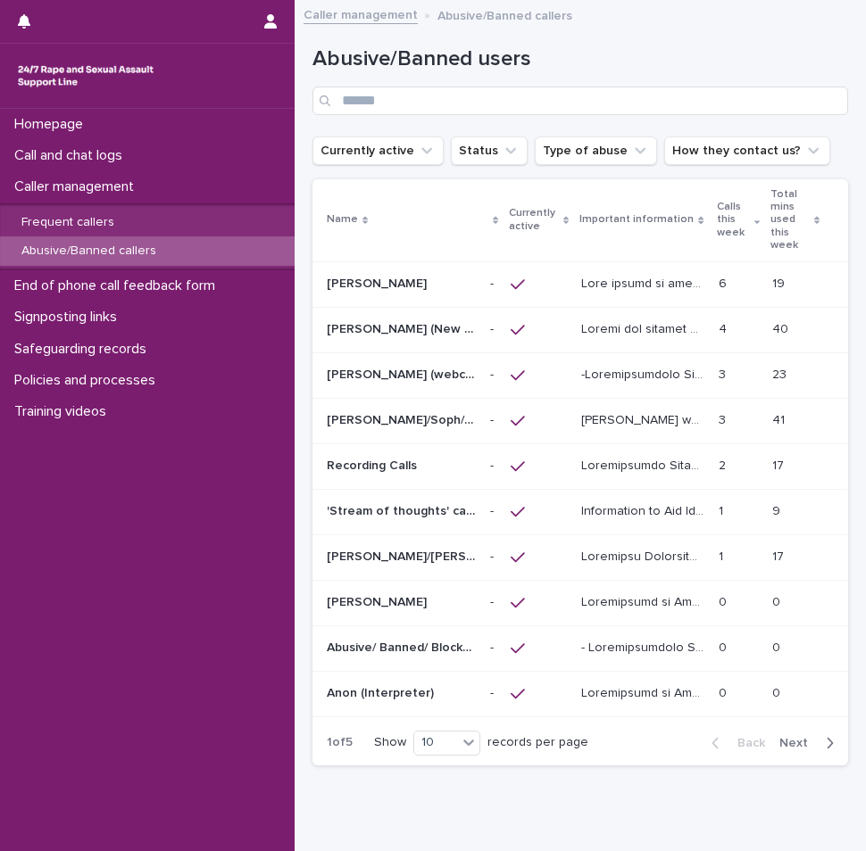
click at [826, 750] on icon "button" at bounding box center [830, 743] width 8 height 16
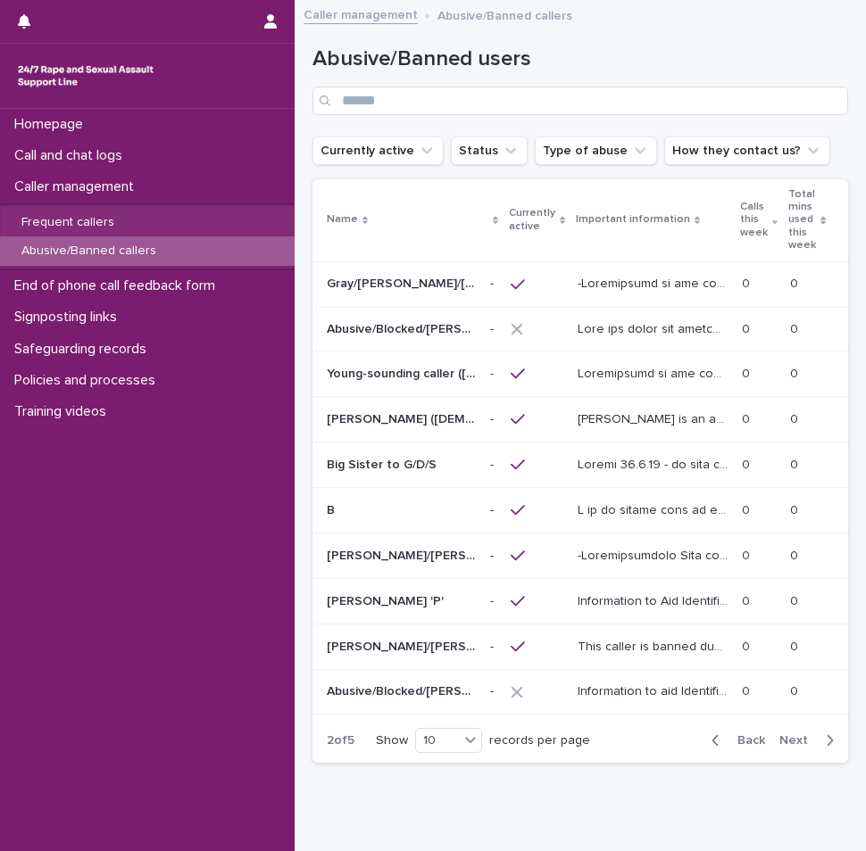
click at [826, 745] on icon "button" at bounding box center [830, 741] width 8 height 16
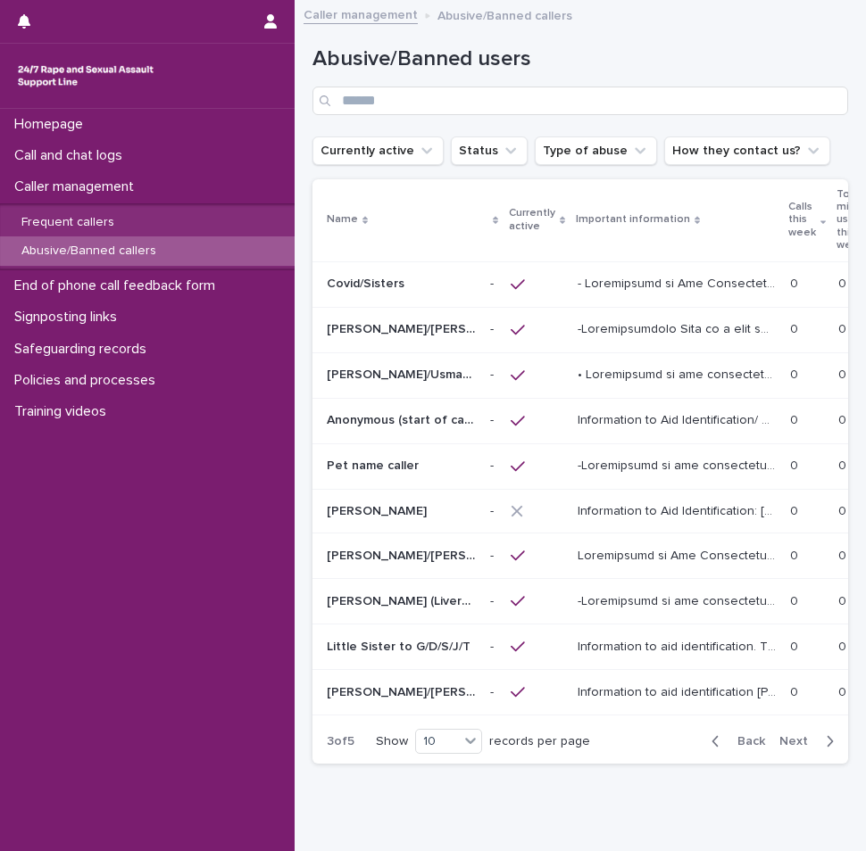
click at [827, 744] on icon "button" at bounding box center [830, 741] width 6 height 11
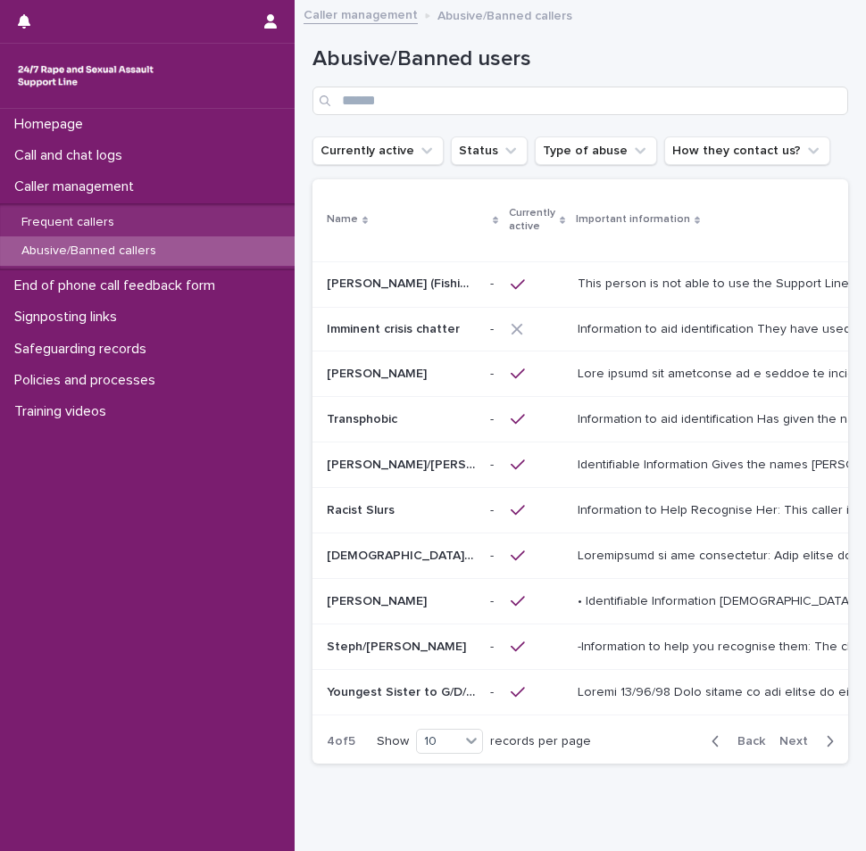
click at [826, 750] on icon "button" at bounding box center [830, 742] width 8 height 16
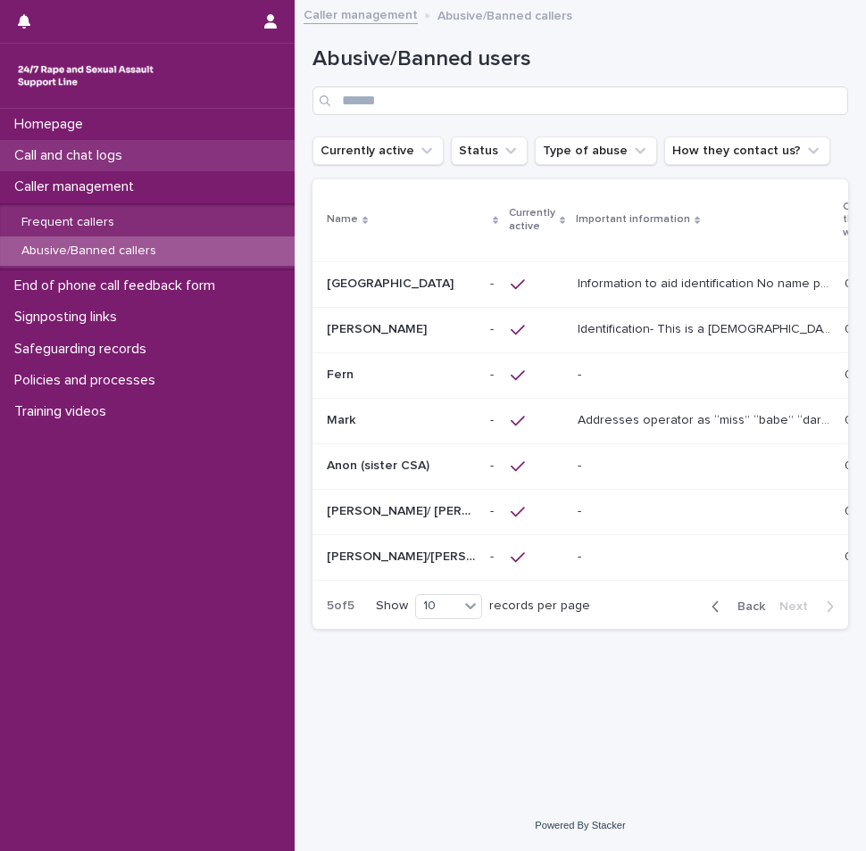
click at [80, 155] on p "Call and chat logs" at bounding box center [71, 155] width 129 height 17
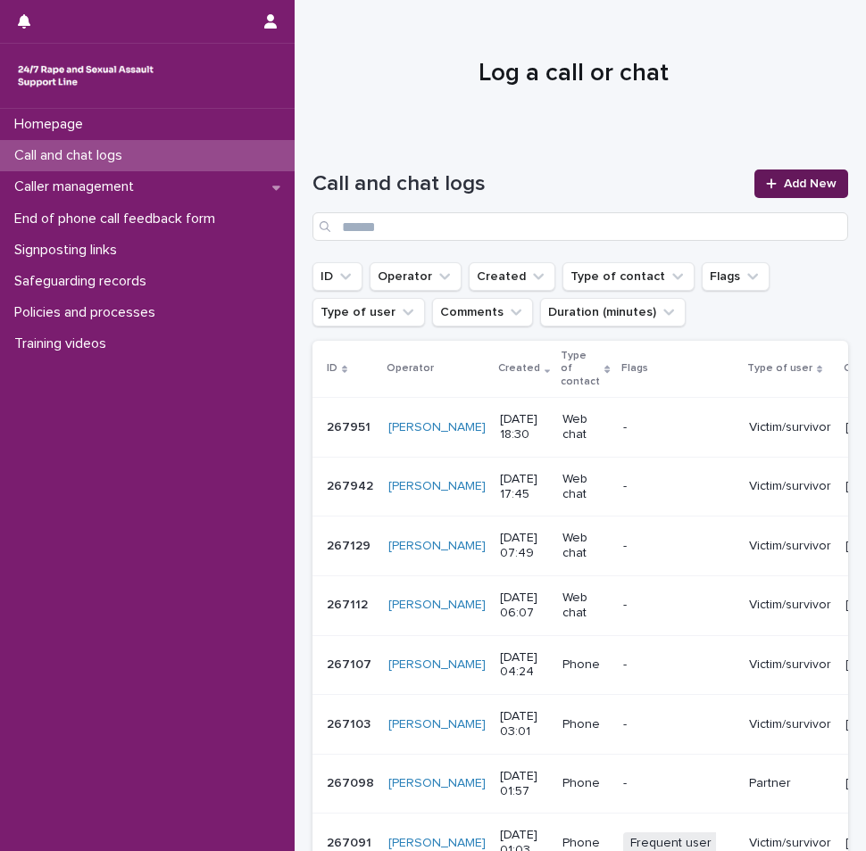
click at [754, 188] on link "Add New" at bounding box center [801, 184] width 94 height 29
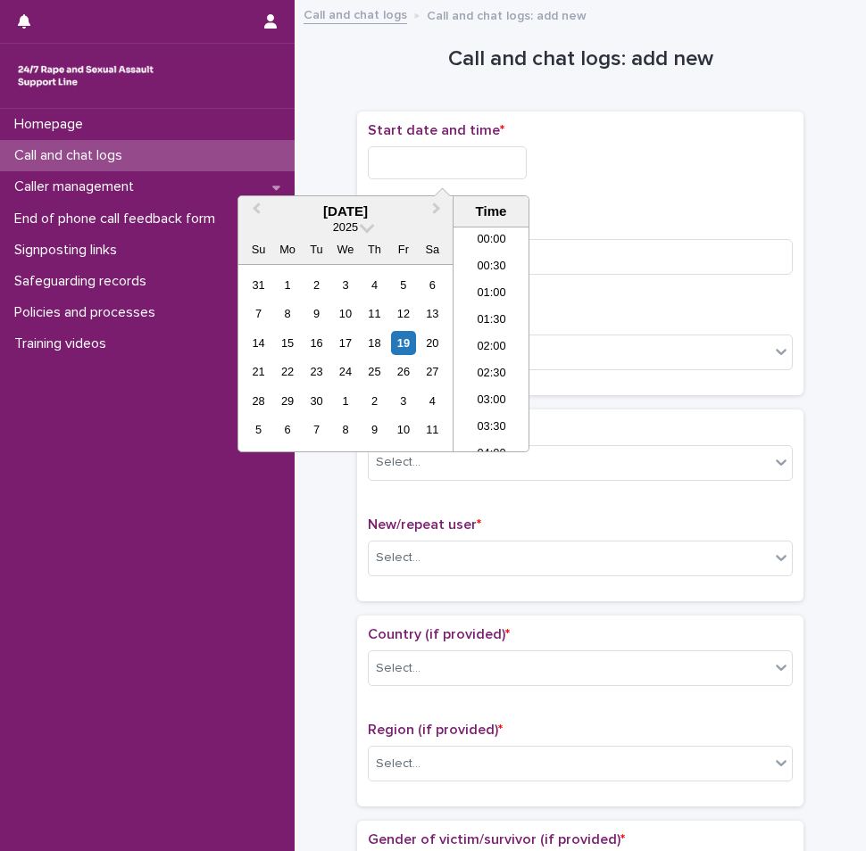
click at [464, 163] on input "text" at bounding box center [447, 162] width 159 height 33
click at [494, 332] on li "18:30" at bounding box center [491, 339] width 76 height 27
type input "**********"
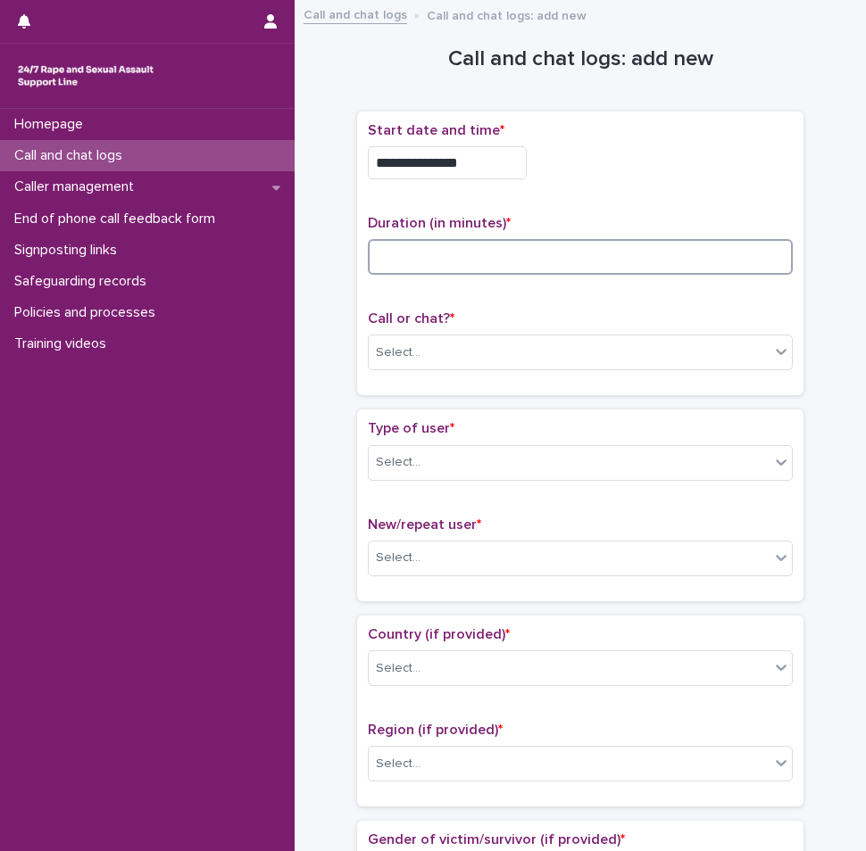
click at [469, 254] on input at bounding box center [580, 257] width 425 height 36
type input "**"
click at [453, 356] on div "Select..." at bounding box center [569, 352] width 401 height 29
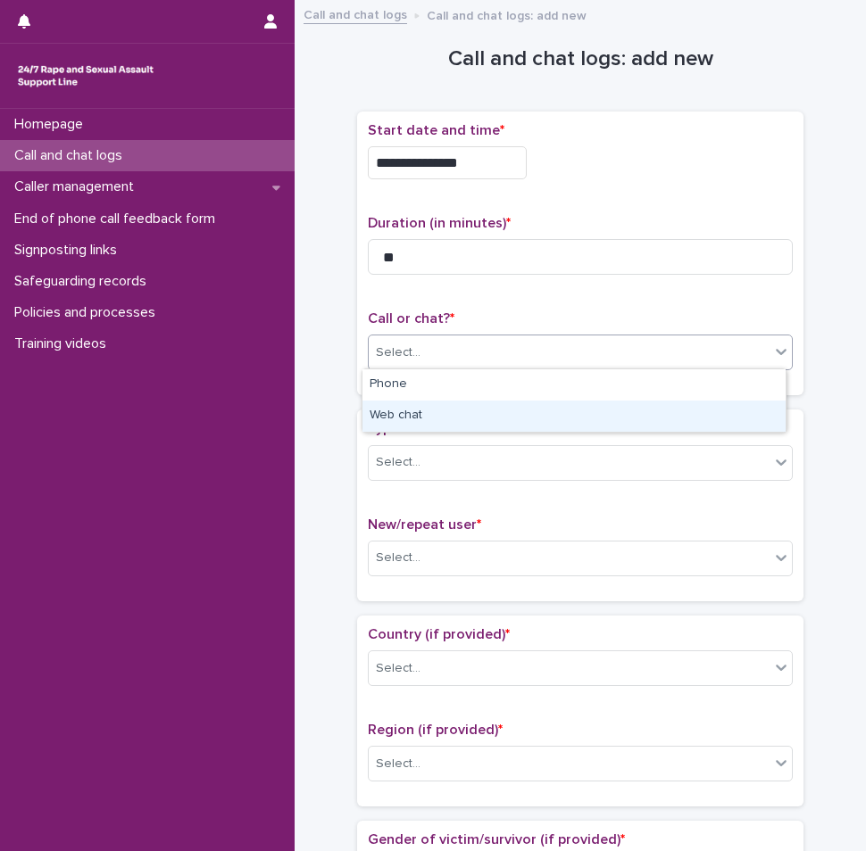
click at [436, 421] on div "Web chat" at bounding box center [573, 416] width 423 height 31
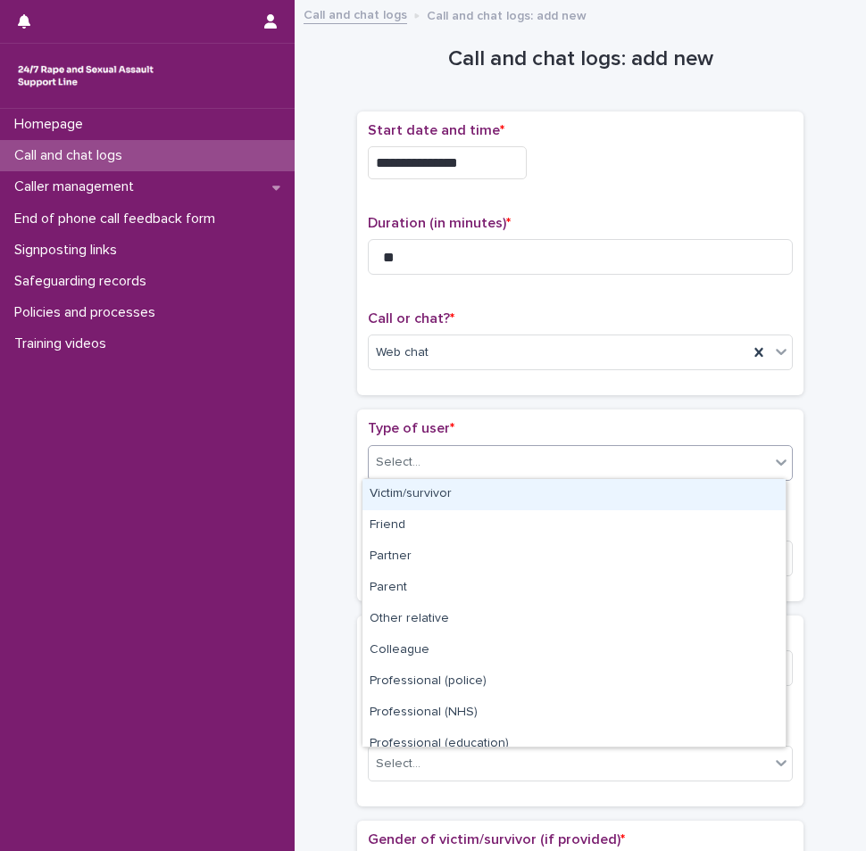
click at [433, 461] on div "Select..." at bounding box center [569, 462] width 401 height 29
click at [429, 487] on div "Victim/survivor" at bounding box center [573, 494] width 423 height 31
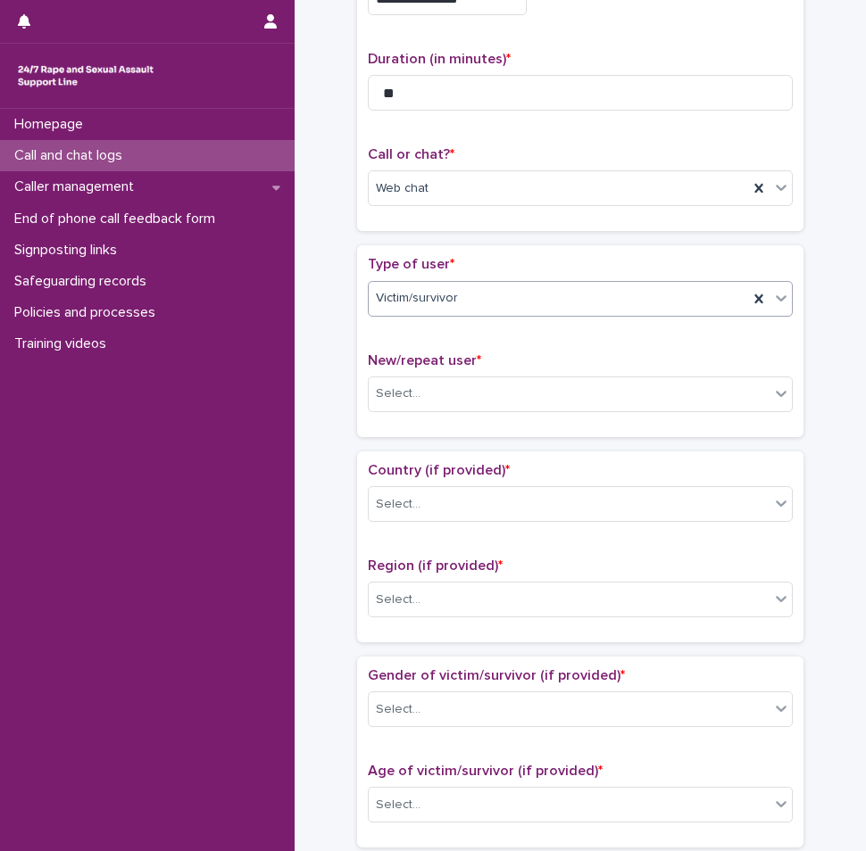
scroll to position [179, 0]
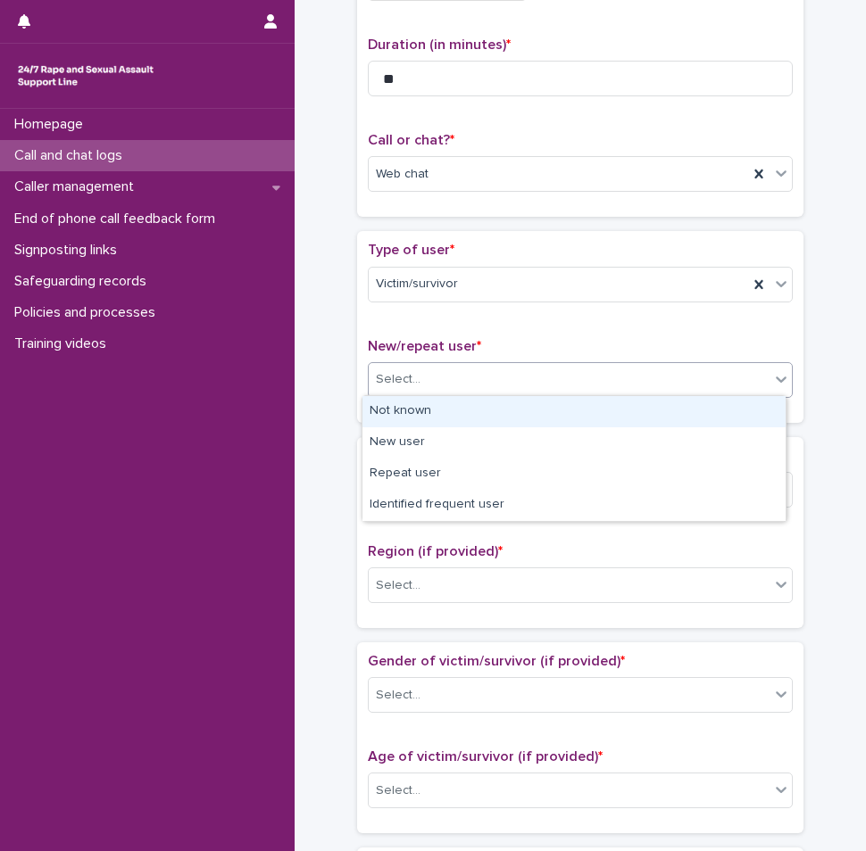
click at [435, 379] on div "Select..." at bounding box center [569, 379] width 401 height 29
click at [419, 411] on div "Not known" at bounding box center [573, 411] width 423 height 31
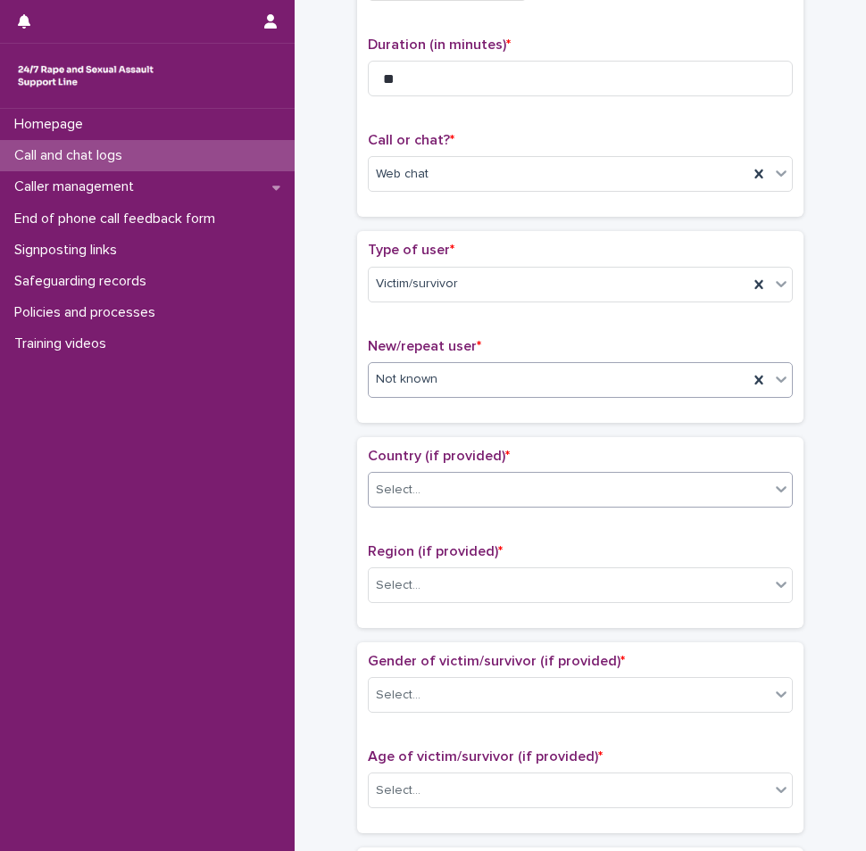
click at [425, 486] on div "Select..." at bounding box center [569, 490] width 401 height 29
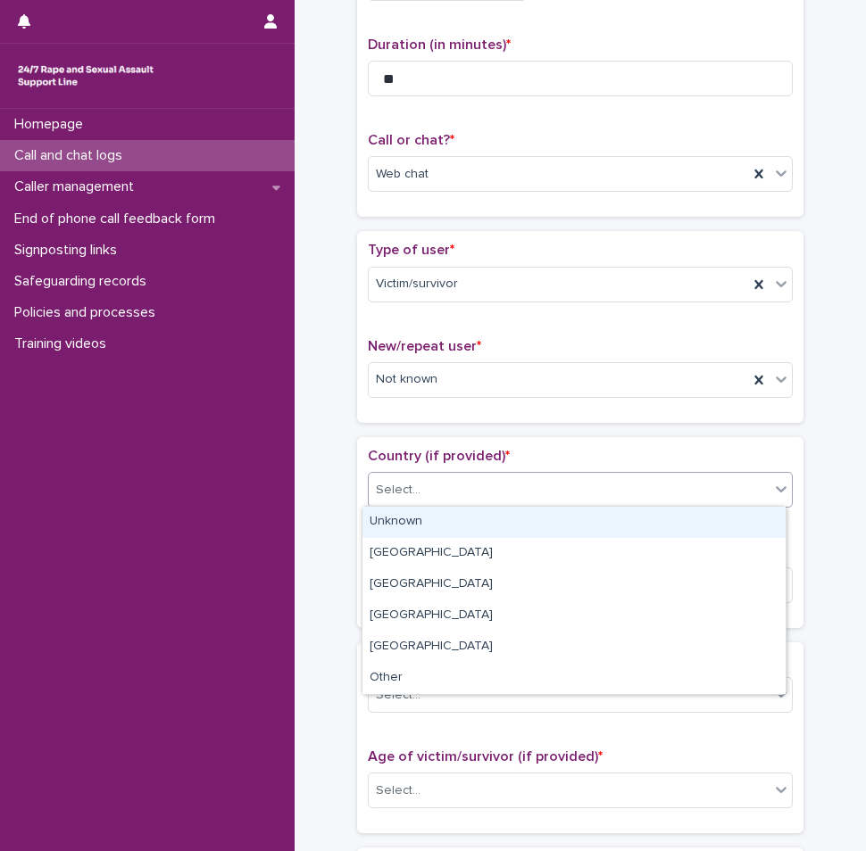
click at [415, 519] on div "Unknown" at bounding box center [573, 522] width 423 height 31
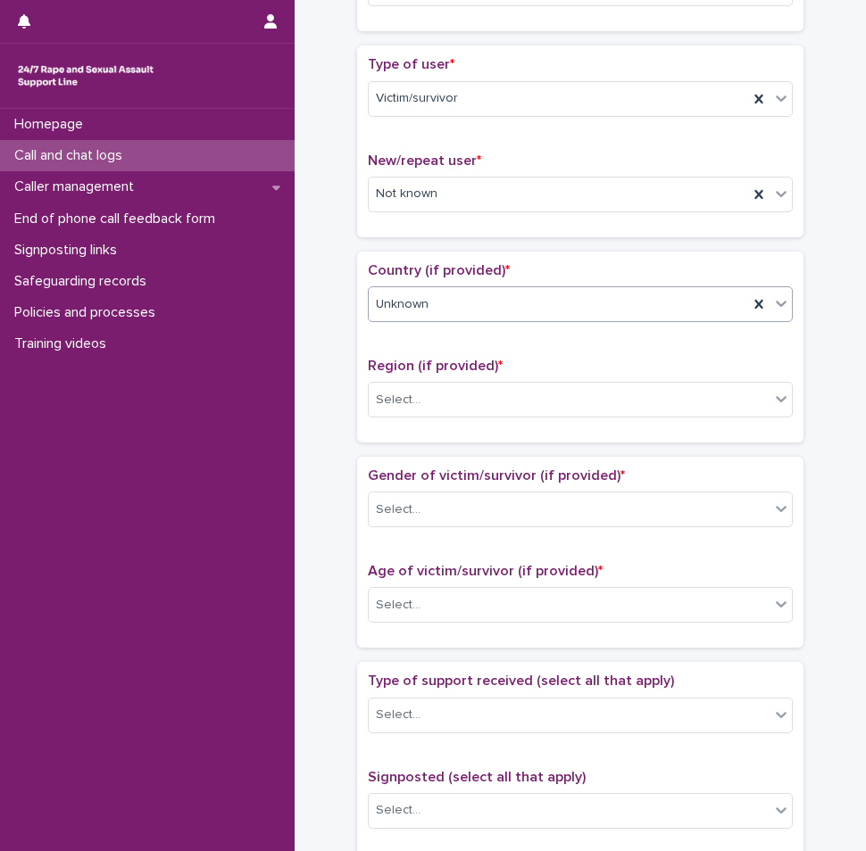
scroll to position [446, 0]
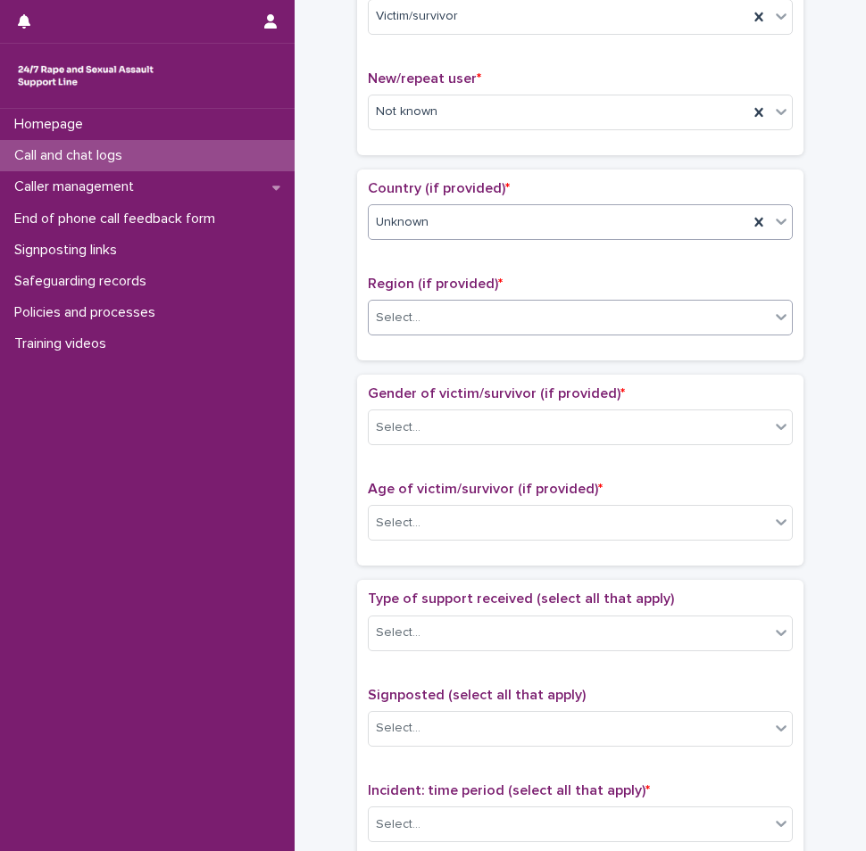
click at [432, 315] on div "Select..." at bounding box center [569, 317] width 401 height 29
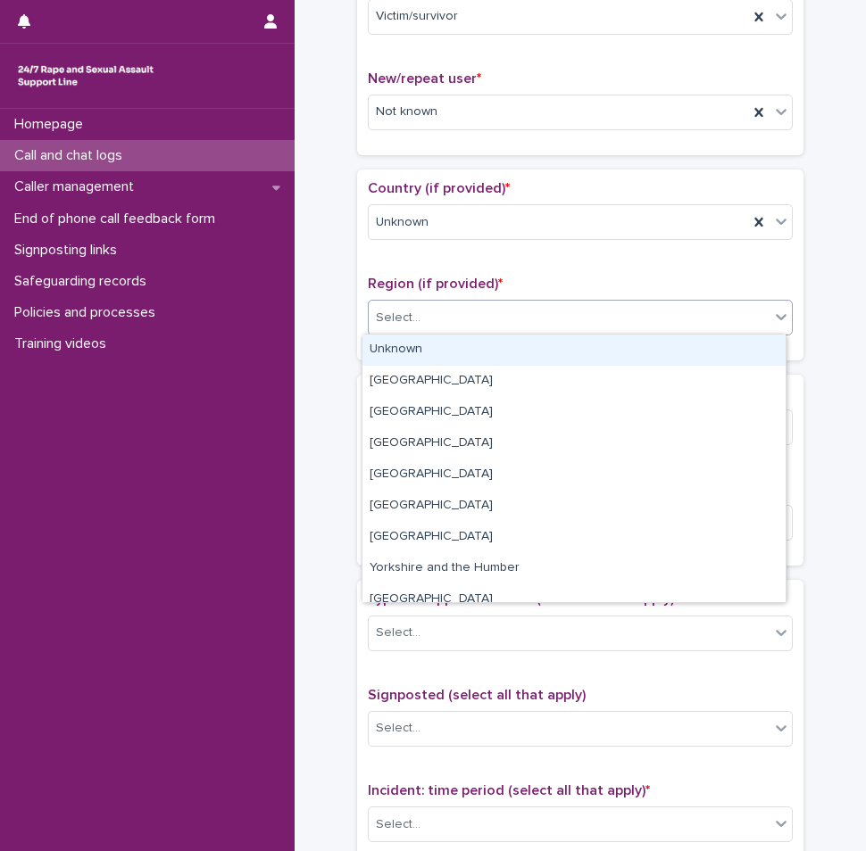
click at [430, 346] on div "Unknown" at bounding box center [573, 350] width 423 height 31
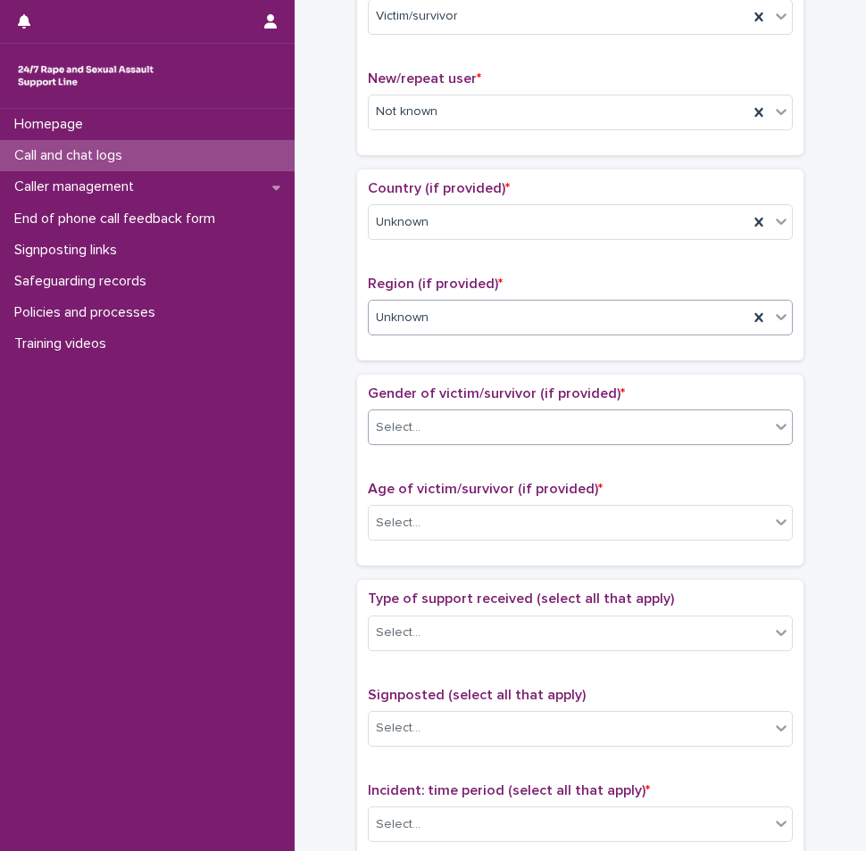
click at [436, 422] on div "Select..." at bounding box center [569, 427] width 401 height 29
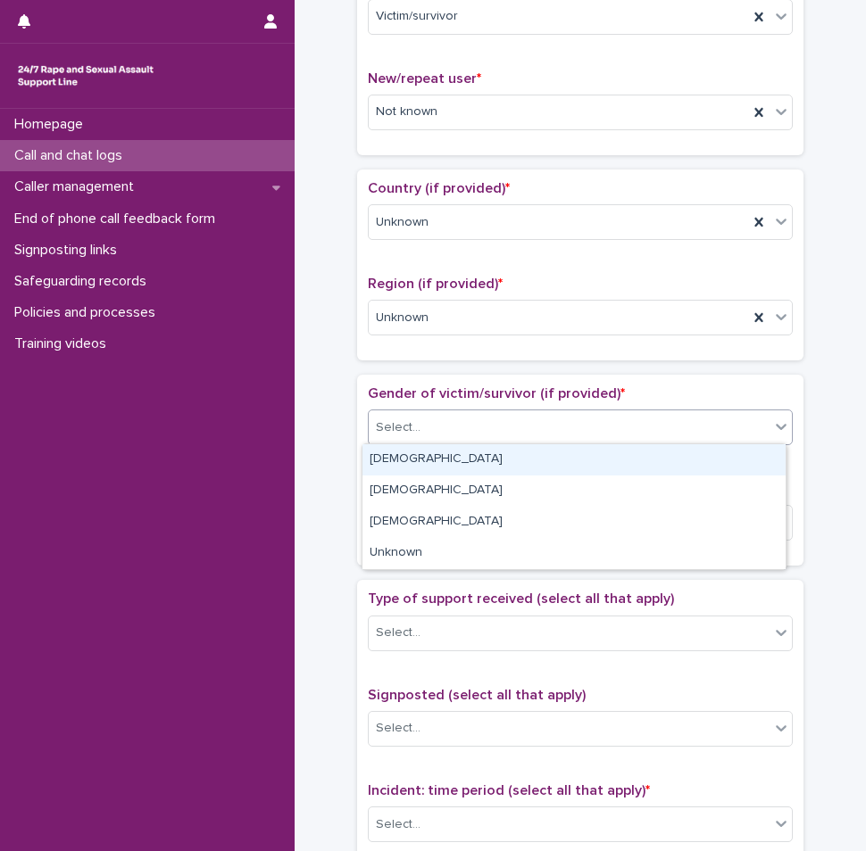
click at [414, 461] on div "[DEMOGRAPHIC_DATA]" at bounding box center [573, 459] width 423 height 31
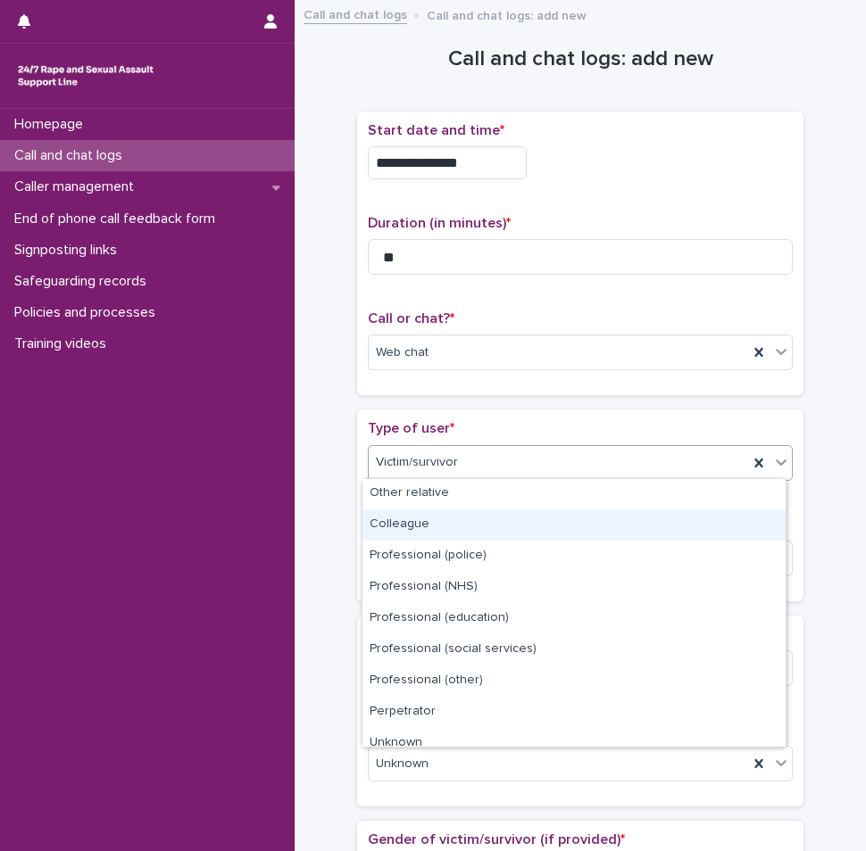
scroll to position [201, 0]
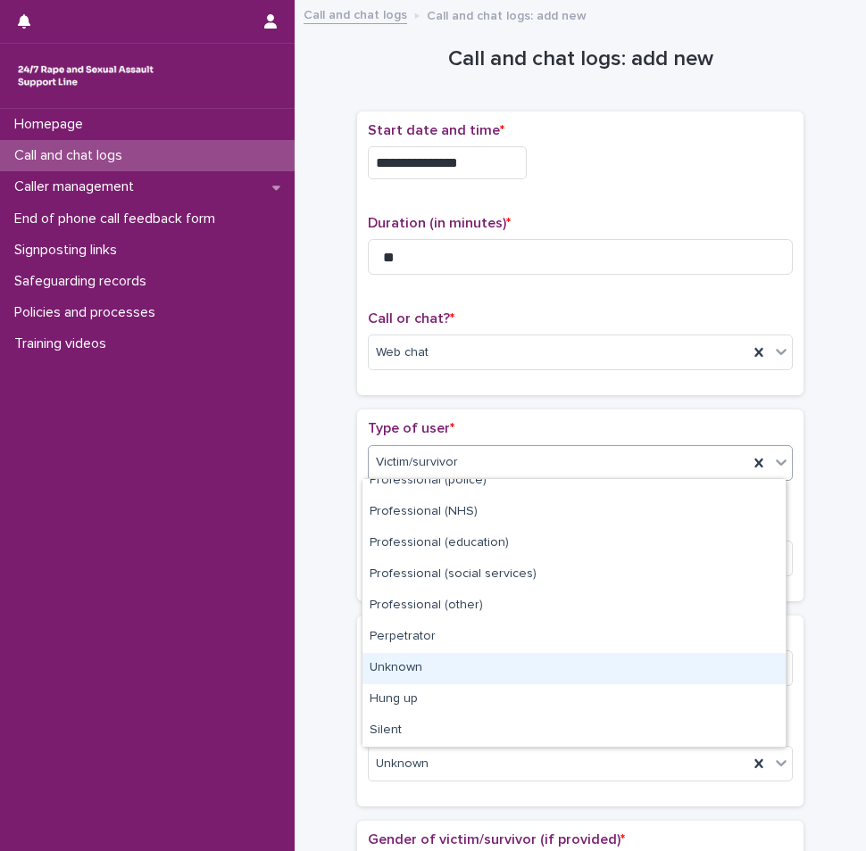
click at [421, 668] on div "Unknown" at bounding box center [573, 668] width 423 height 31
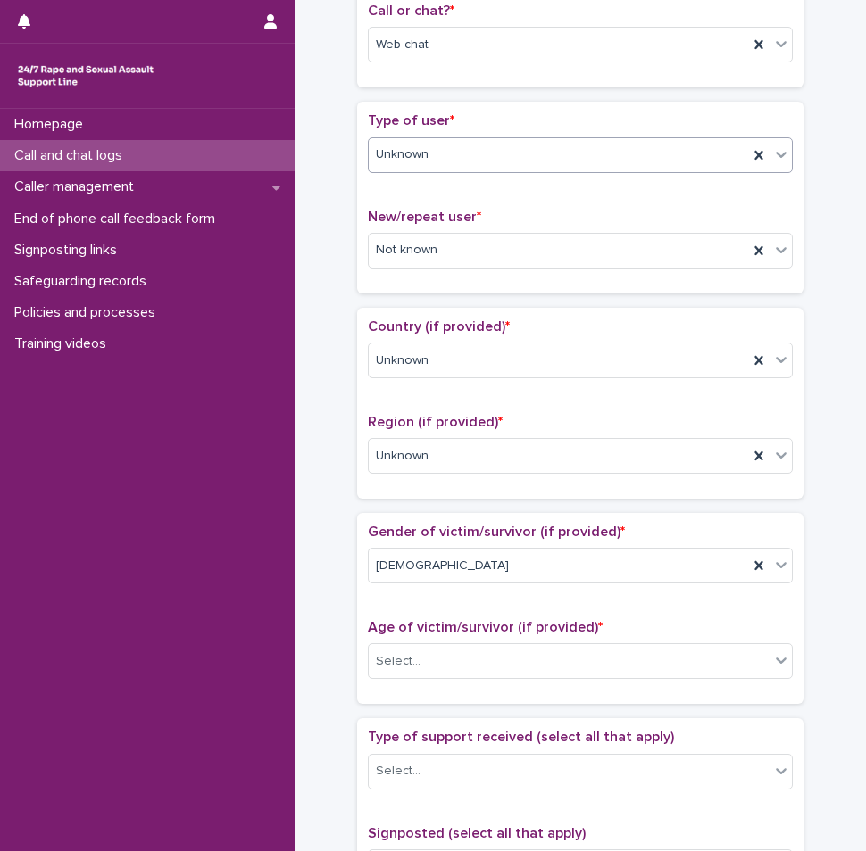
scroll to position [357, 0]
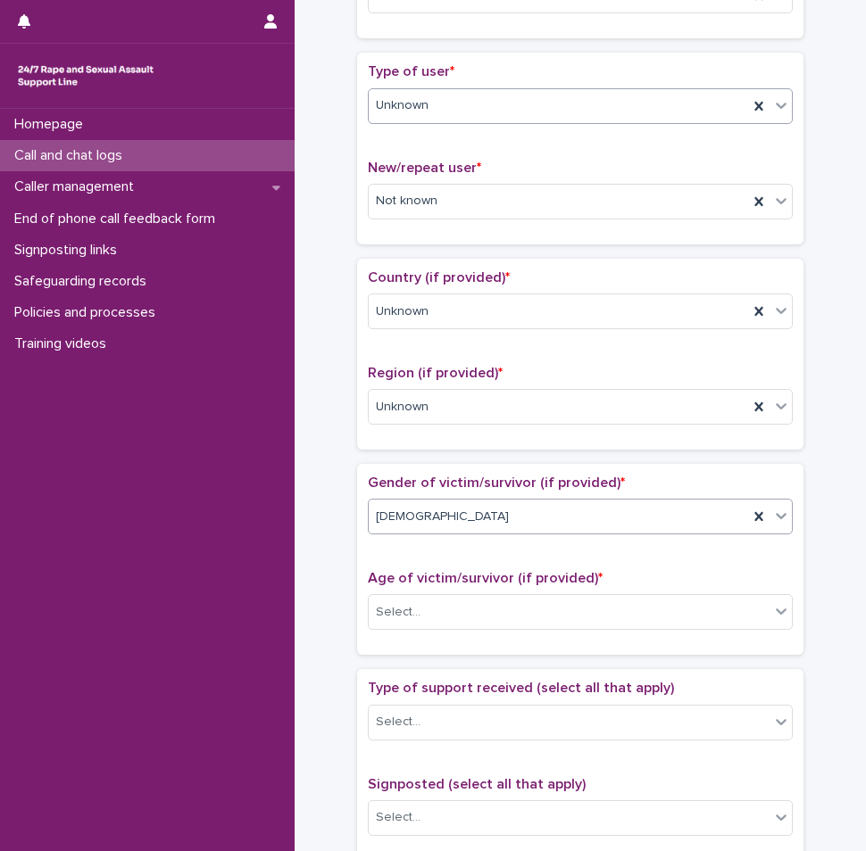
click at [427, 520] on div "[DEMOGRAPHIC_DATA]" at bounding box center [558, 516] width 379 height 29
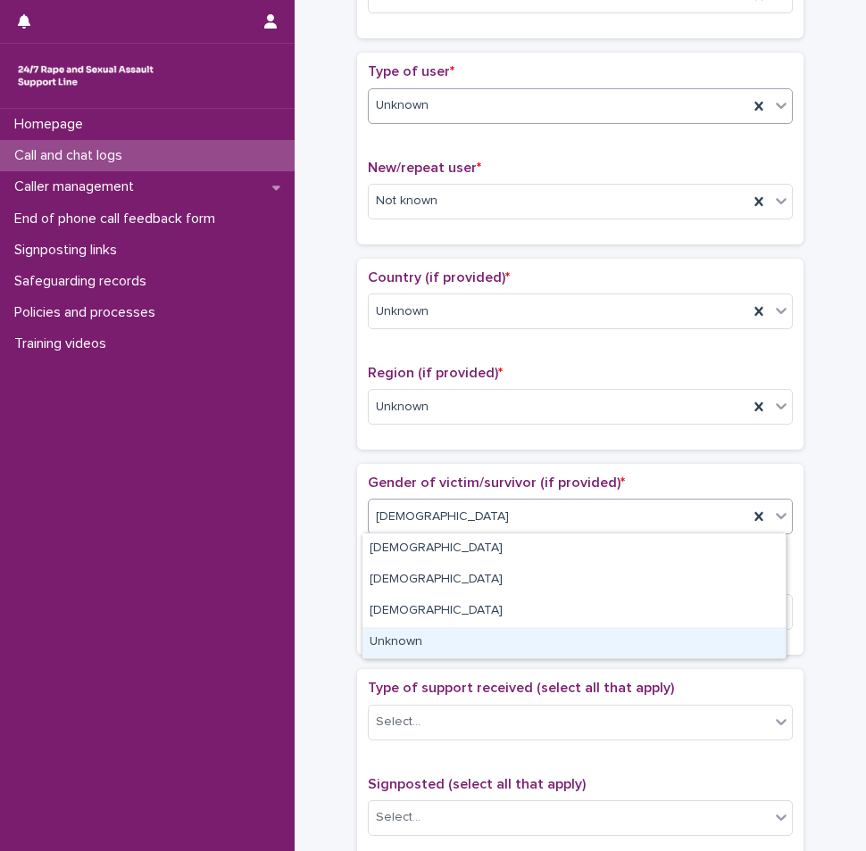
click at [414, 644] on div "Unknown" at bounding box center [573, 642] width 423 height 31
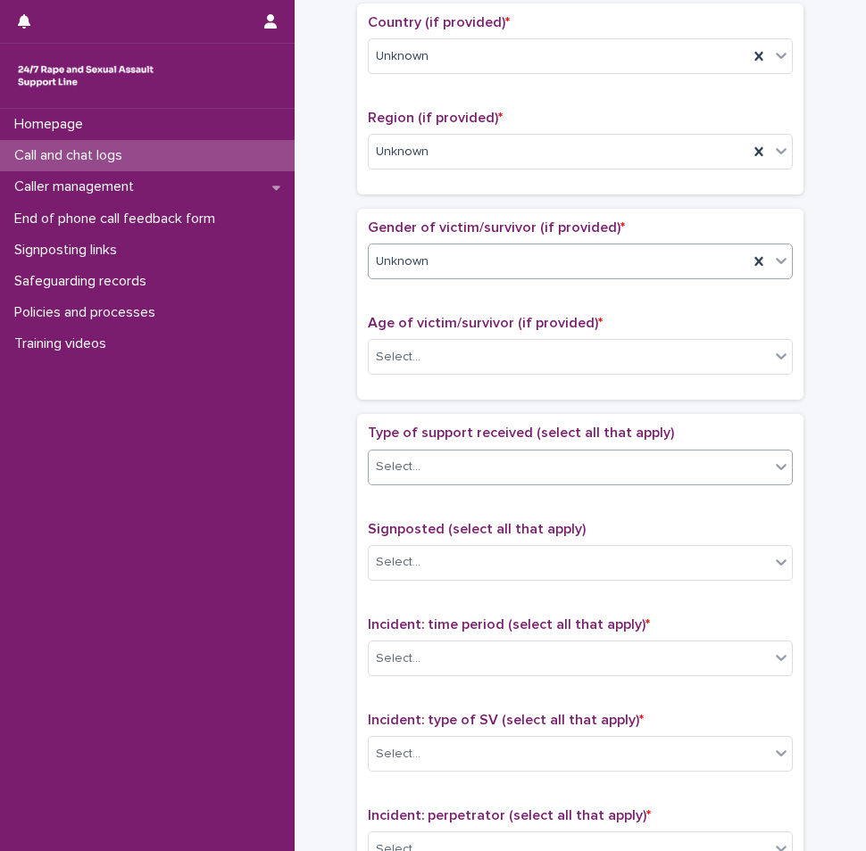
scroll to position [625, 0]
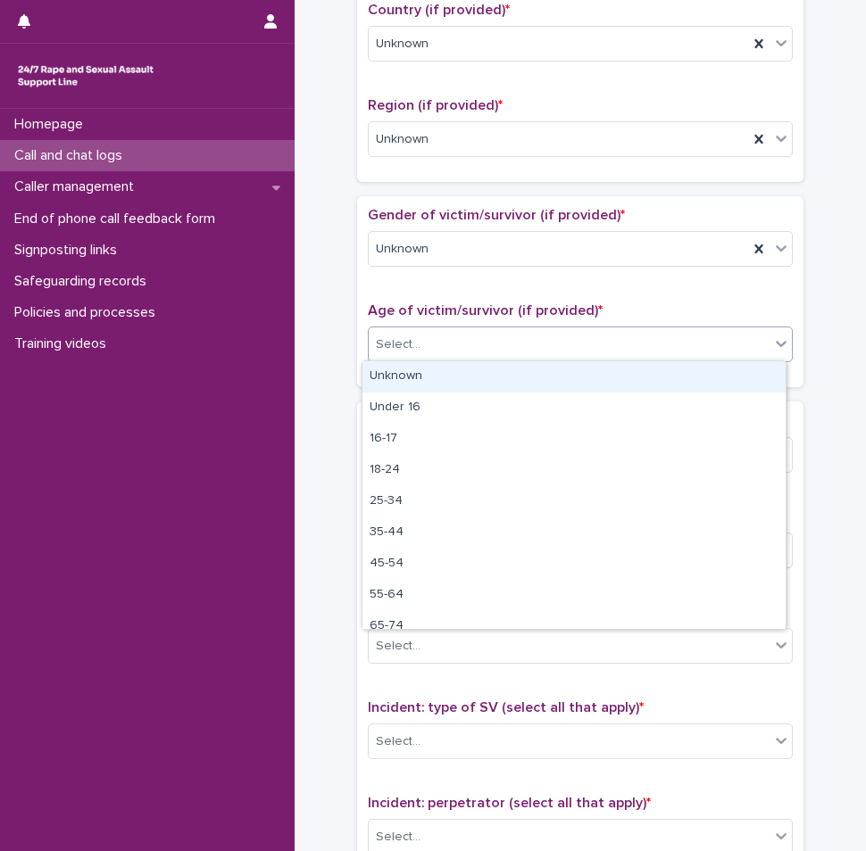
click at [408, 336] on div "Select..." at bounding box center [398, 345] width 45 height 19
click at [412, 373] on div "Unknown" at bounding box center [573, 376] width 423 height 31
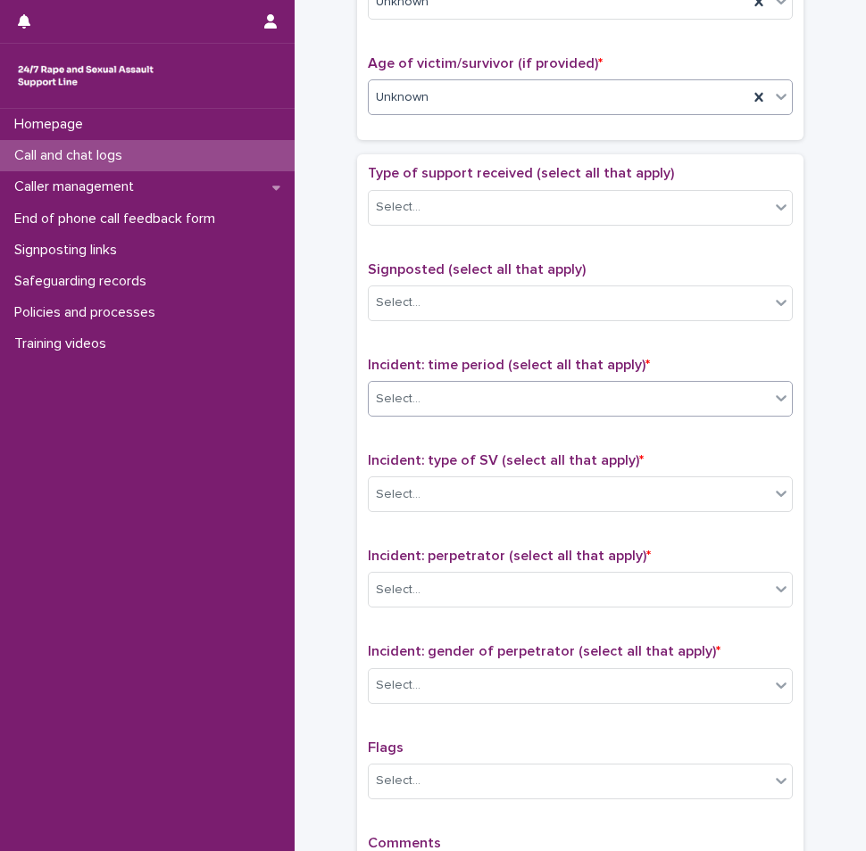
scroll to position [982, 0]
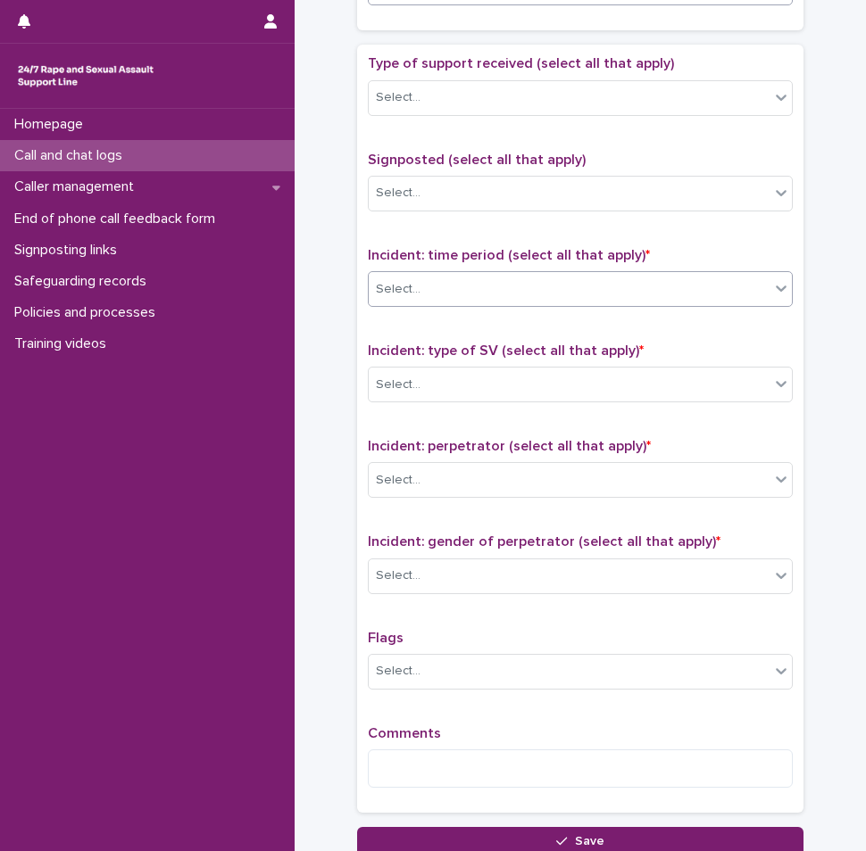
click at [477, 293] on div "Select..." at bounding box center [569, 289] width 401 height 29
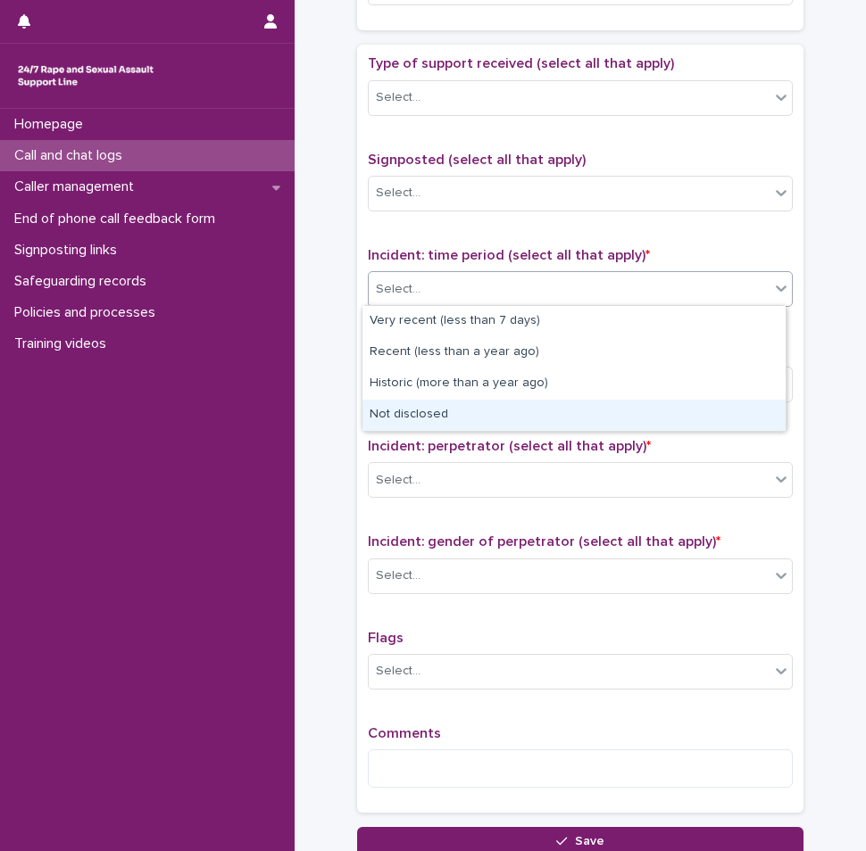
click at [424, 420] on div "Not disclosed" at bounding box center [573, 415] width 423 height 31
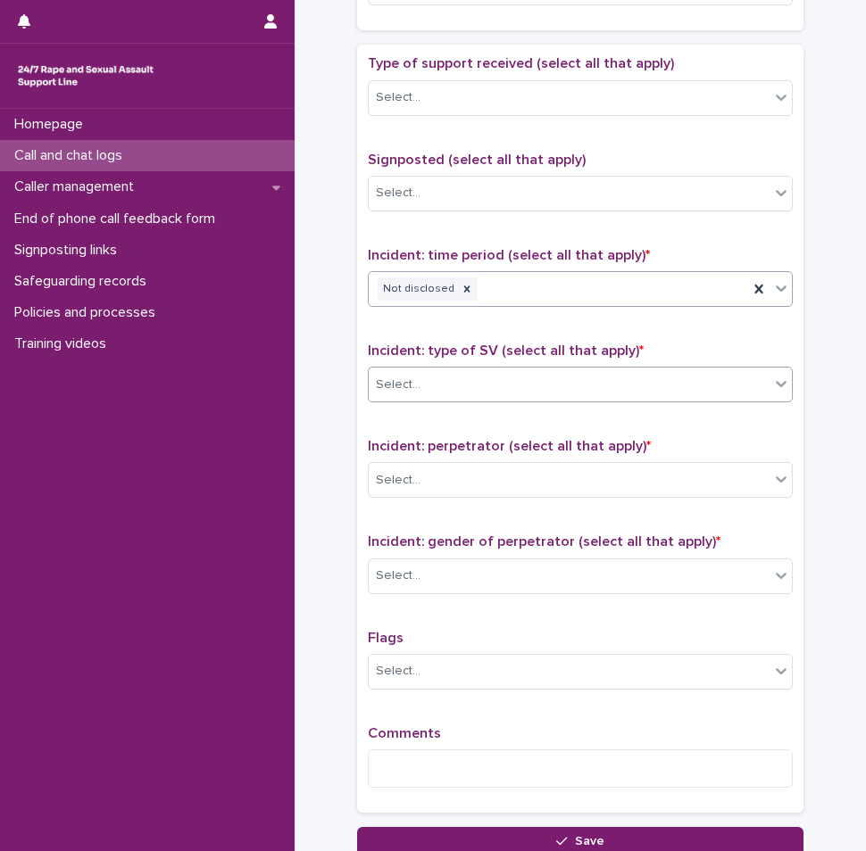
click at [488, 383] on div "Select..." at bounding box center [569, 384] width 401 height 29
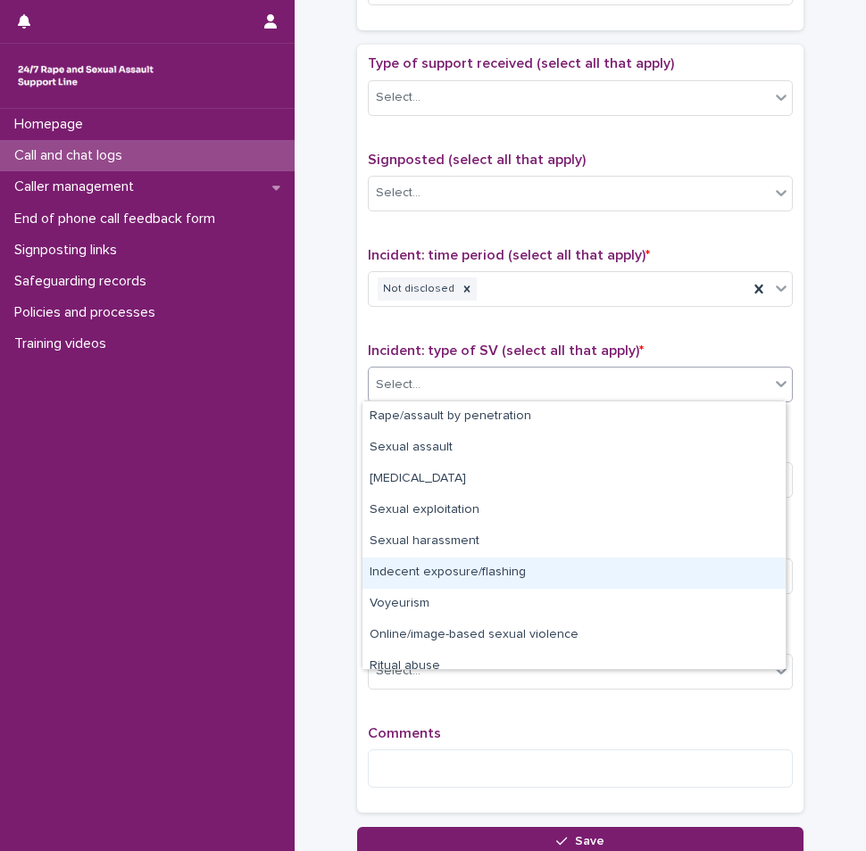
scroll to position [45, 0]
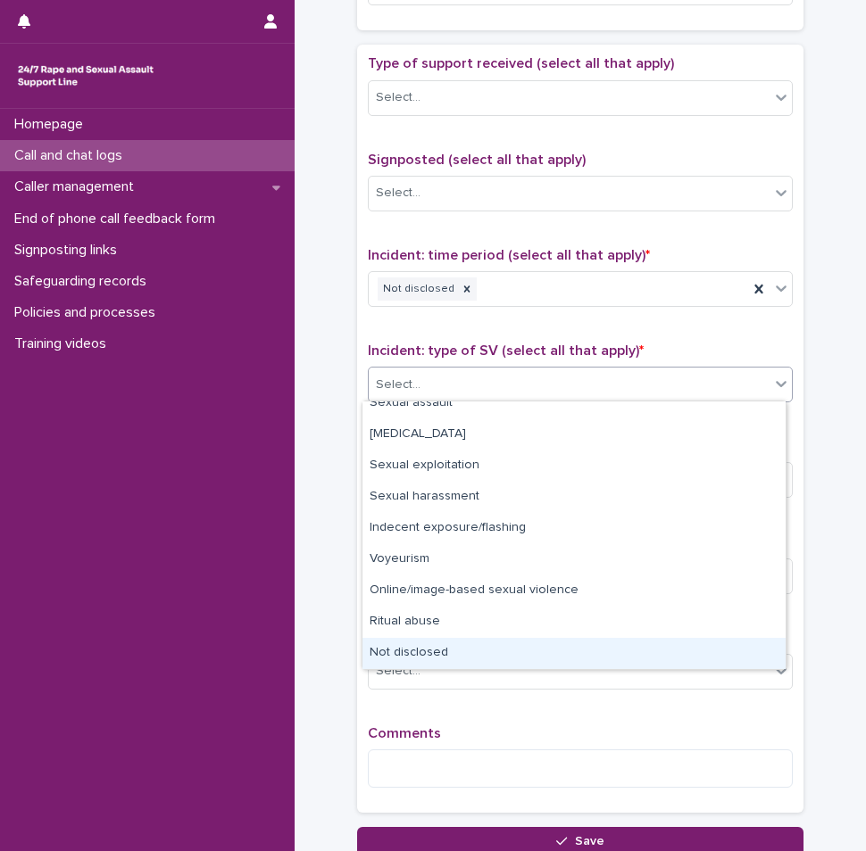
click at [412, 649] on div "Not disclosed" at bounding box center [573, 653] width 423 height 31
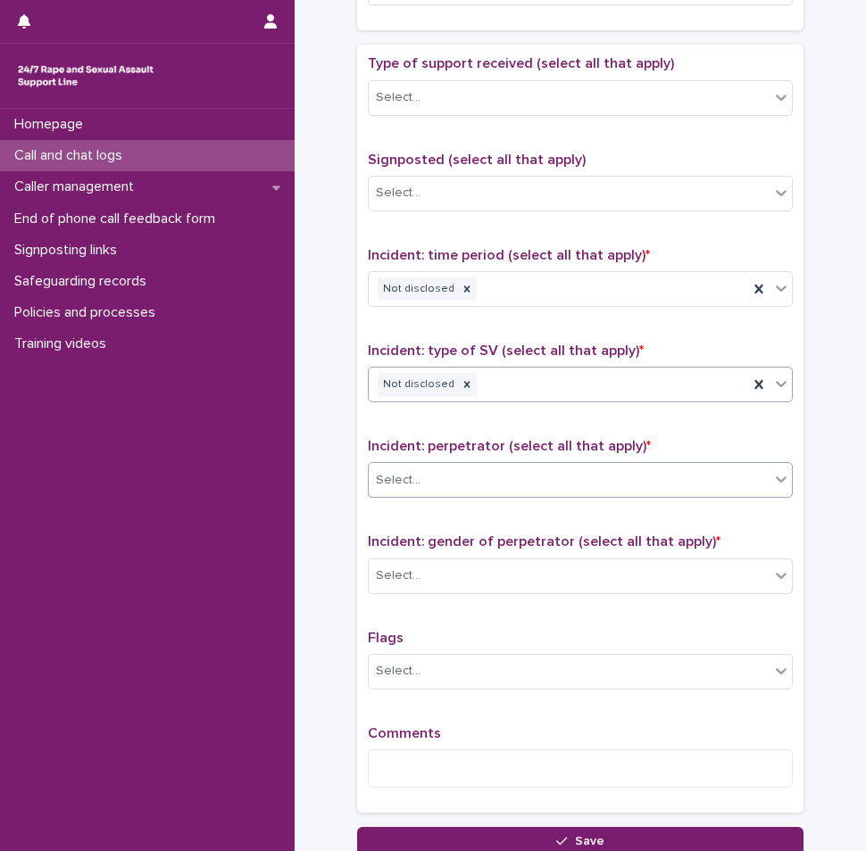
click at [457, 476] on div "Select..." at bounding box center [569, 480] width 401 height 29
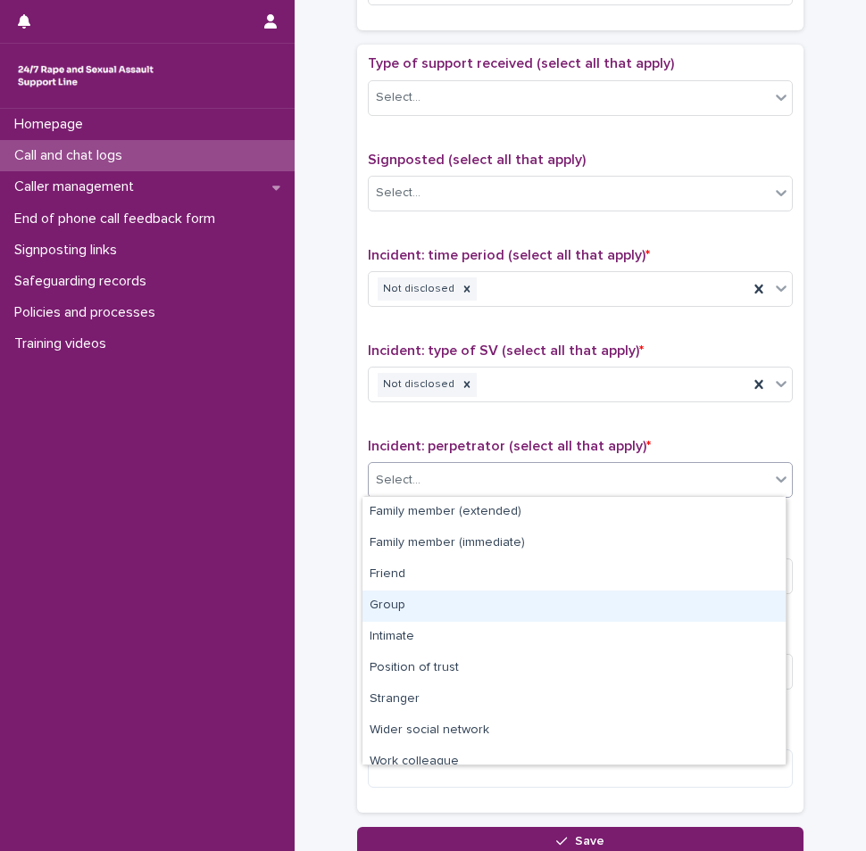
scroll to position [76, 0]
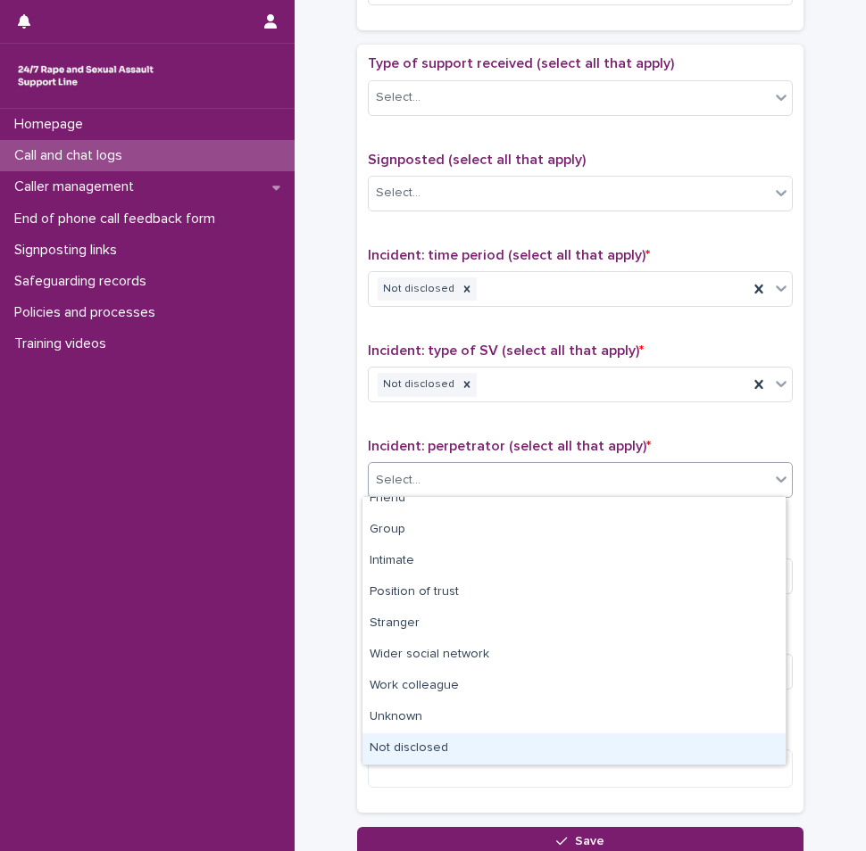
click at [433, 754] on div "Not disclosed" at bounding box center [573, 749] width 423 height 31
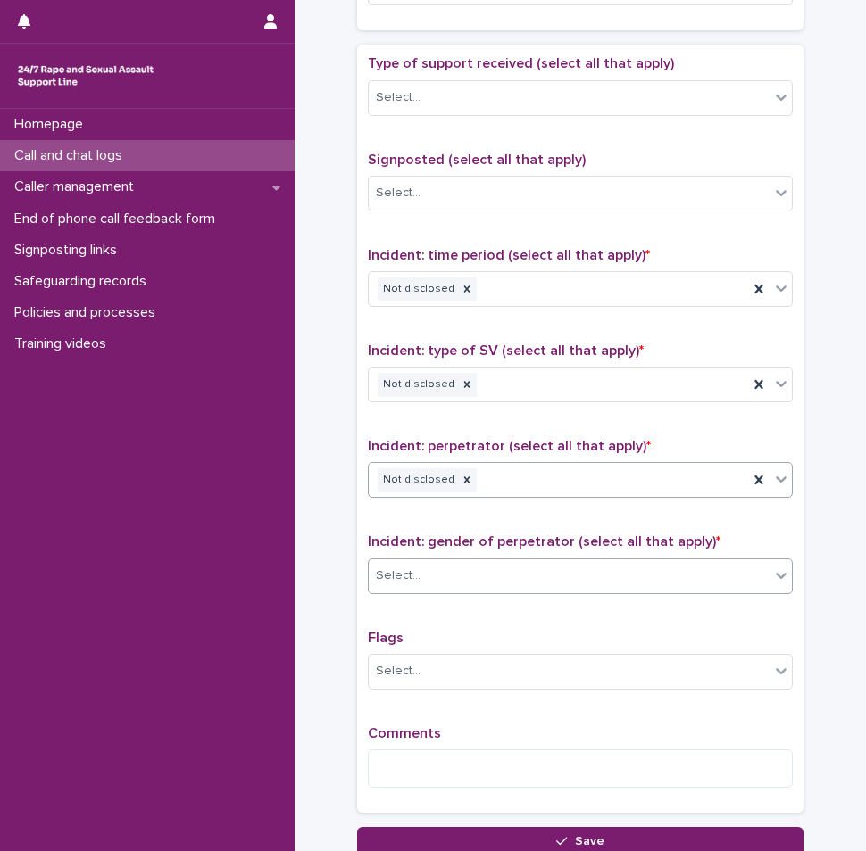
click at [450, 572] on div "Select..." at bounding box center [569, 575] width 401 height 29
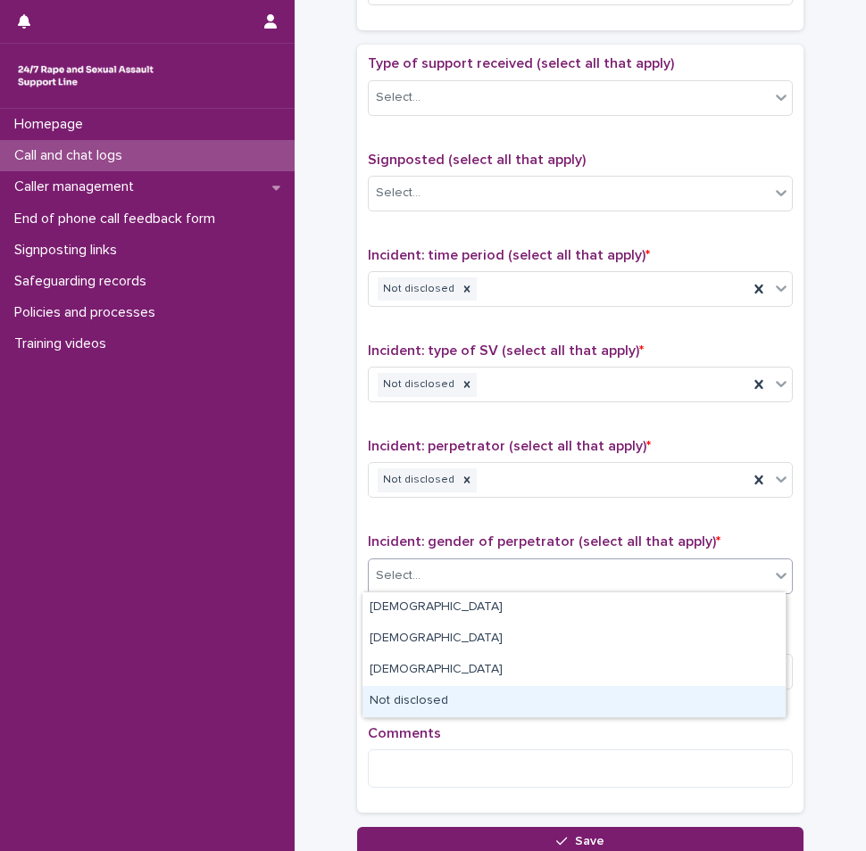
click at [422, 710] on div "Not disclosed" at bounding box center [573, 701] width 423 height 31
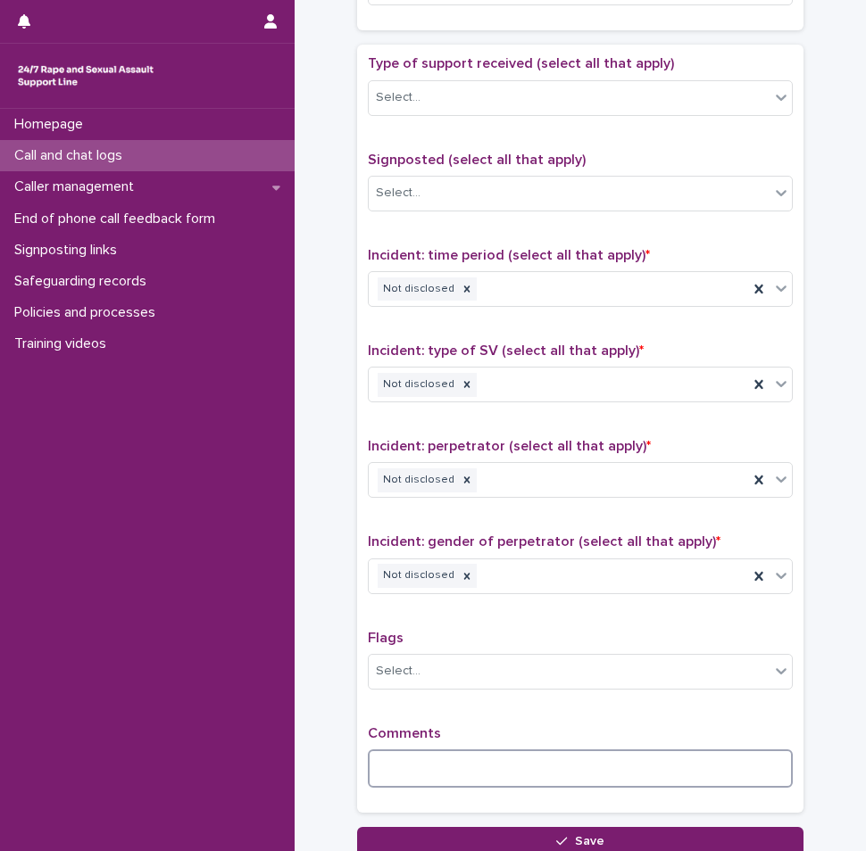
click at [425, 750] on textarea at bounding box center [580, 769] width 425 height 38
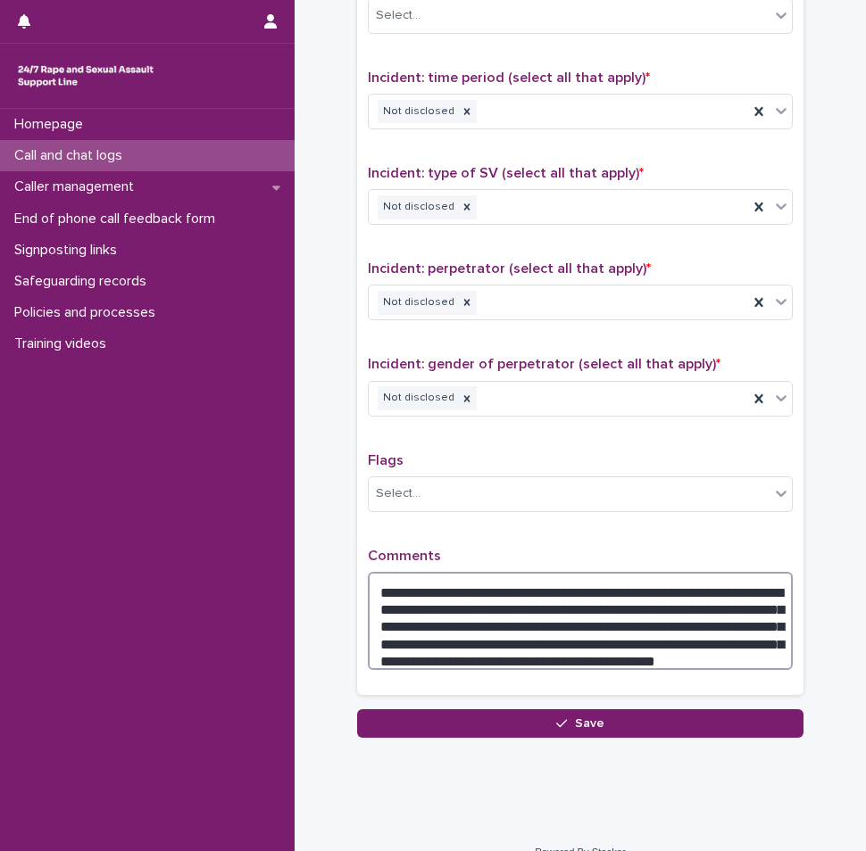
scroll to position [1160, 0]
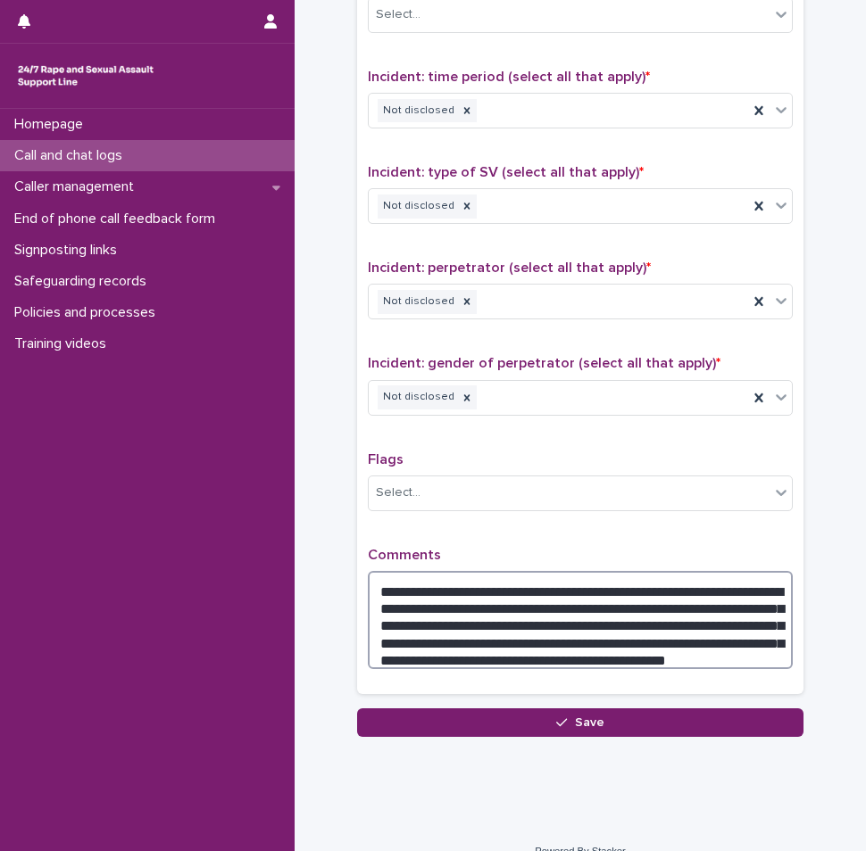
click at [372, 647] on textarea "**********" at bounding box center [580, 620] width 425 height 98
click at [769, 651] on textarea "**********" at bounding box center [580, 620] width 425 height 98
click at [476, 648] on textarea "**********" at bounding box center [580, 620] width 425 height 98
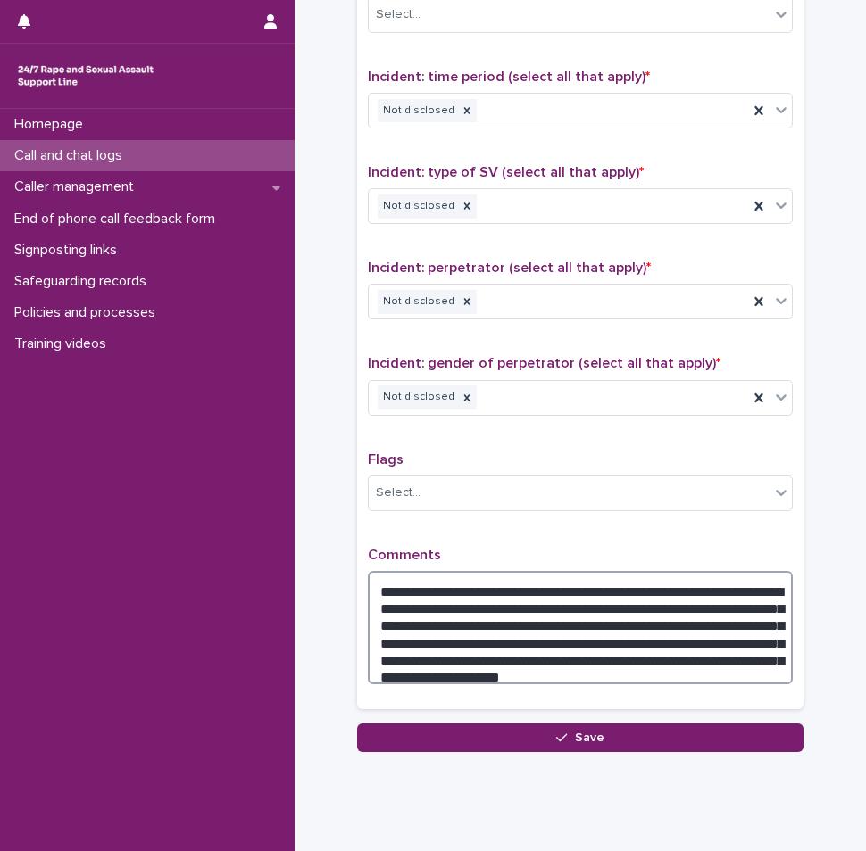
drag, startPoint x: 639, startPoint y: 659, endPoint x: 606, endPoint y: 610, distance: 59.2
drag, startPoint x: 606, startPoint y: 610, endPoint x: 644, endPoint y: 644, distance: 51.2
click at [577, 658] on textarea "**********" at bounding box center [580, 627] width 425 height 113
drag, startPoint x: 423, startPoint y: 659, endPoint x: 400, endPoint y: 648, distance: 25.6
drag, startPoint x: 400, startPoint y: 648, endPoint x: 427, endPoint y: 650, distance: 26.8
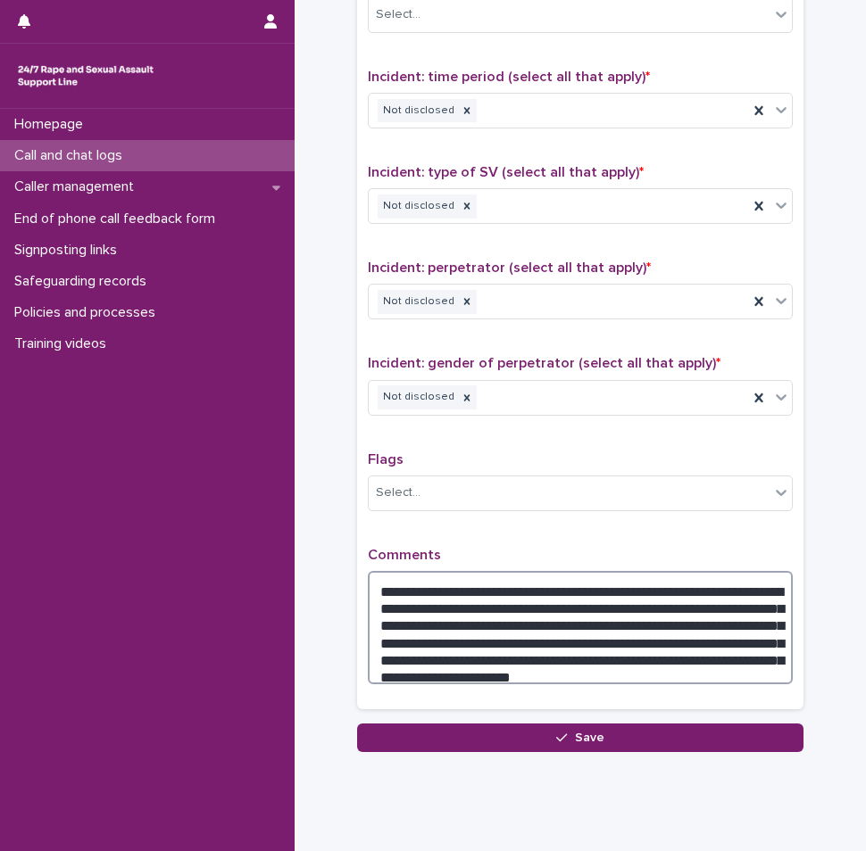
click at [625, 652] on textarea "**********" at bounding box center [580, 627] width 425 height 113
click at [591, 663] on textarea "**********" at bounding box center [580, 627] width 425 height 113
type textarea "**********"
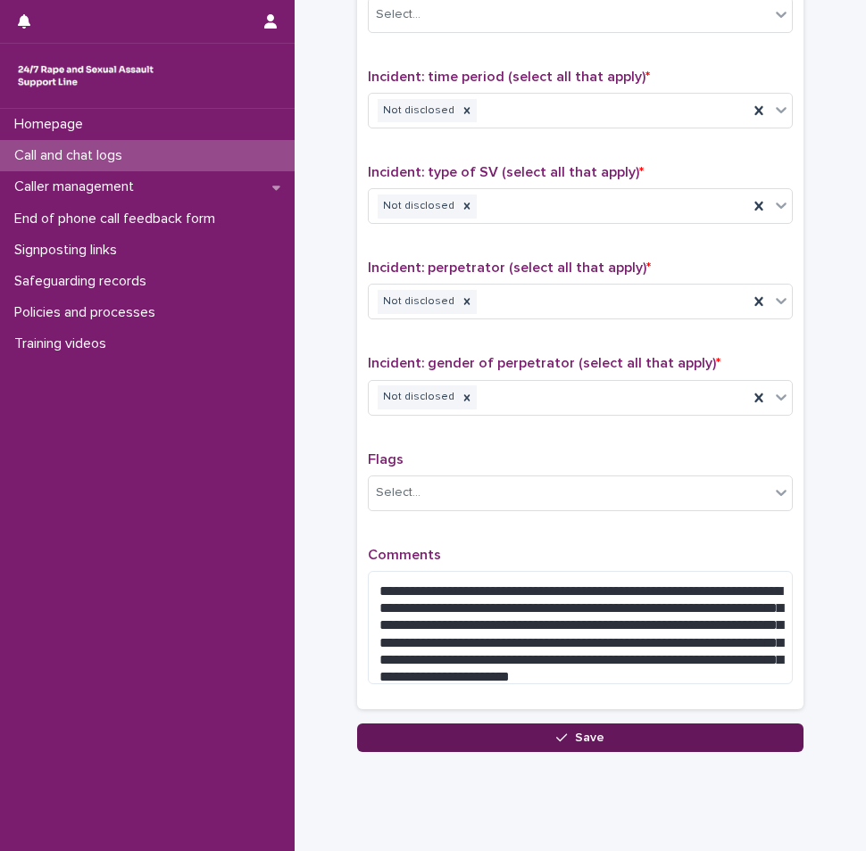
click at [541, 740] on button "Save" at bounding box center [580, 738] width 446 height 29
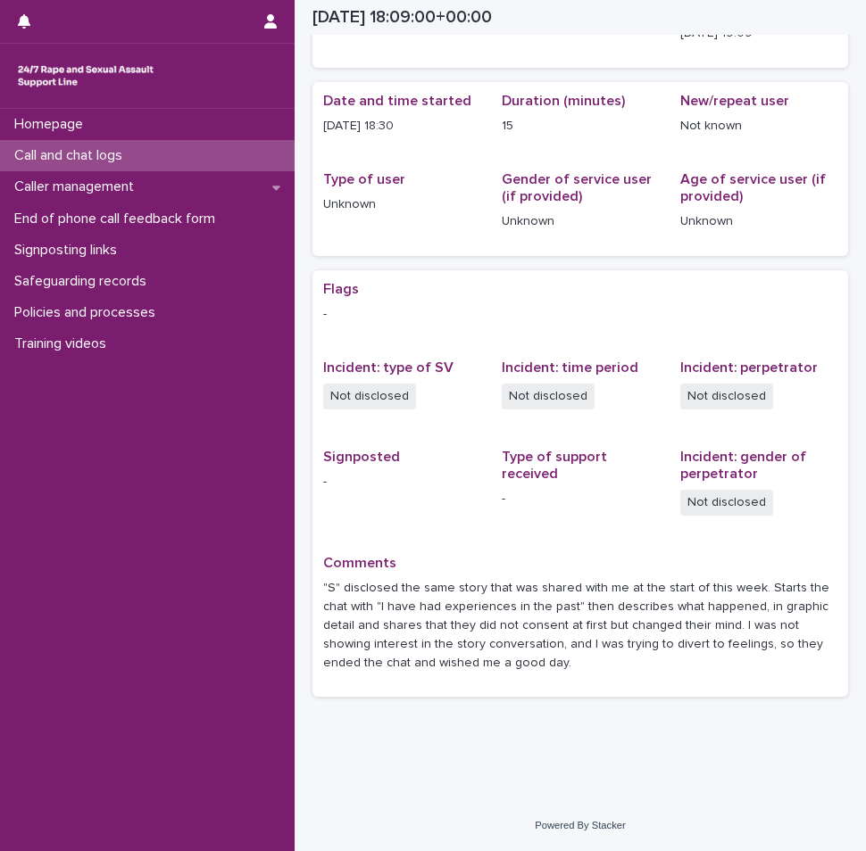
scroll to position [135, 0]
